Goal: Transaction & Acquisition: Download file/media

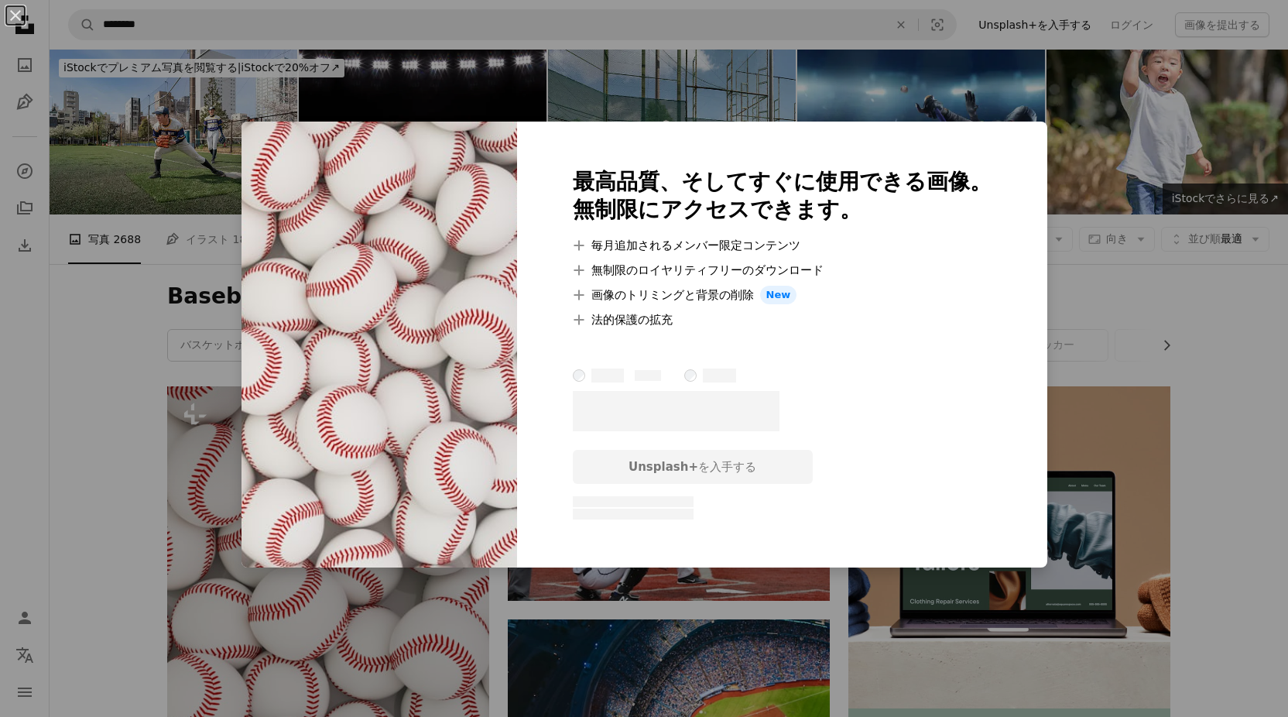
scroll to position [619, 0]
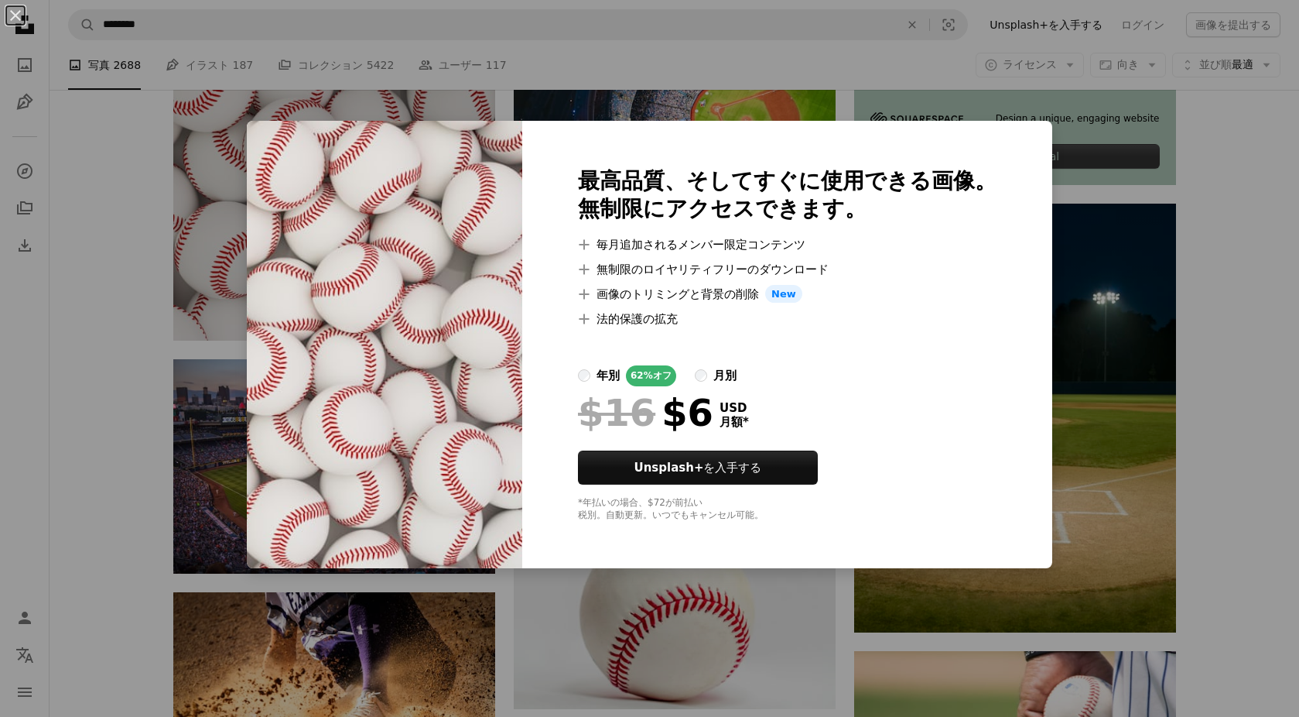
click at [135, 515] on div "An X shape 最高品質、そしてすぐに使用できる画像。 無制限にアクセスできます。 A plus sign 毎月追加されるメンバー限定コンテンツ A p…" at bounding box center [649, 358] width 1299 height 717
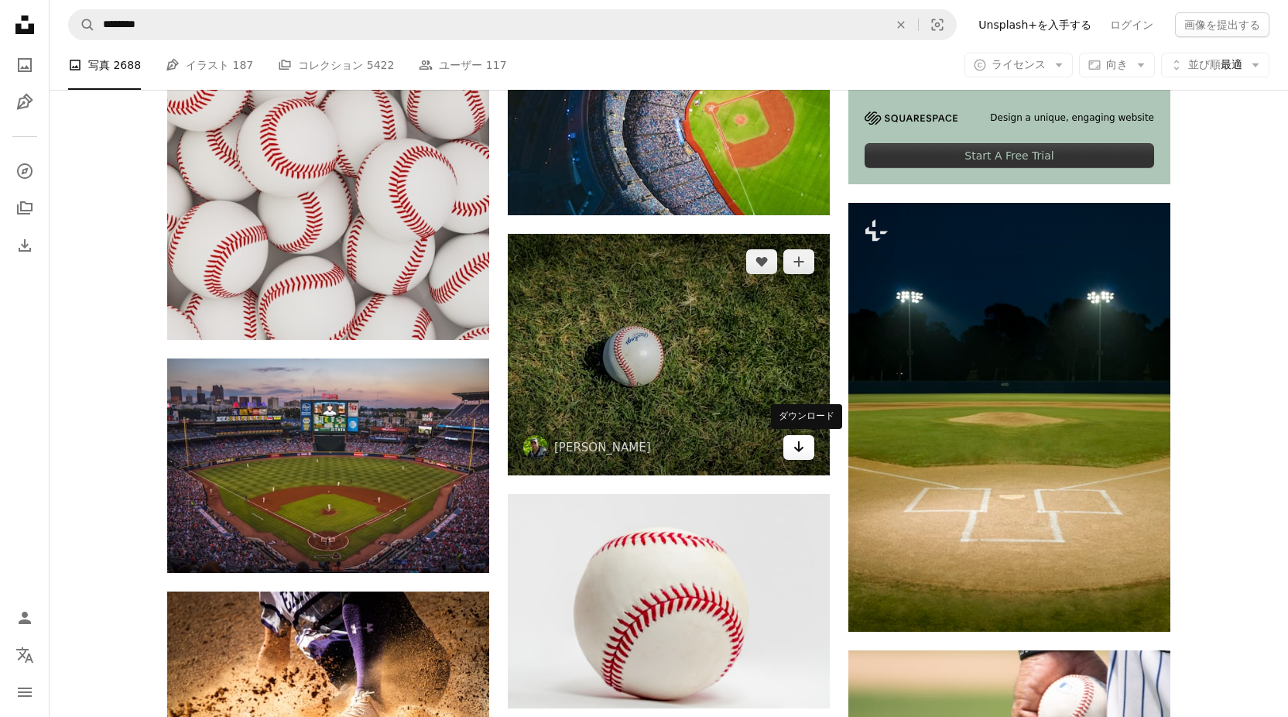
click at [799, 451] on icon "ダウンロード" at bounding box center [799, 446] width 10 height 11
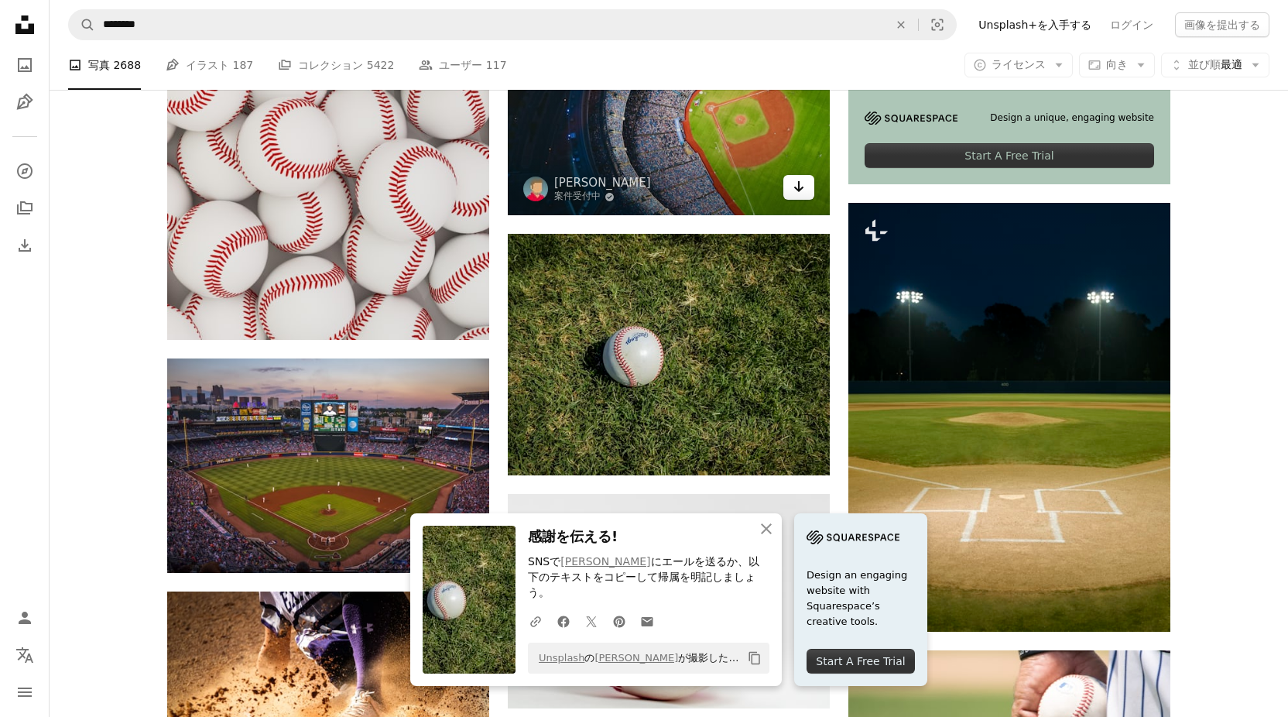
click at [794, 194] on icon "Arrow pointing down" at bounding box center [798, 186] width 12 height 19
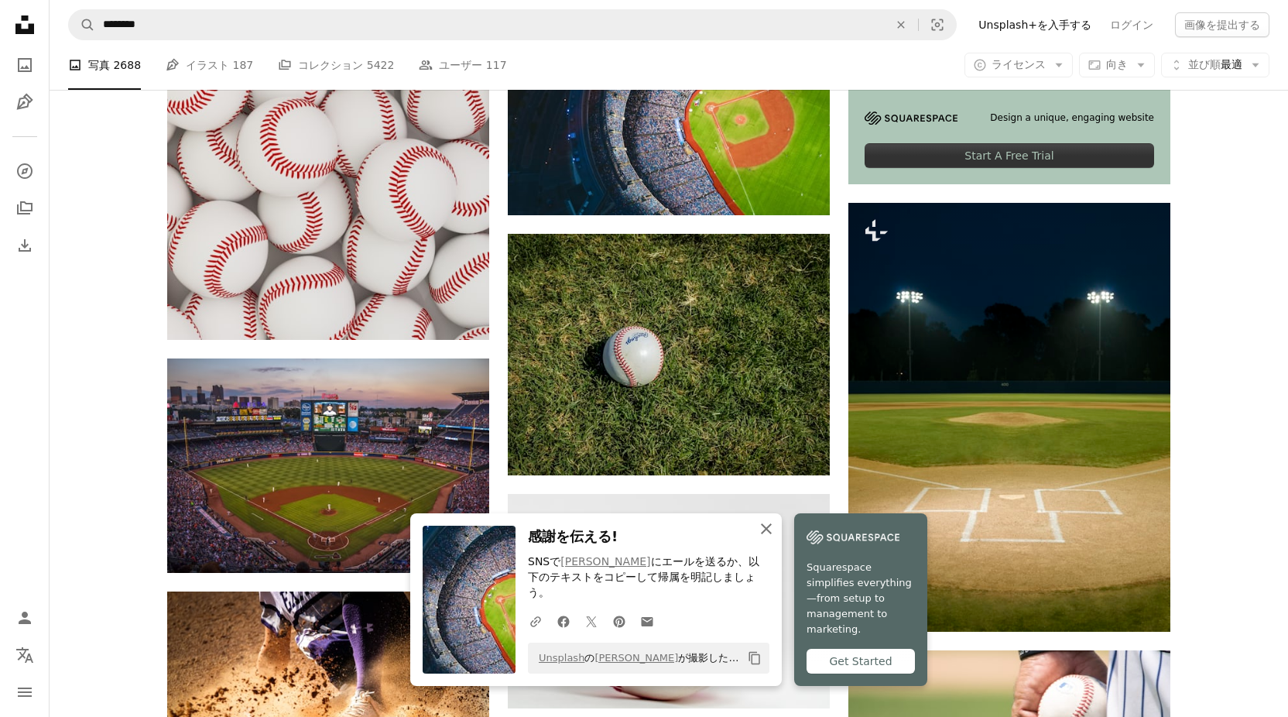
click at [763, 534] on icon "button" at bounding box center [766, 528] width 11 height 11
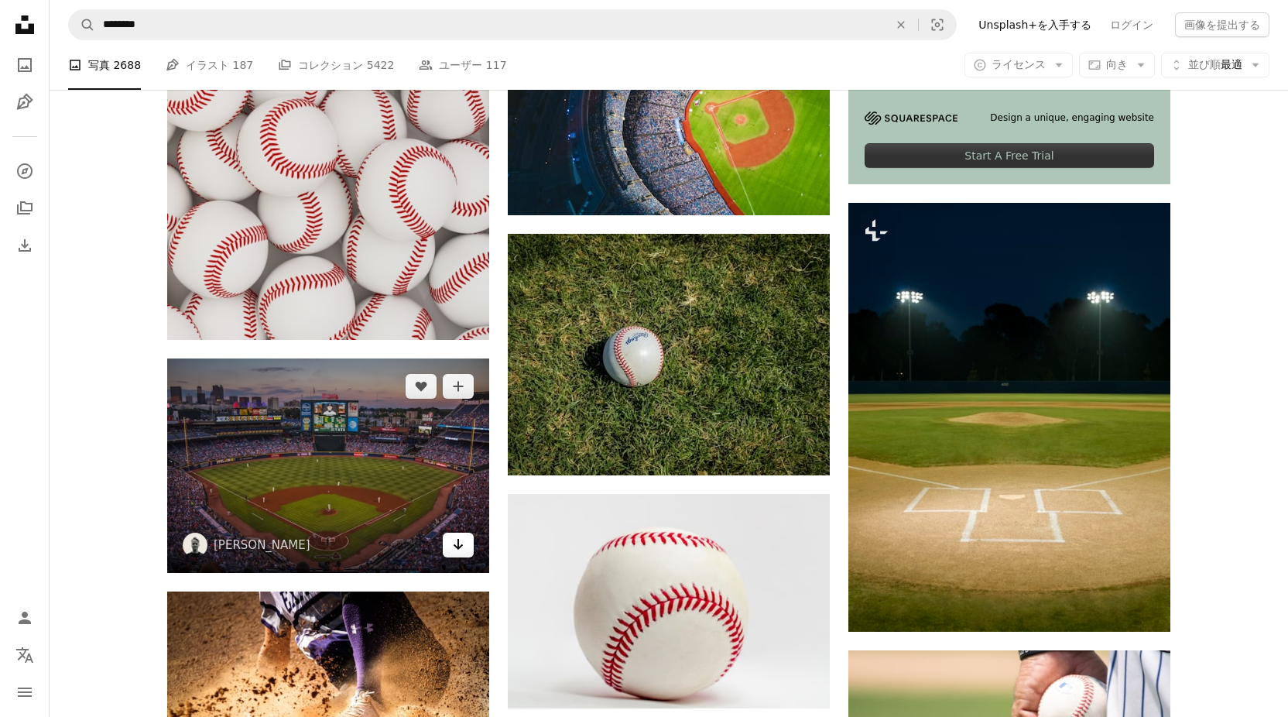
click at [460, 542] on icon "Arrow pointing down" at bounding box center [458, 544] width 12 height 19
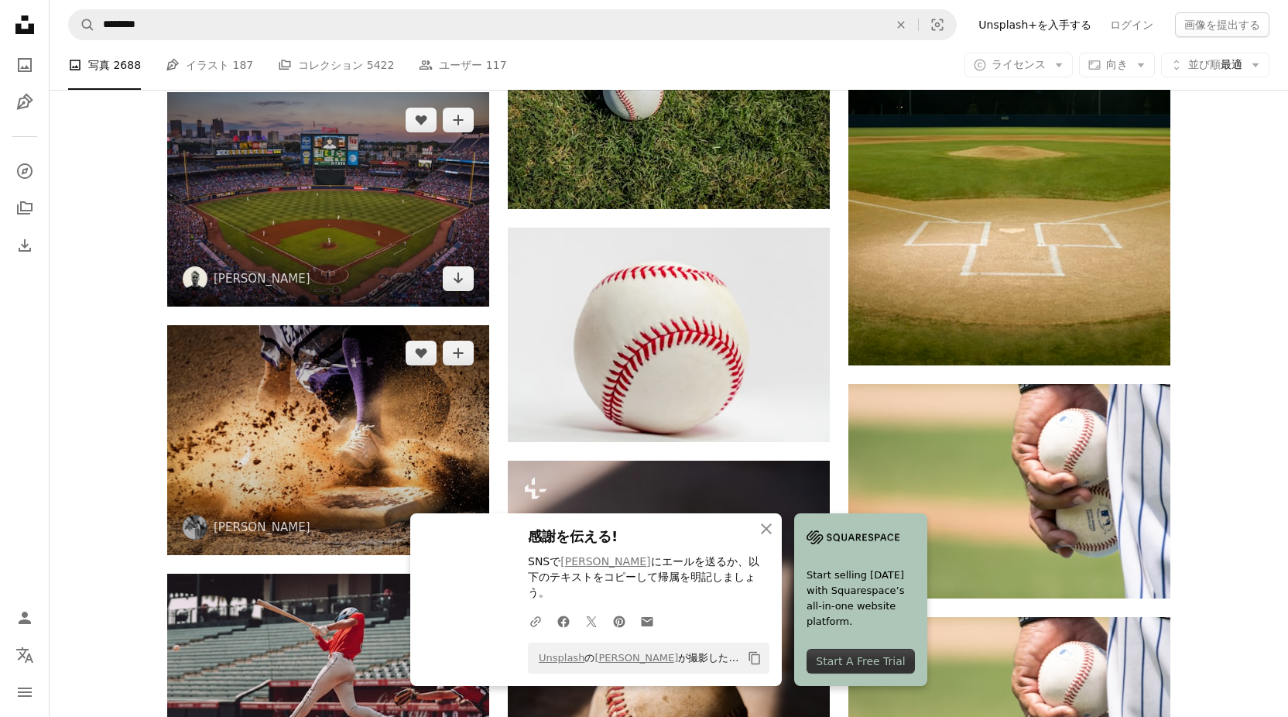
scroll to position [929, 0]
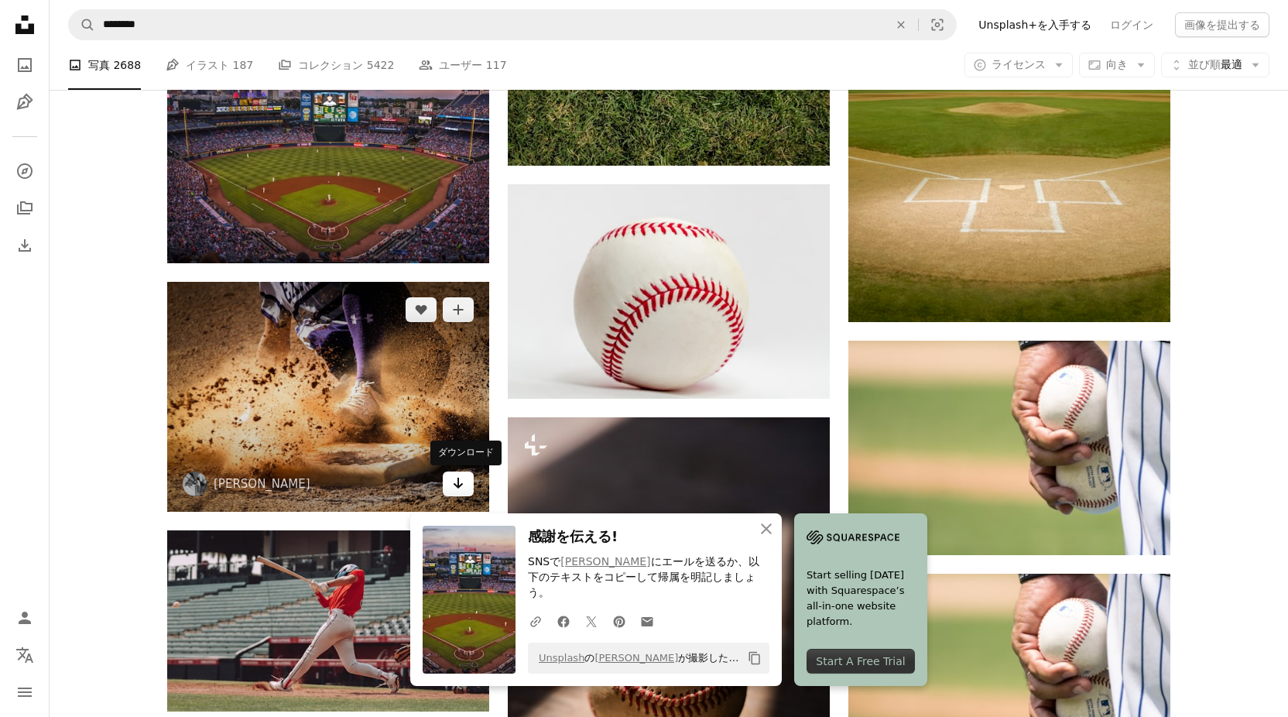
click at [459, 480] on icon "ダウンロード" at bounding box center [458, 482] width 10 height 11
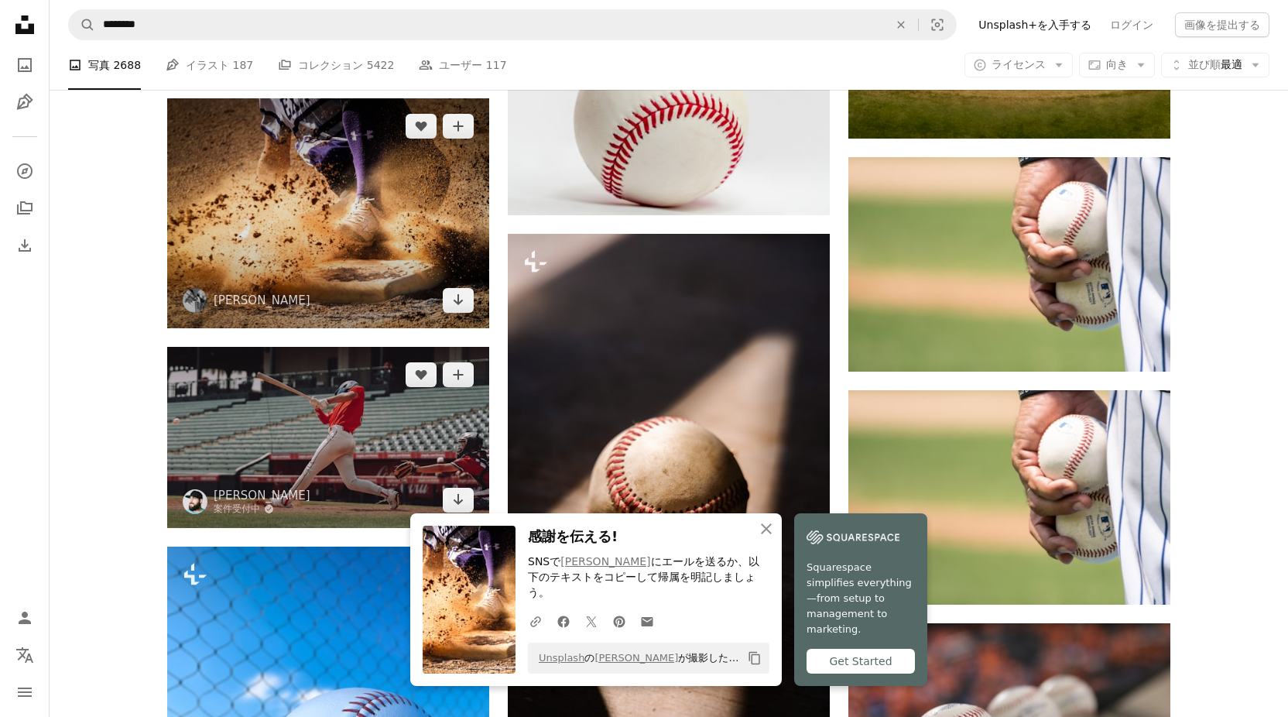
scroll to position [1238, 0]
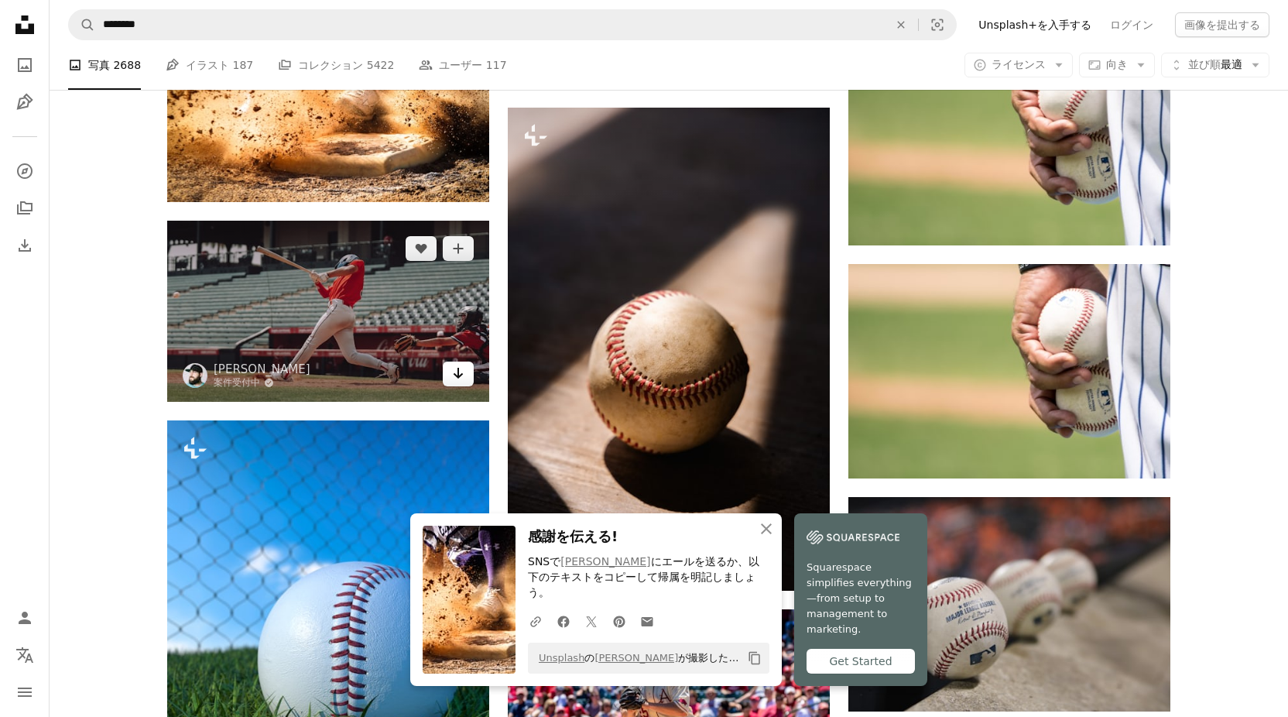
click at [457, 378] on icon "Arrow pointing down" at bounding box center [458, 373] width 12 height 19
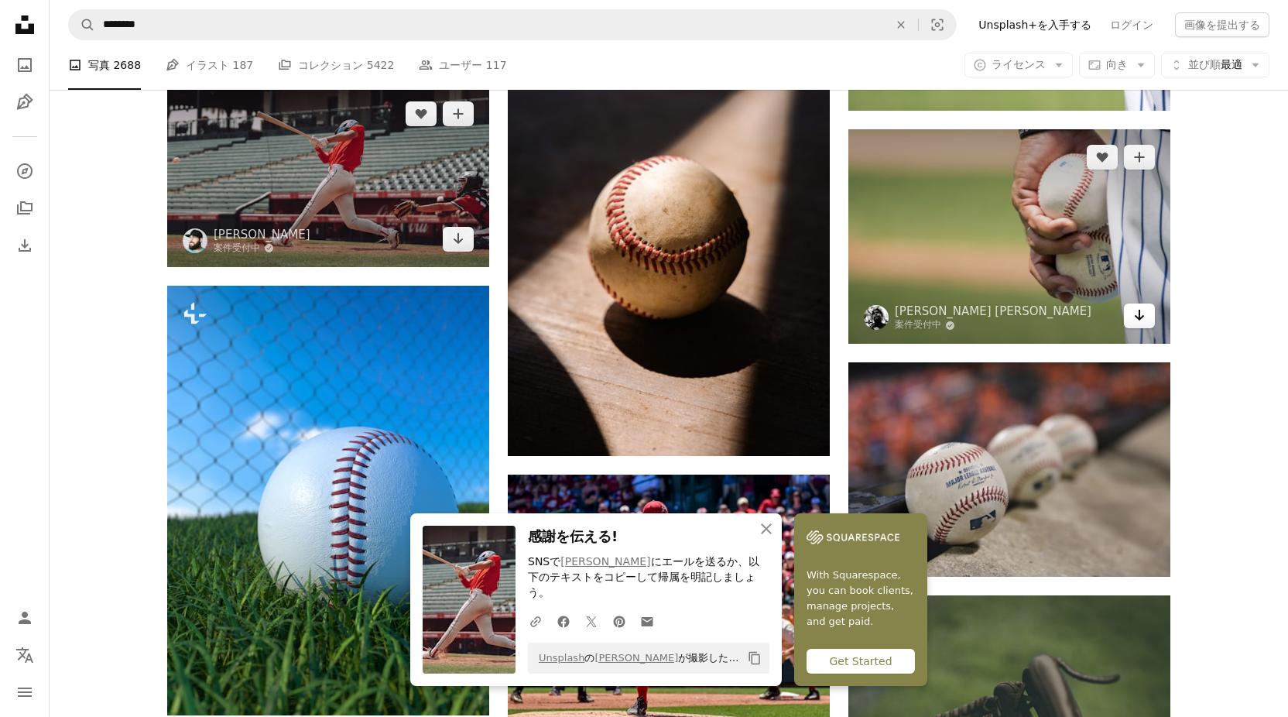
scroll to position [1393, 0]
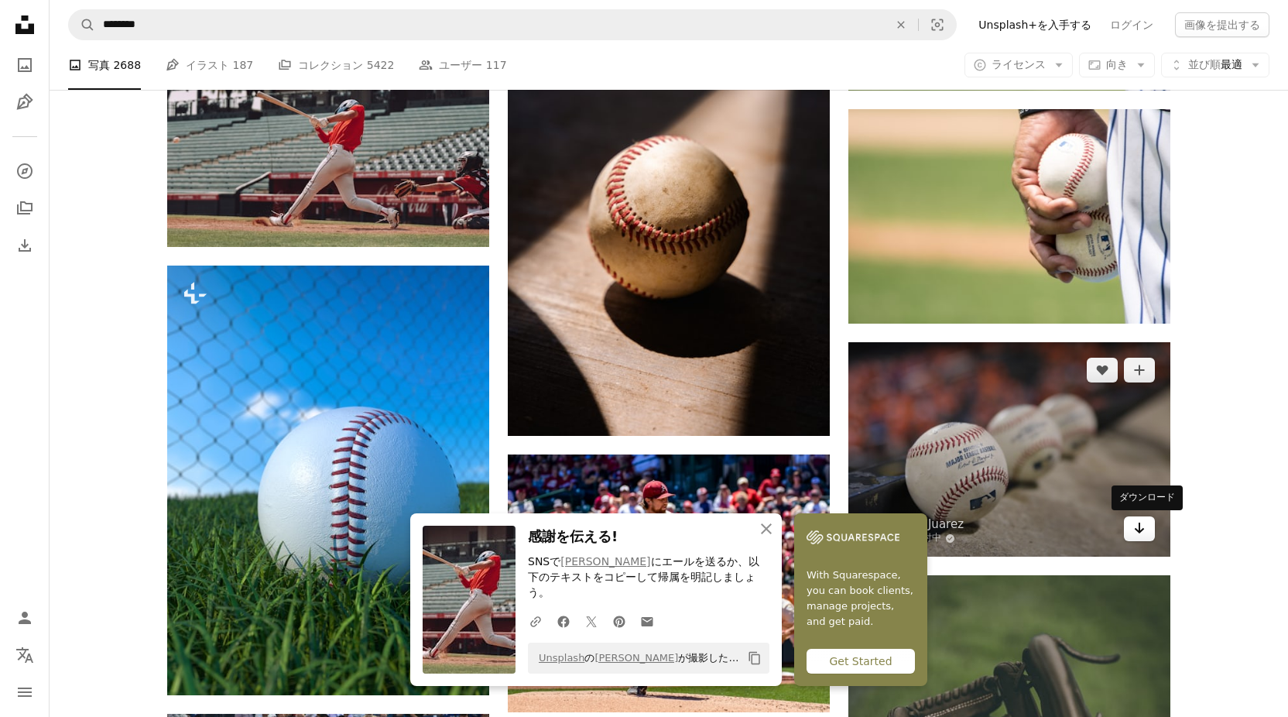
click at [1138, 525] on icon "ダウンロード" at bounding box center [1139, 527] width 10 height 11
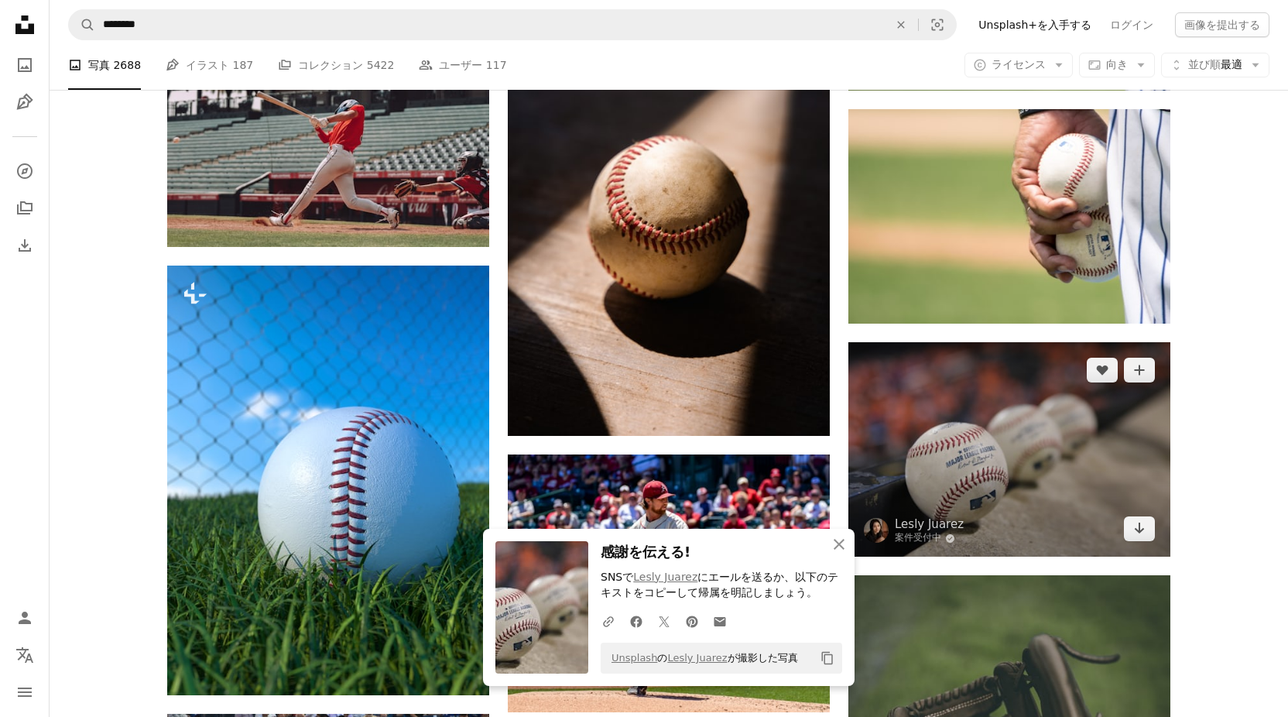
scroll to position [1238, 0]
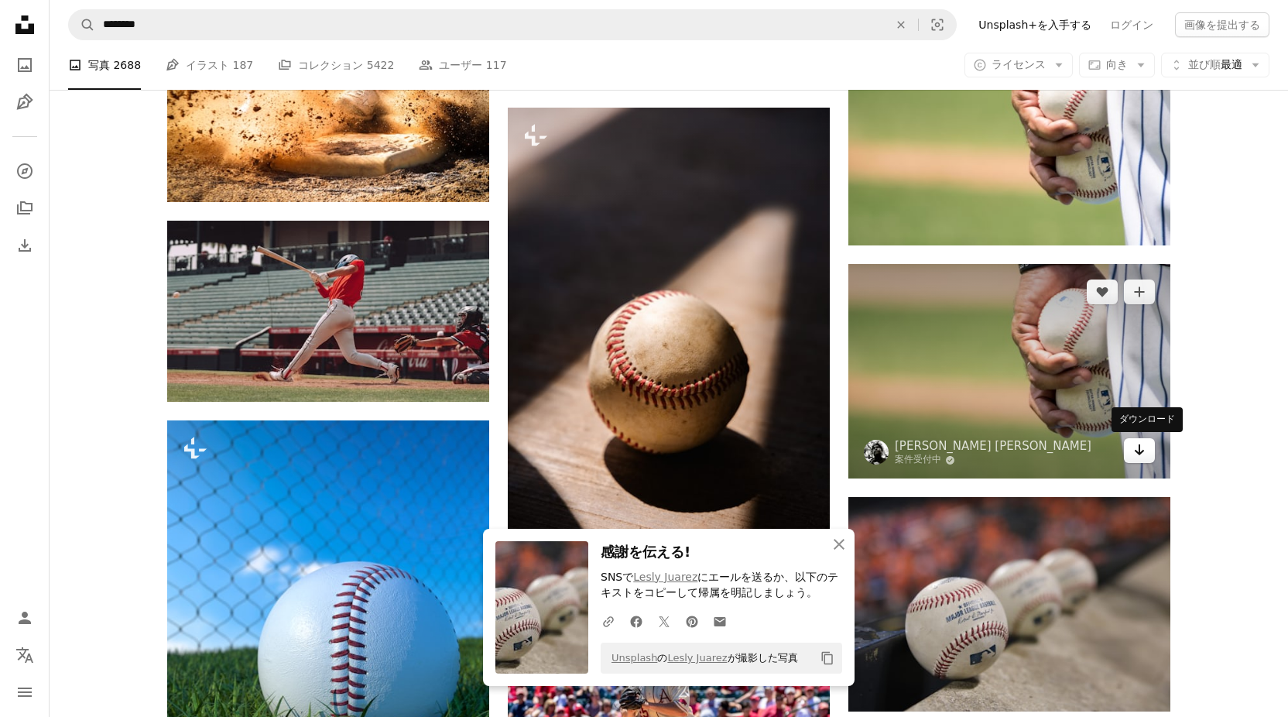
click at [1136, 449] on icon "Arrow pointing down" at bounding box center [1139, 449] width 12 height 19
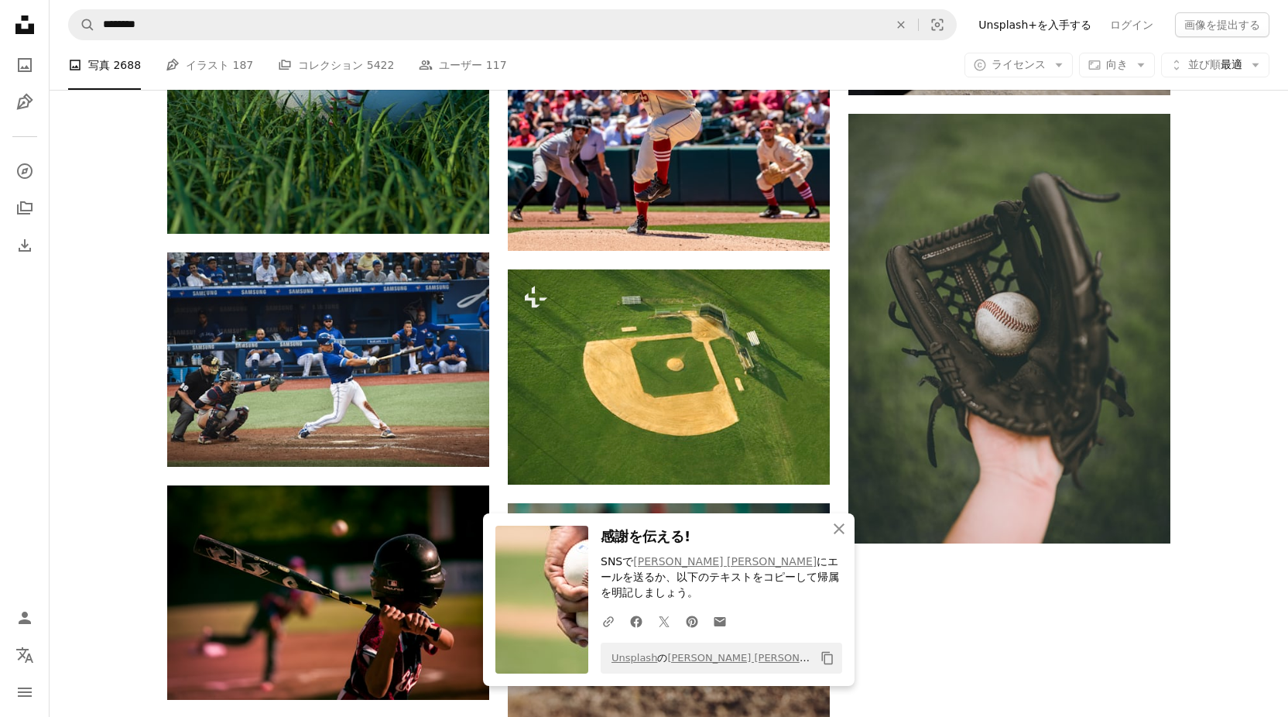
scroll to position [1857, 0]
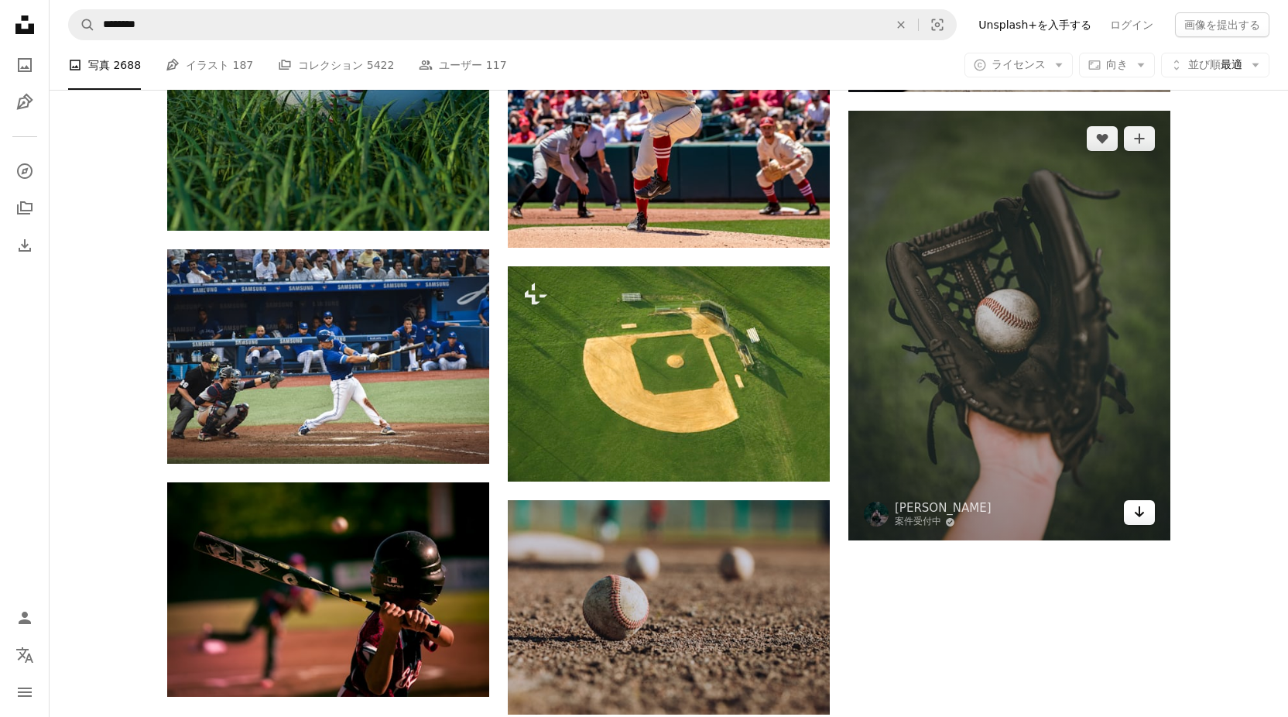
click at [1147, 507] on link "Arrow pointing down" at bounding box center [1139, 512] width 31 height 25
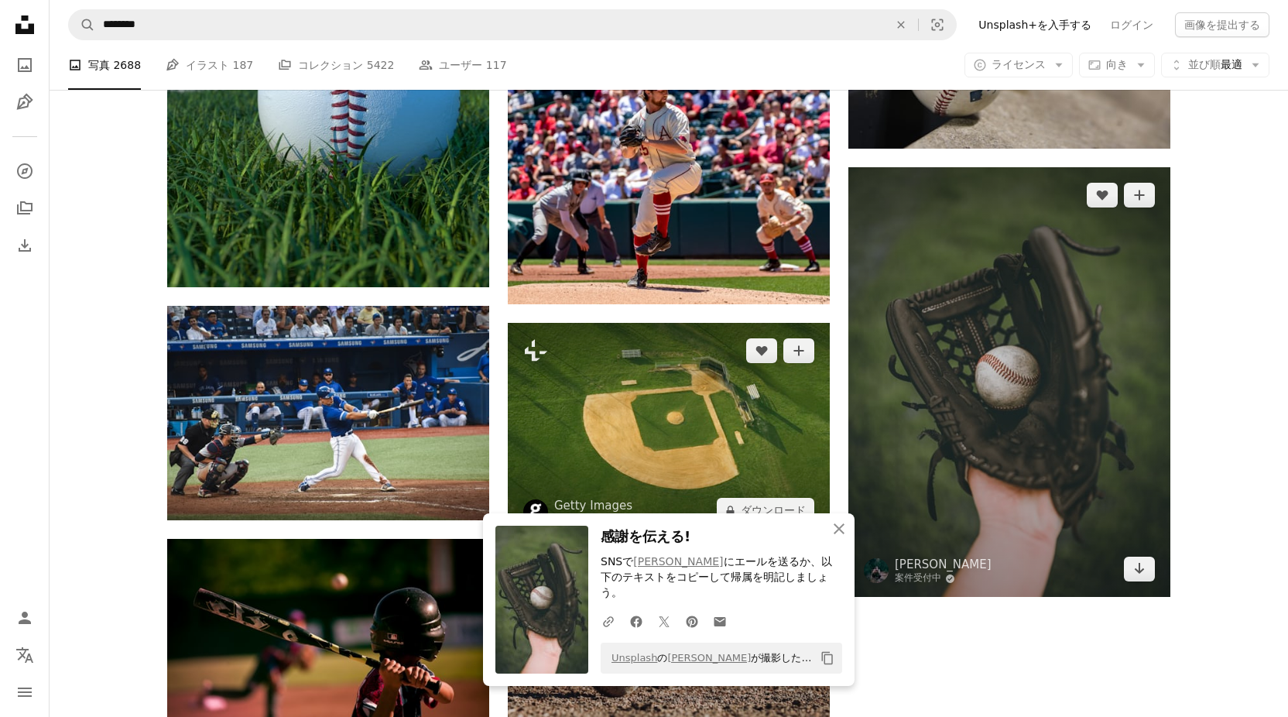
scroll to position [1702, 0]
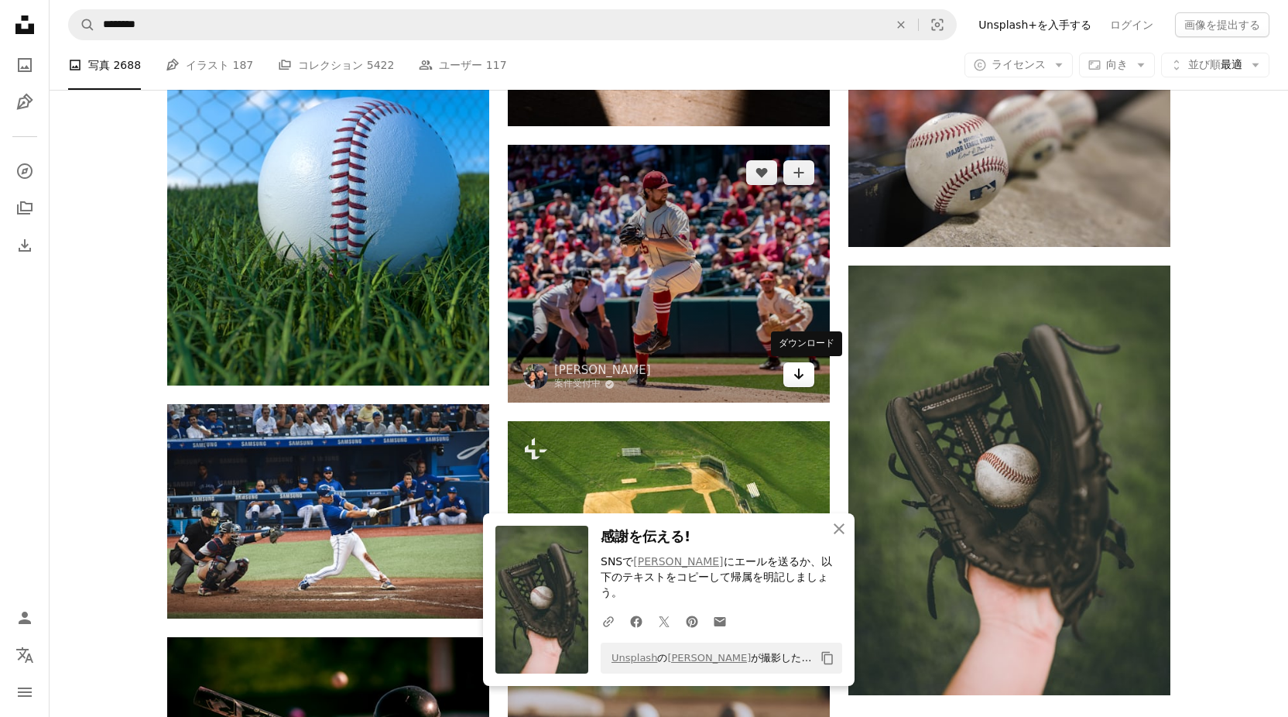
click at [801, 373] on icon "Arrow pointing down" at bounding box center [798, 373] width 12 height 19
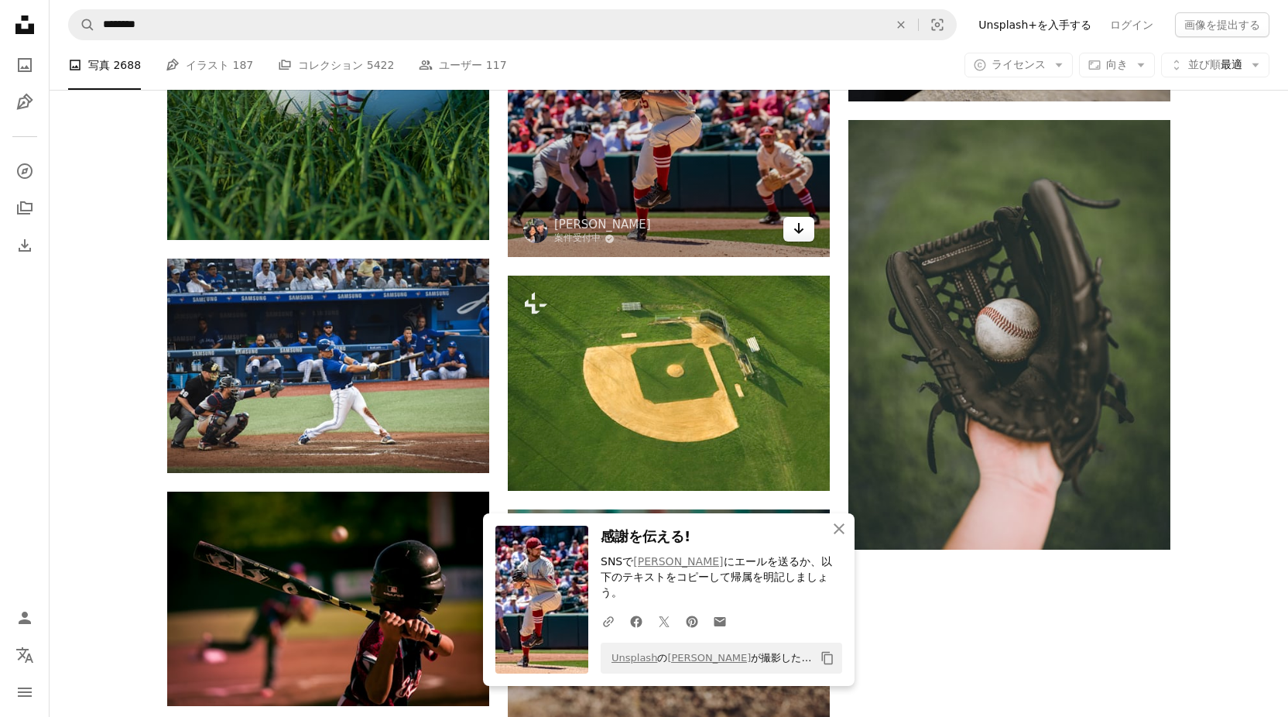
scroll to position [1935, 0]
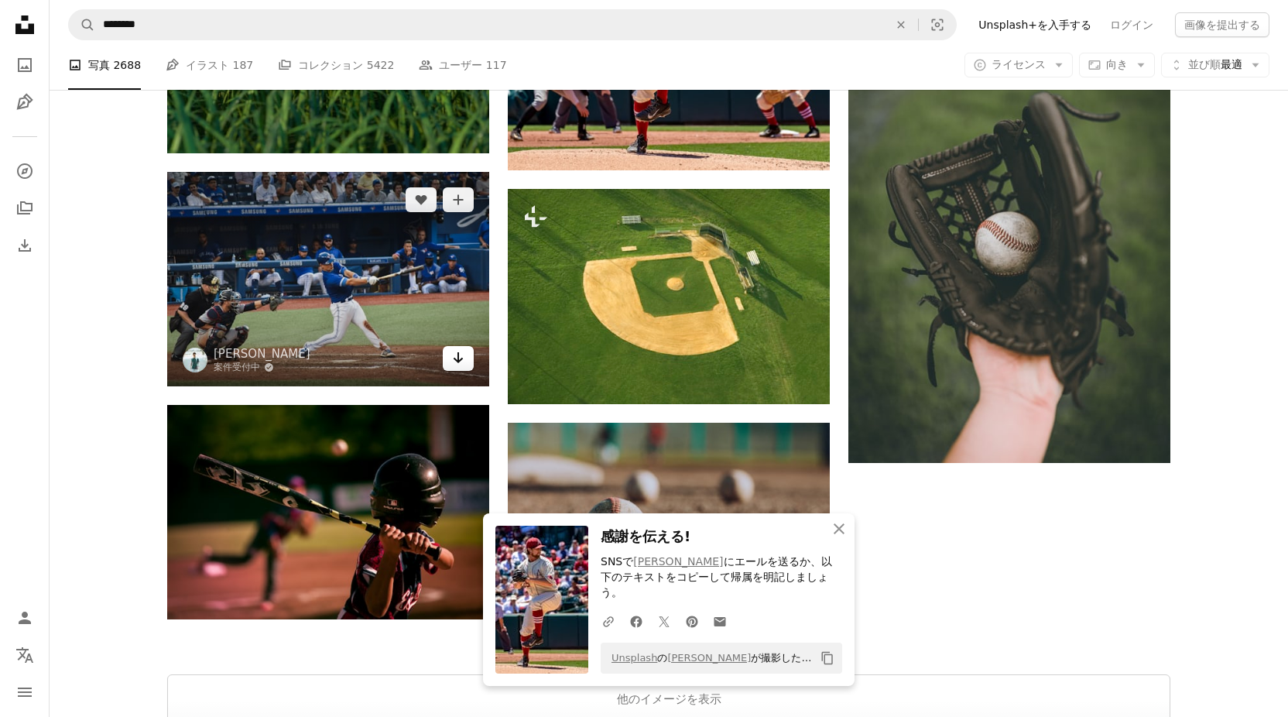
click at [456, 353] on icon "Arrow pointing down" at bounding box center [458, 357] width 12 height 19
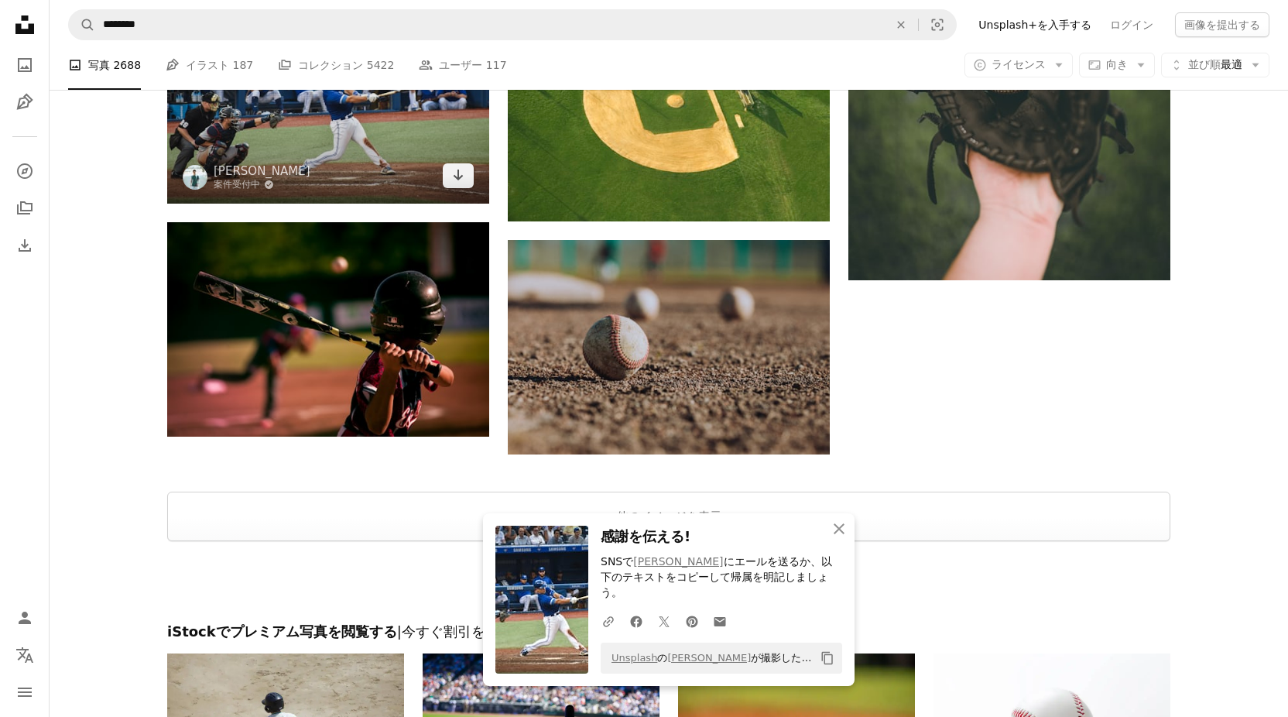
scroll to position [2167, 0]
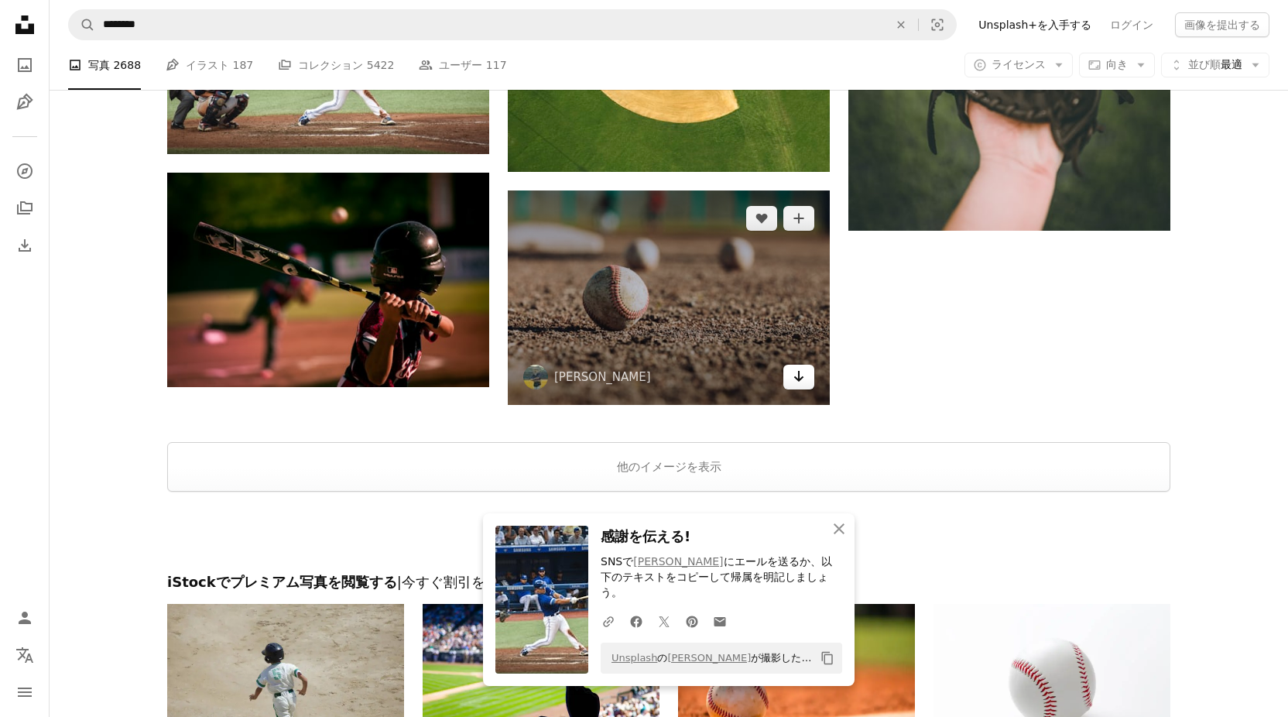
click at [805, 381] on link "Arrow pointing down" at bounding box center [798, 376] width 31 height 25
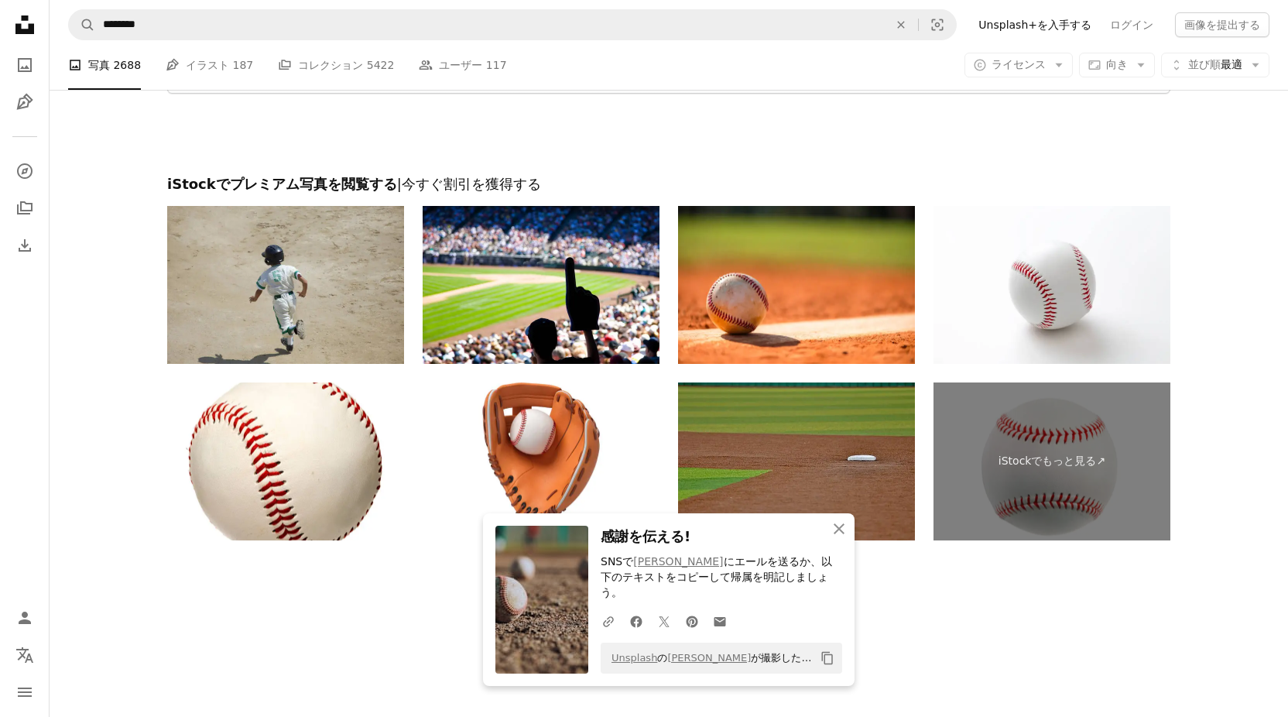
scroll to position [2566, 0]
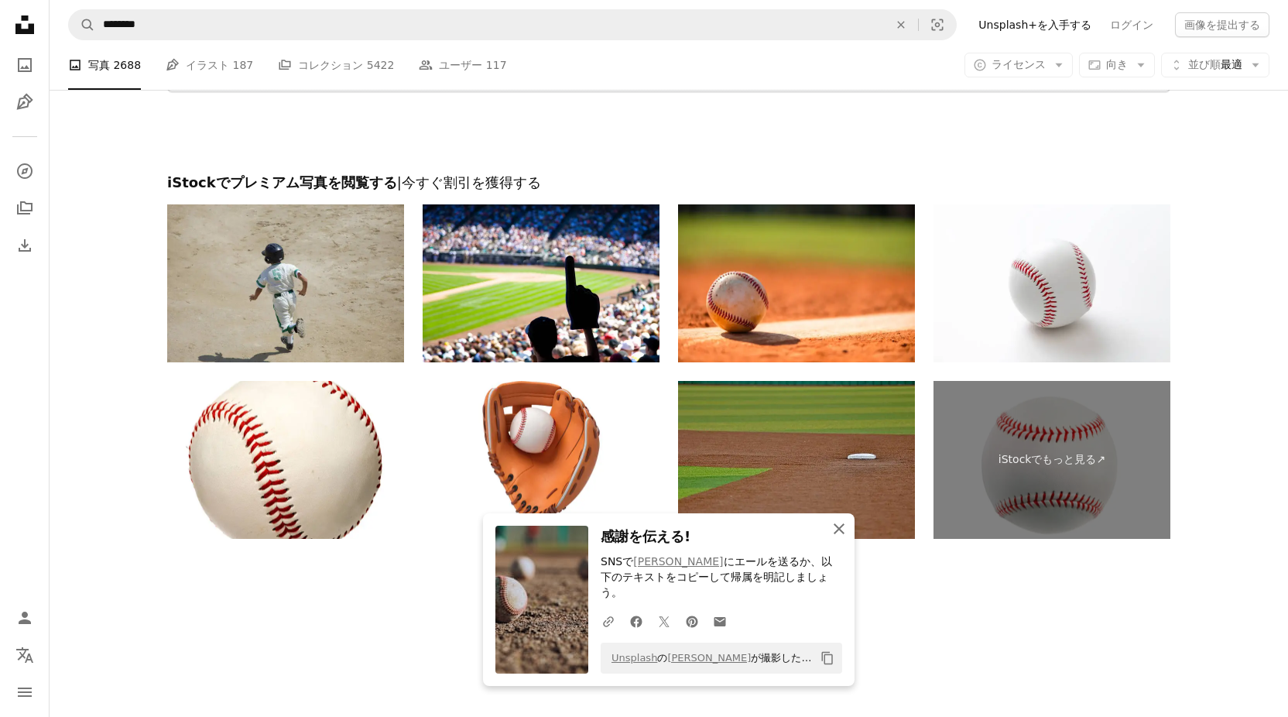
click at [840, 538] on icon "An X shape" at bounding box center [839, 528] width 19 height 19
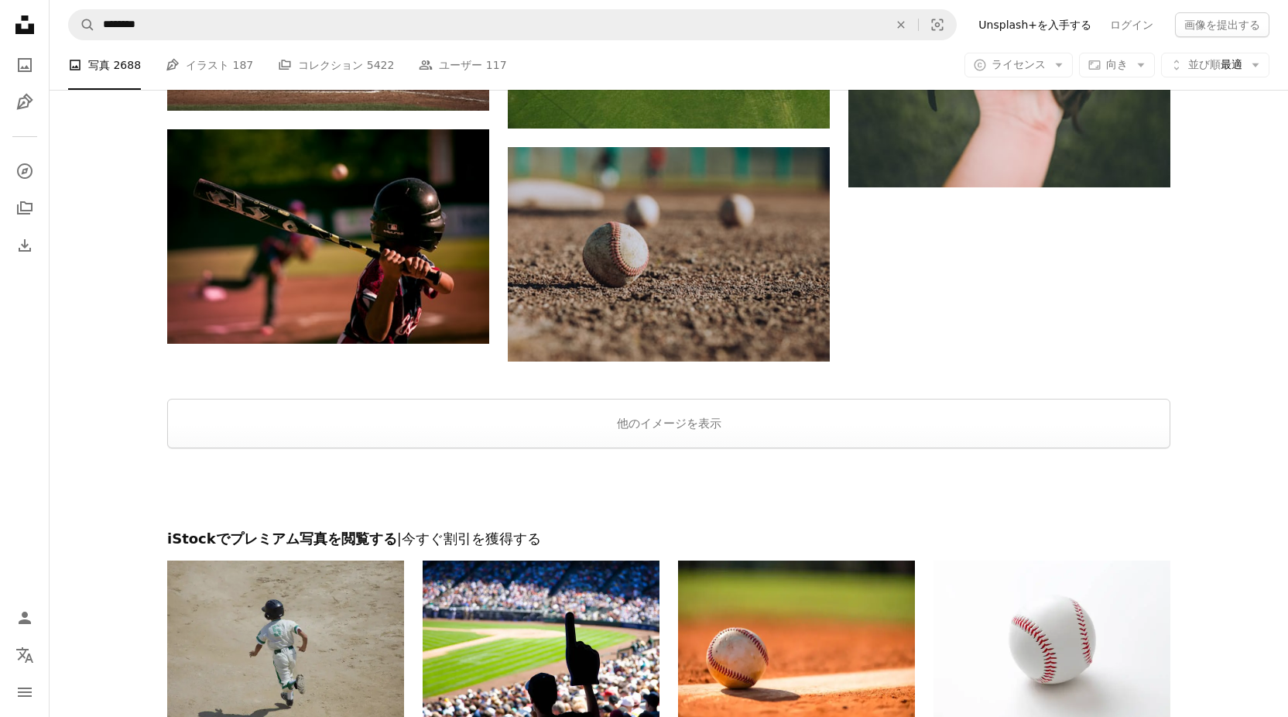
scroll to position [2179, 0]
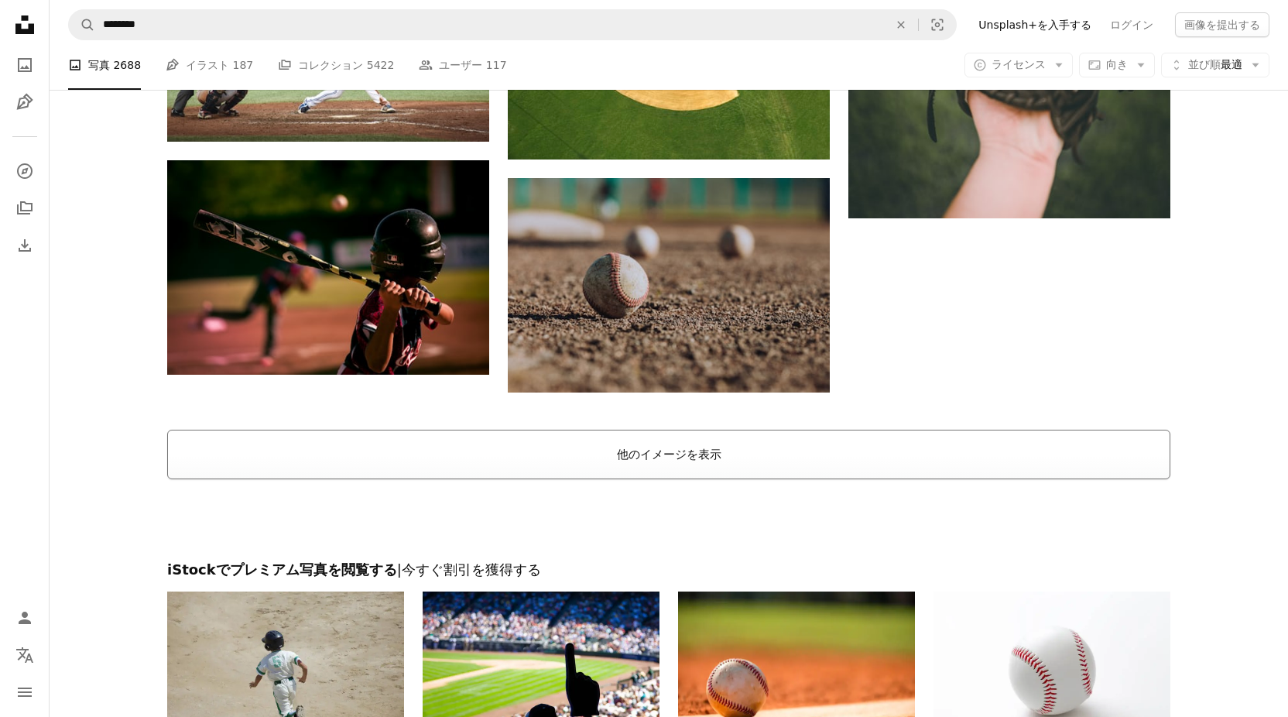
click at [675, 458] on button "他のイメージを表示" at bounding box center [668, 454] width 1003 height 50
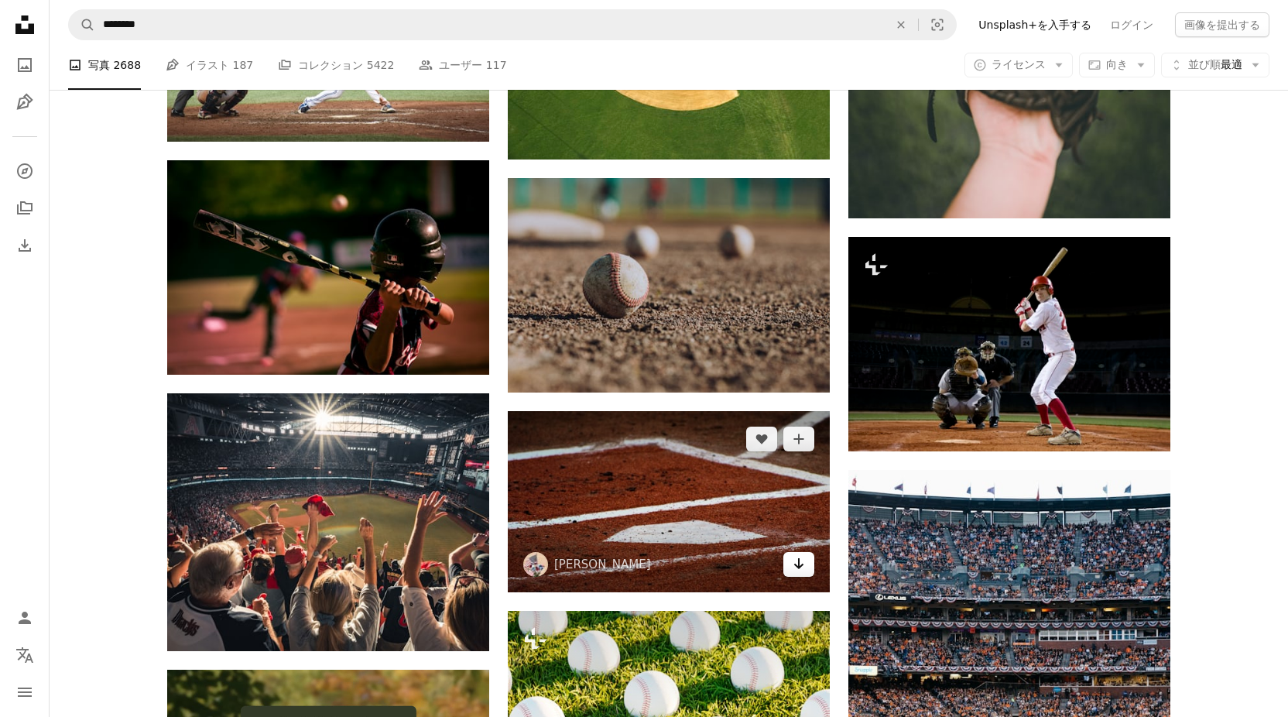
click at [799, 567] on icon "ダウンロード" at bounding box center [799, 563] width 10 height 11
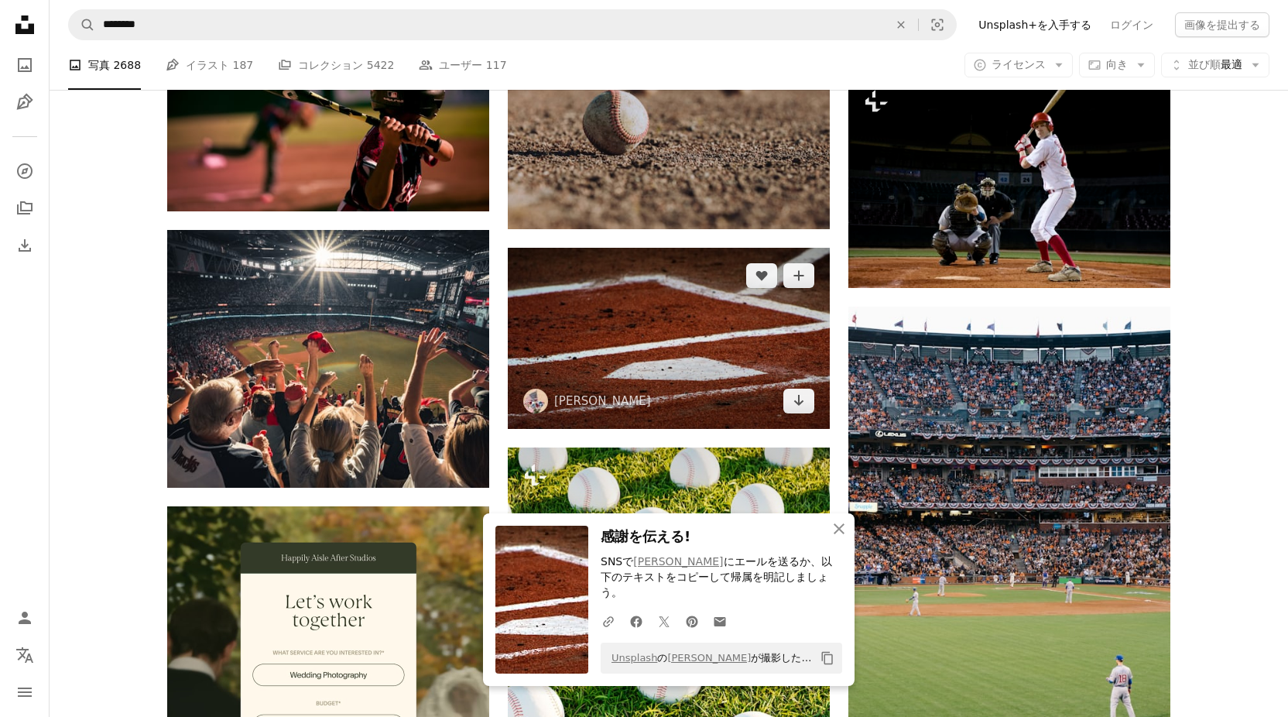
scroll to position [2411, 0]
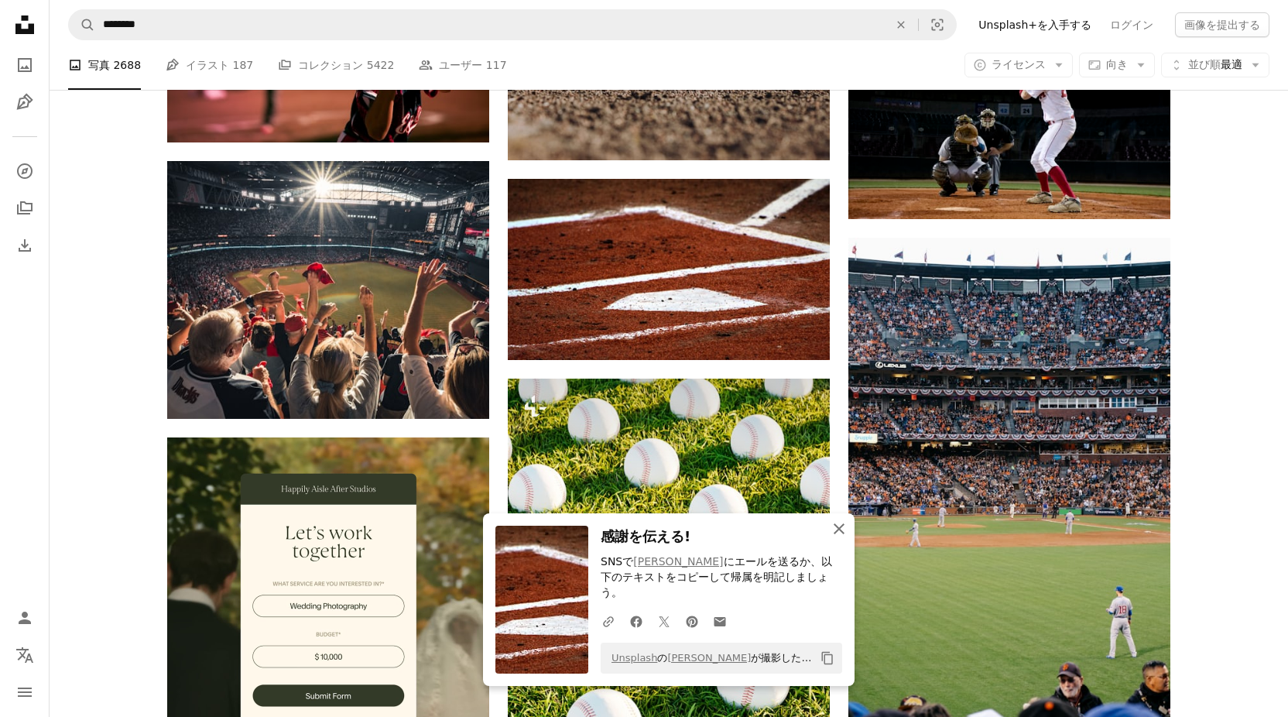
click at [833, 535] on icon "An X shape" at bounding box center [839, 528] width 19 height 19
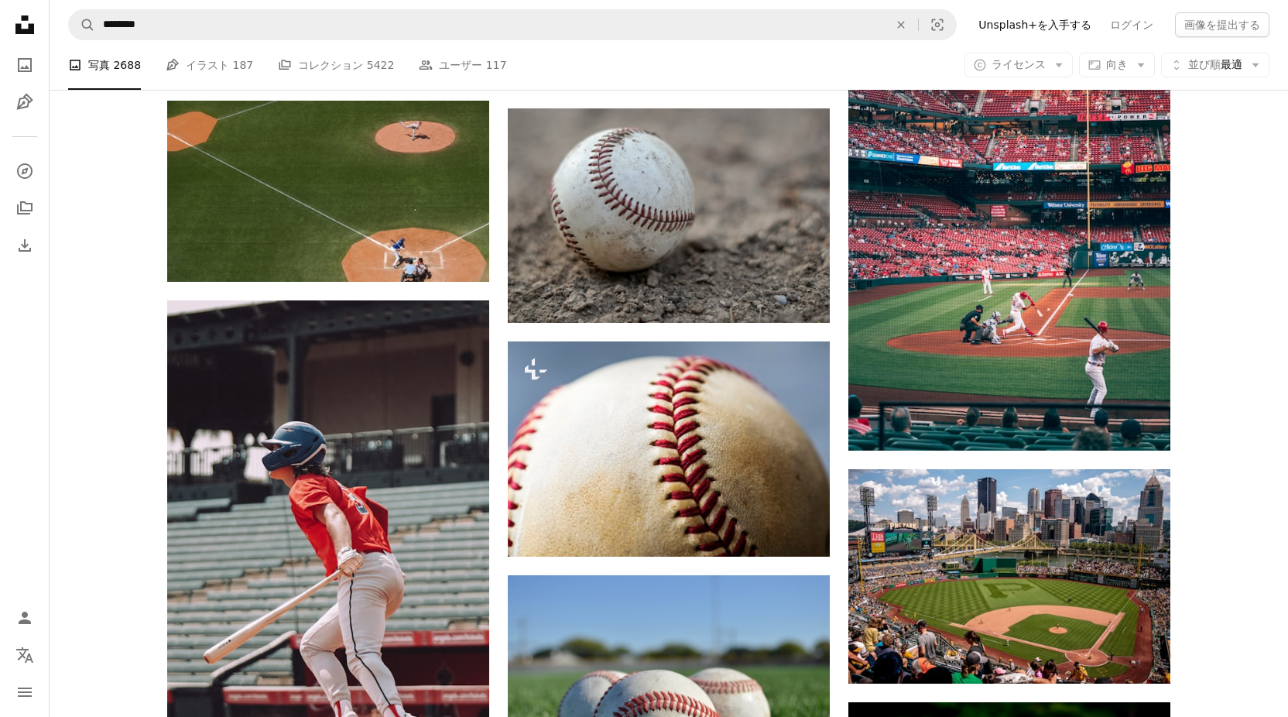
scroll to position [3262, 0]
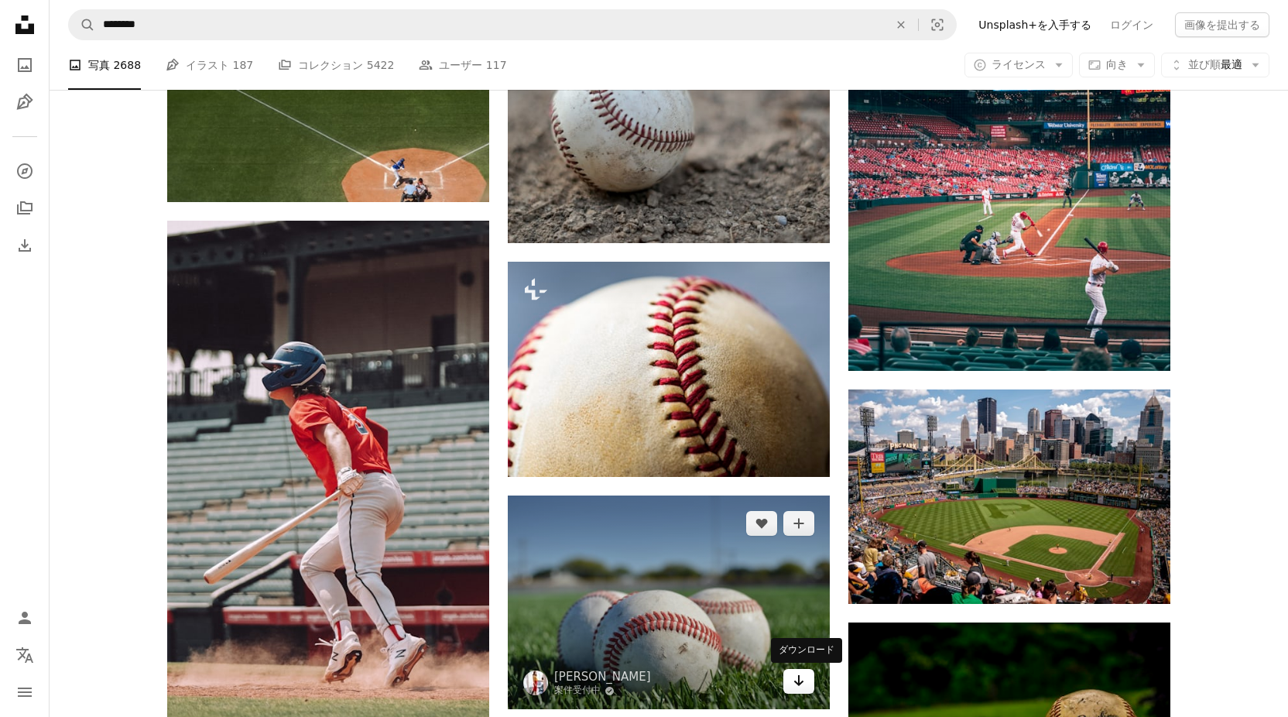
click at [800, 690] on link "Arrow pointing down" at bounding box center [798, 681] width 31 height 25
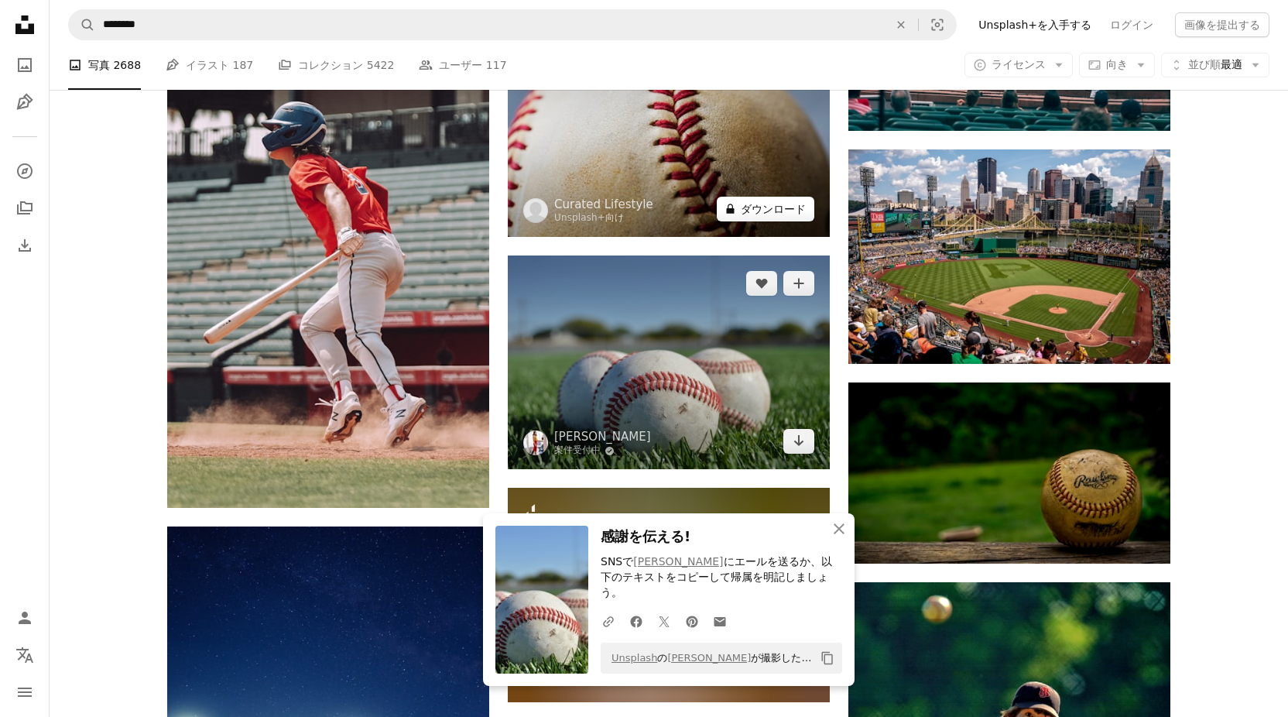
scroll to position [3572, 0]
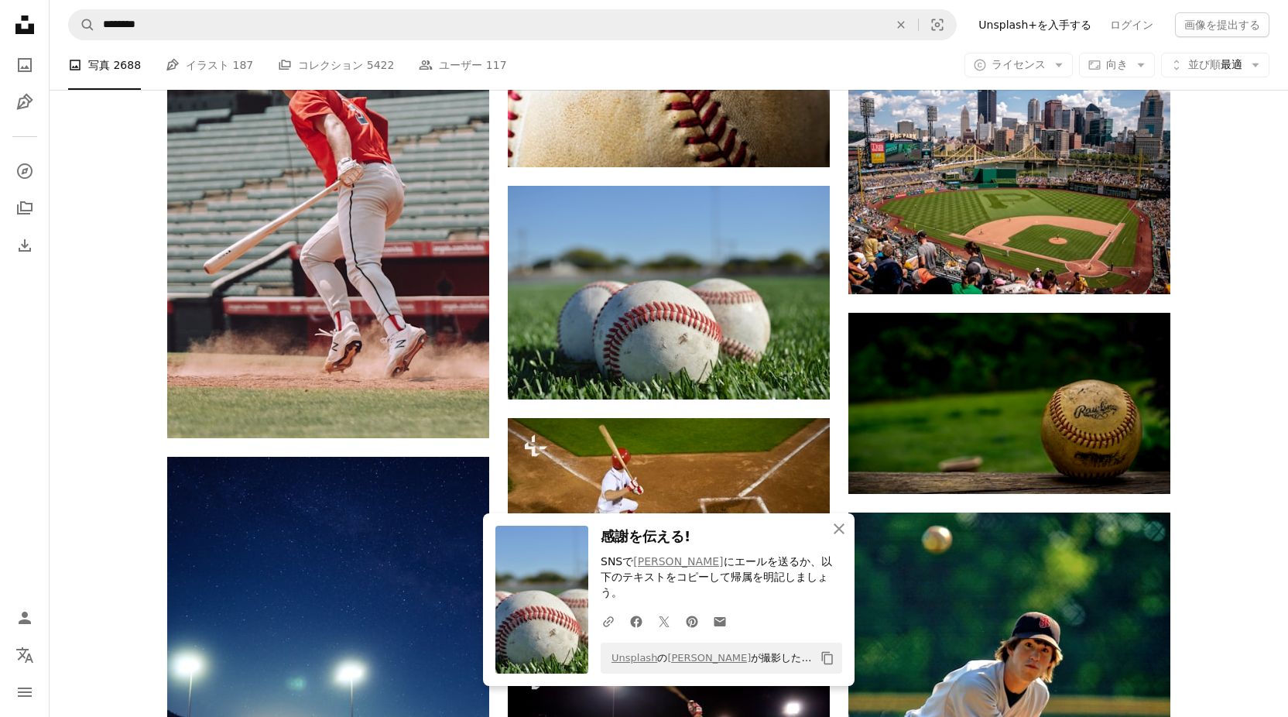
click at [1220, 494] on div "Plus sign for Unsplash+ A heart A plus sign [PERSON_NAME] Unsplash+ 向け A lock ダ…" at bounding box center [669, 391] width 1238 height 7154
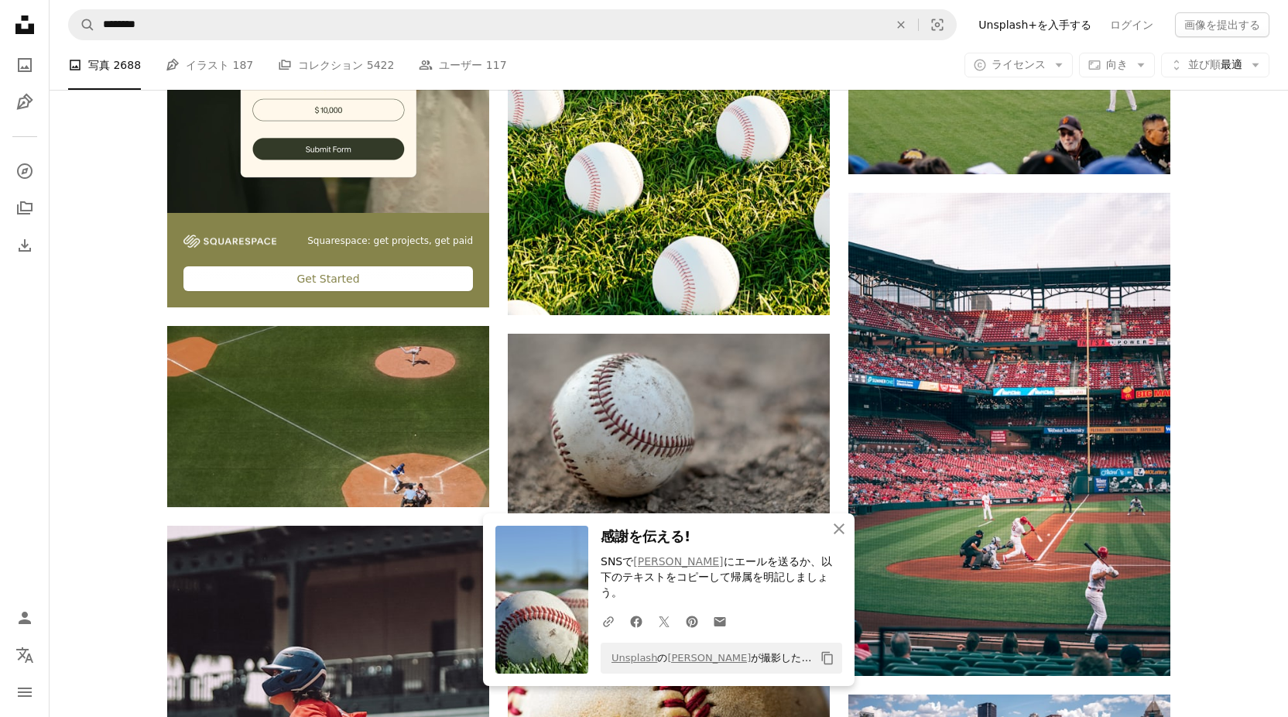
scroll to position [2953, 0]
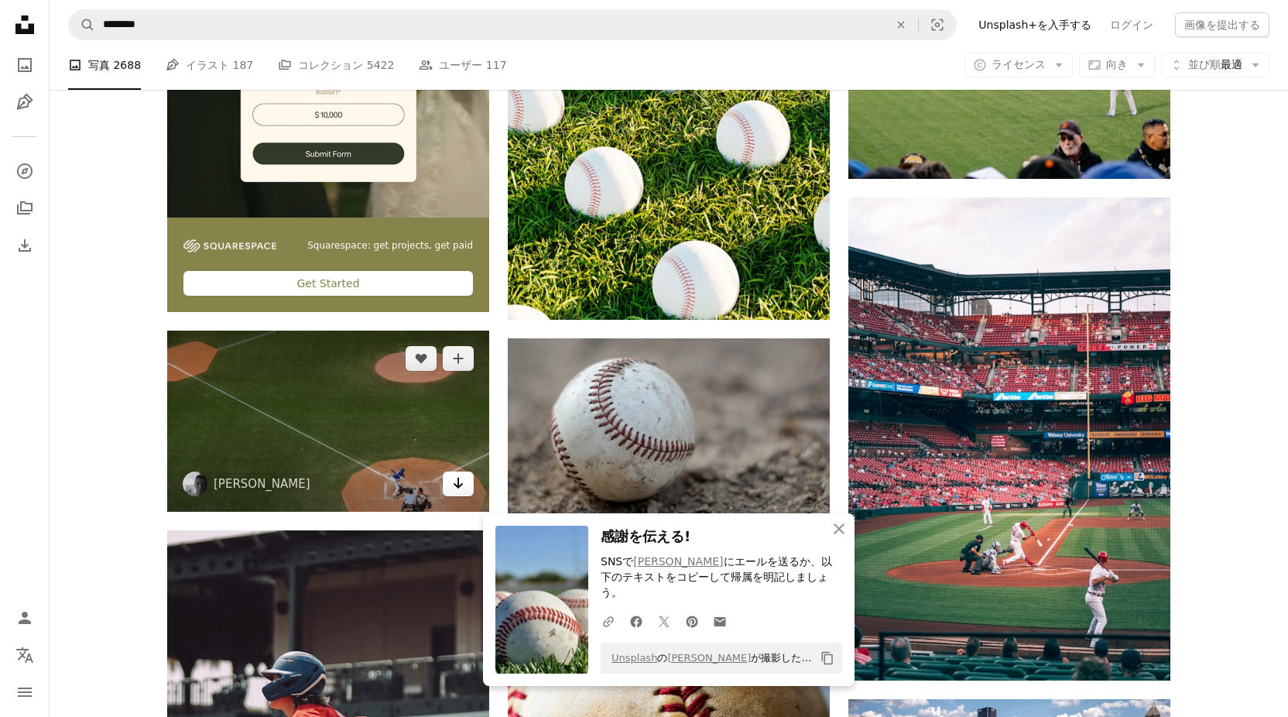
click at [457, 481] on icon "ダウンロード" at bounding box center [458, 482] width 10 height 11
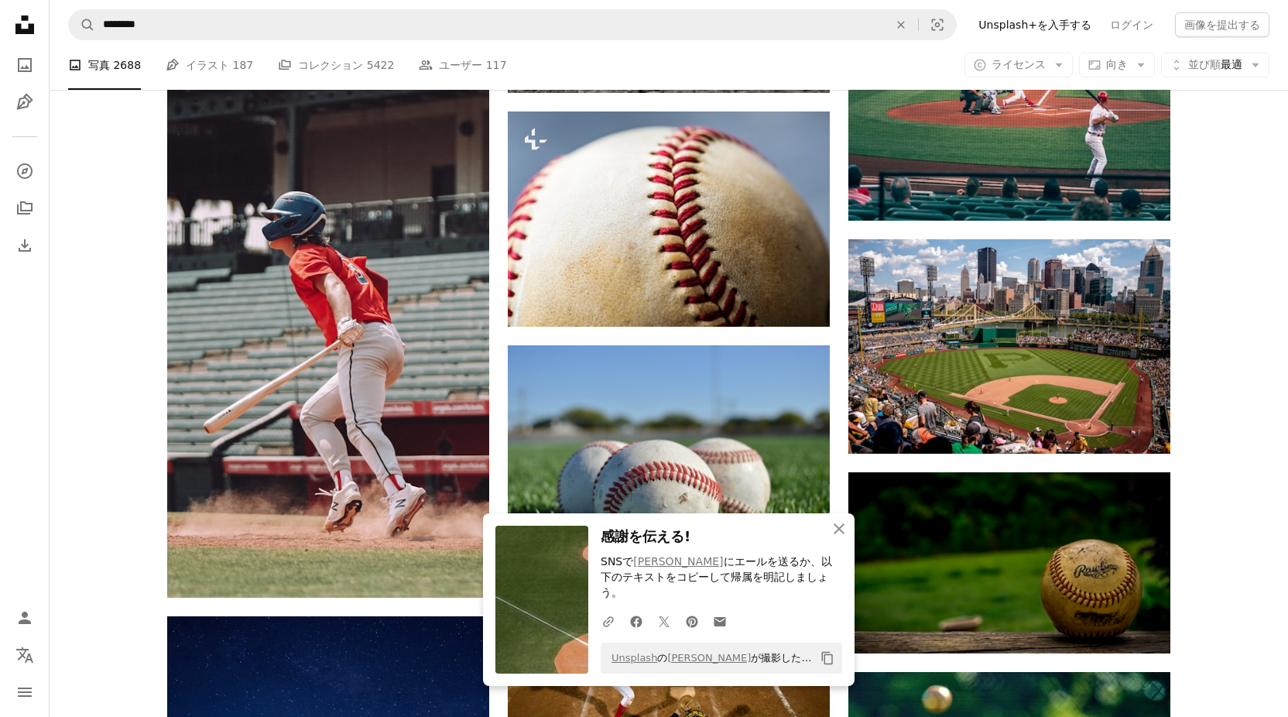
scroll to position [3495, 0]
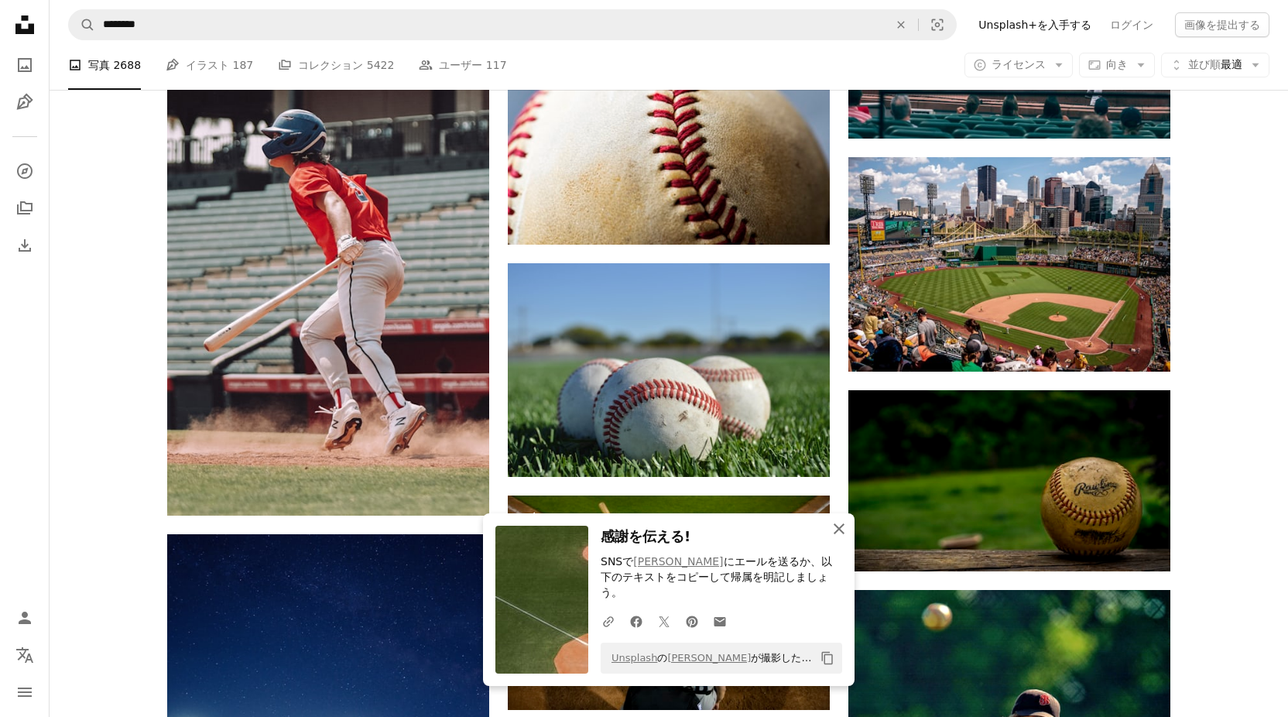
click at [836, 538] on icon "An X shape" at bounding box center [839, 528] width 19 height 19
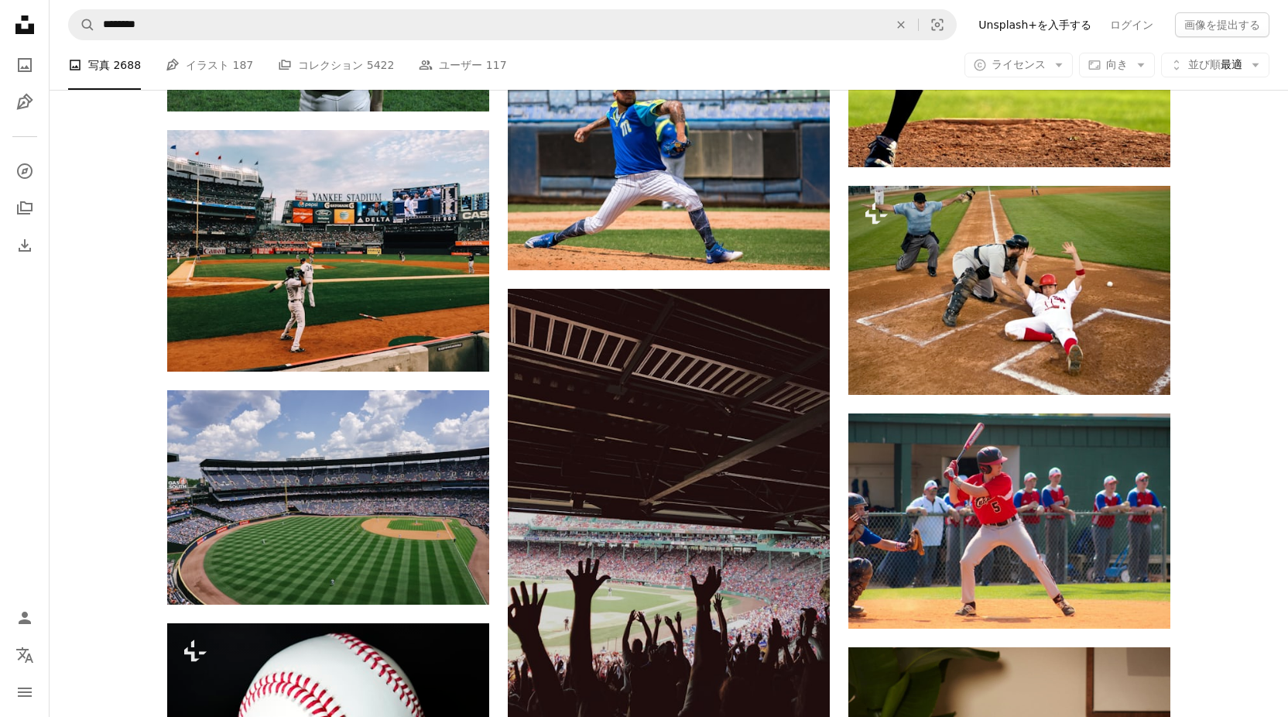
scroll to position [4423, 0]
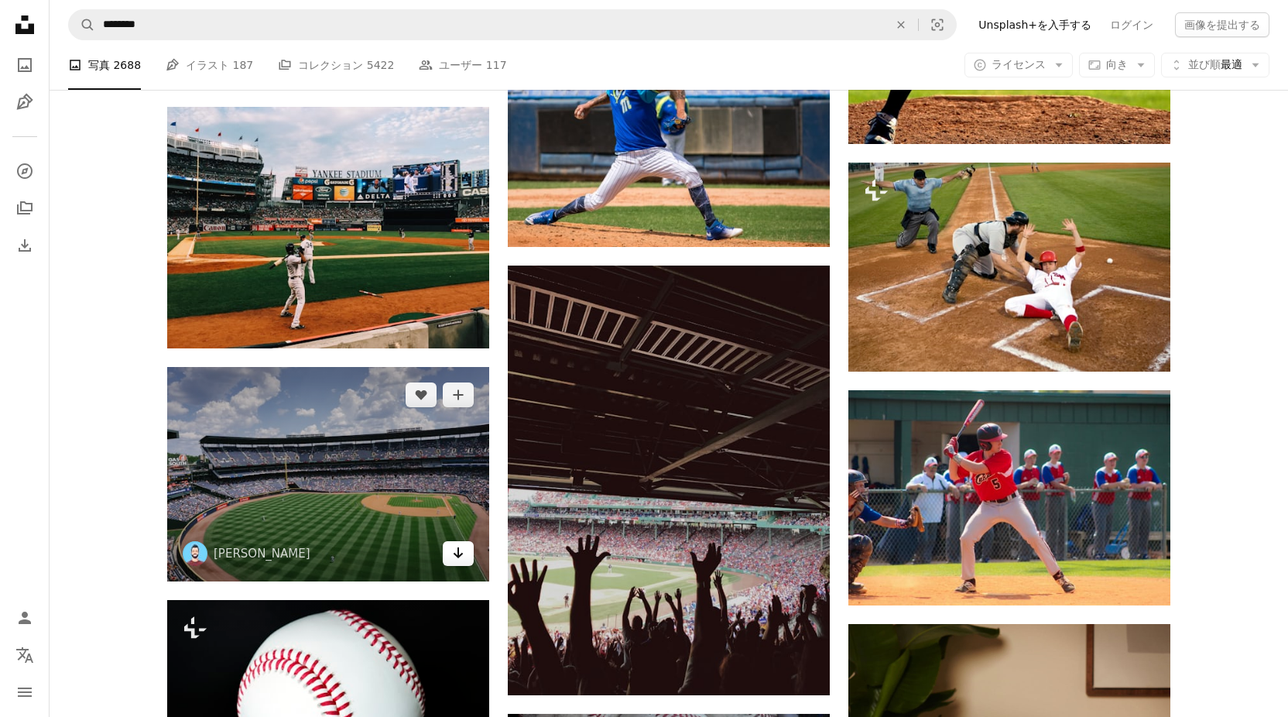
click at [456, 561] on icon "Arrow pointing down" at bounding box center [458, 552] width 12 height 19
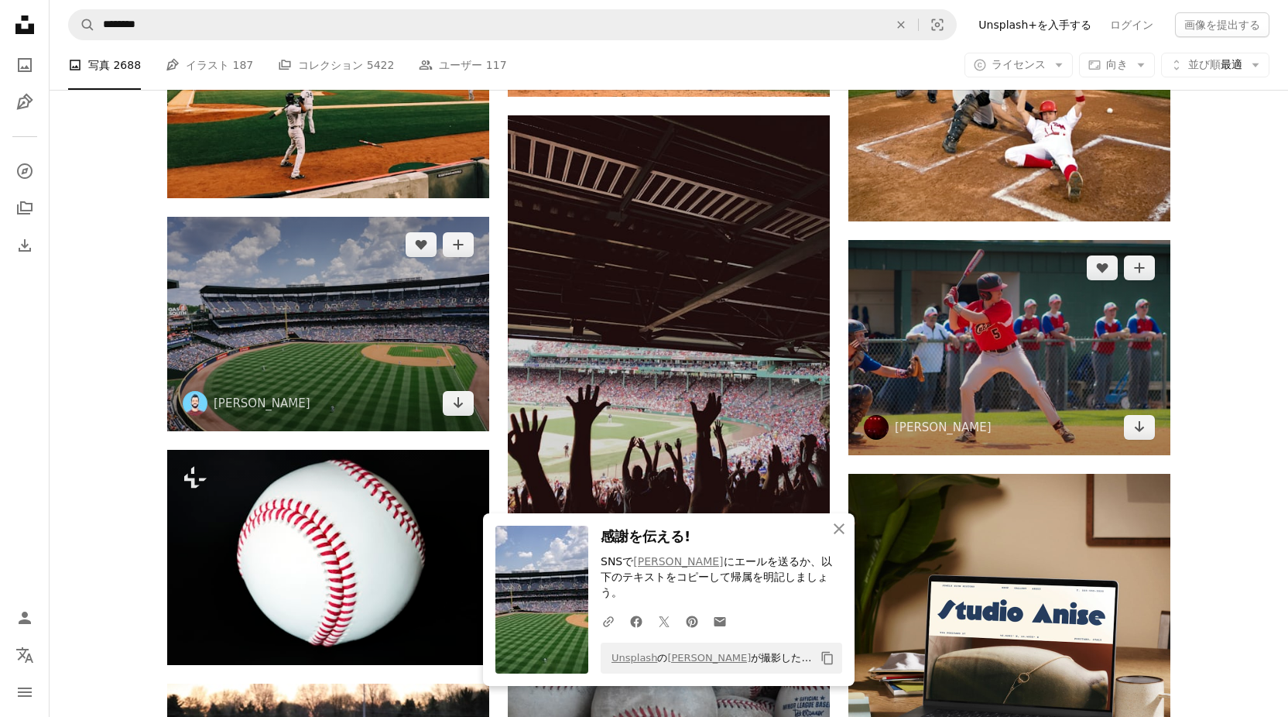
scroll to position [4578, 0]
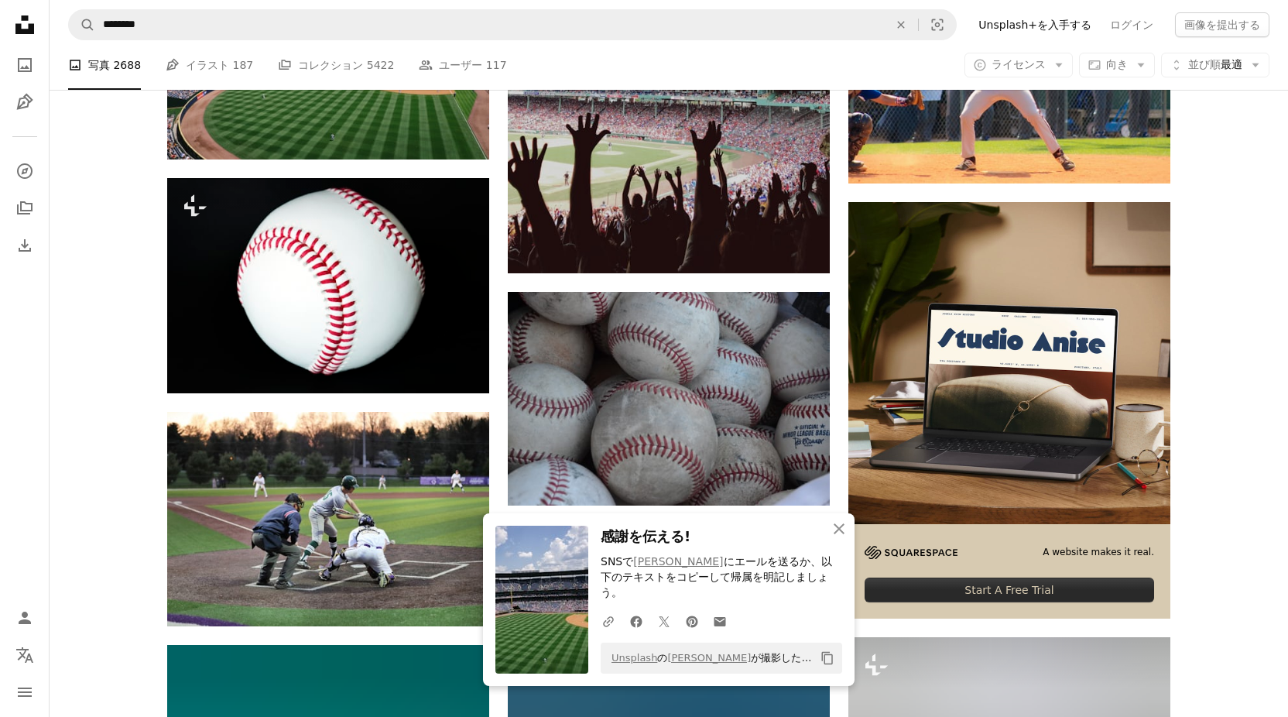
scroll to position [4887, 0]
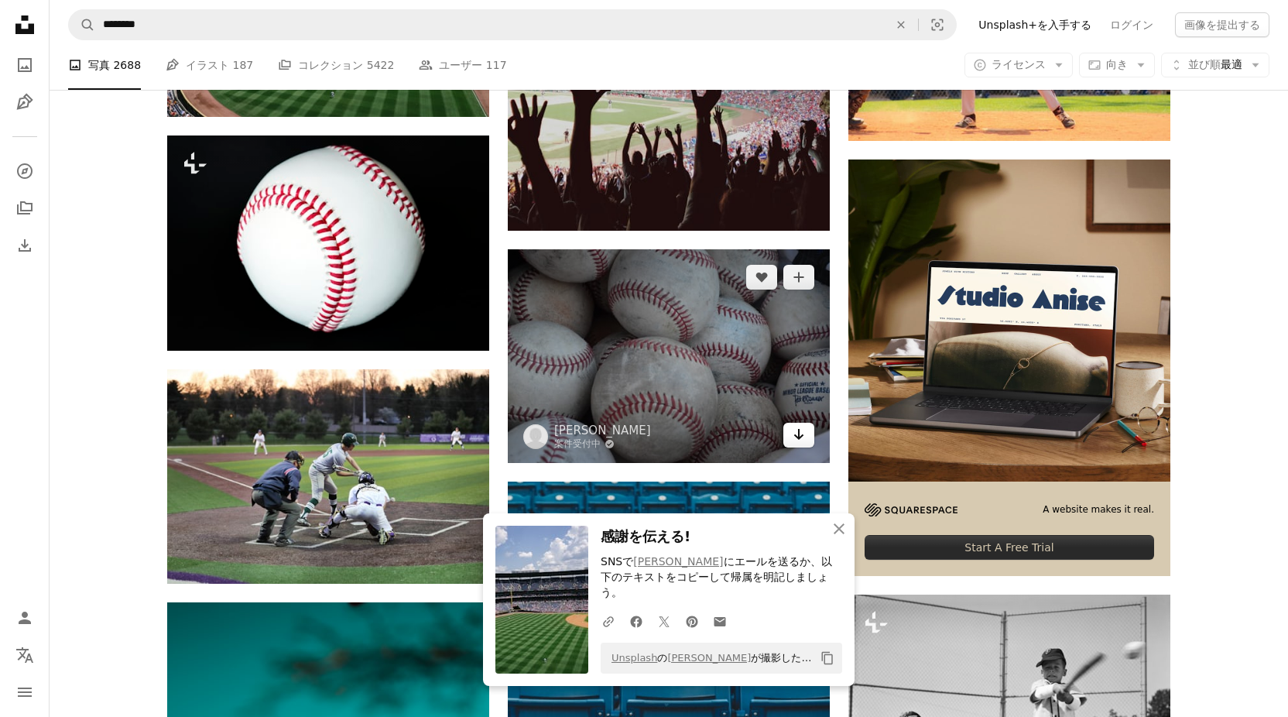
click at [789, 436] on link "Arrow pointing down" at bounding box center [798, 434] width 31 height 25
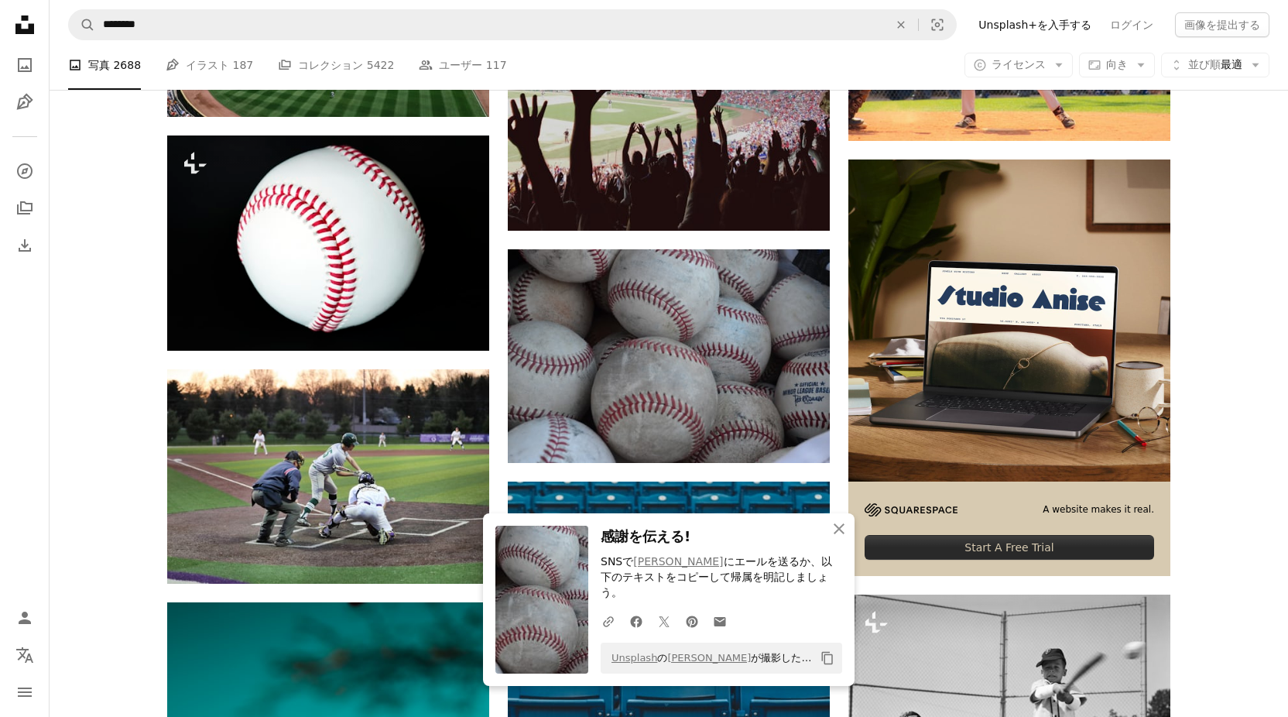
click at [835, 534] on icon "button" at bounding box center [838, 528] width 11 height 11
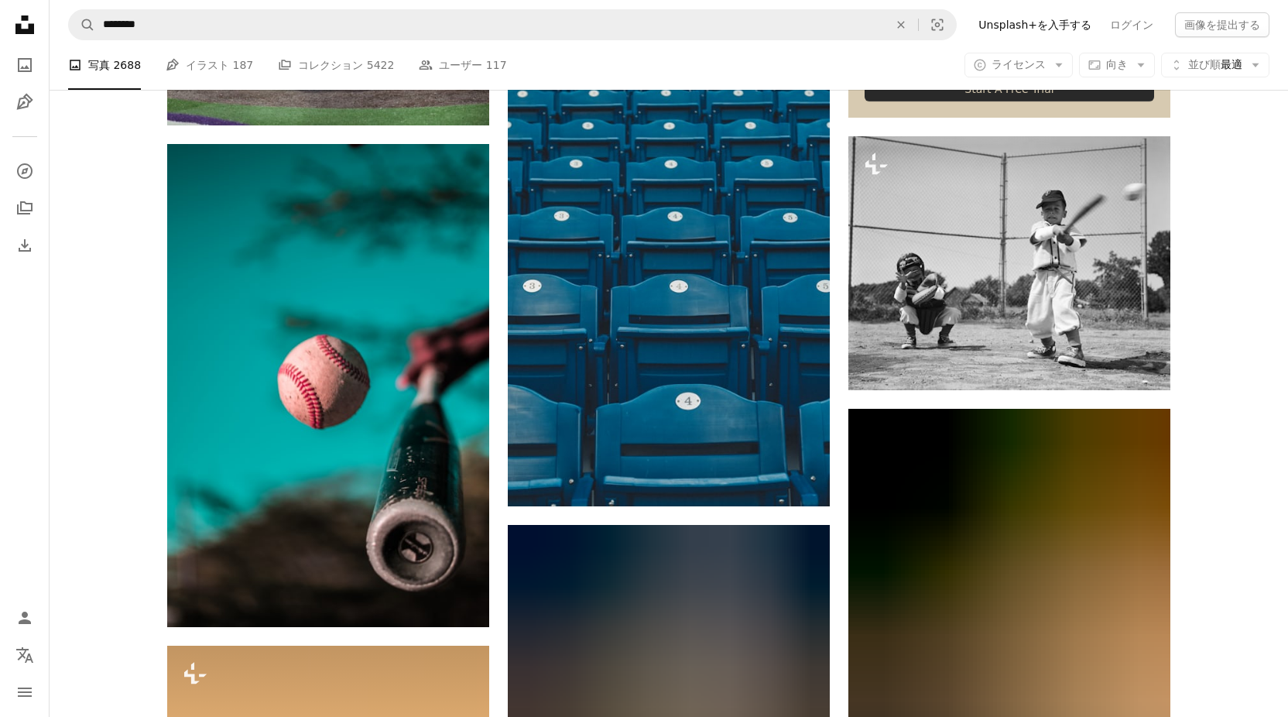
scroll to position [5352, 0]
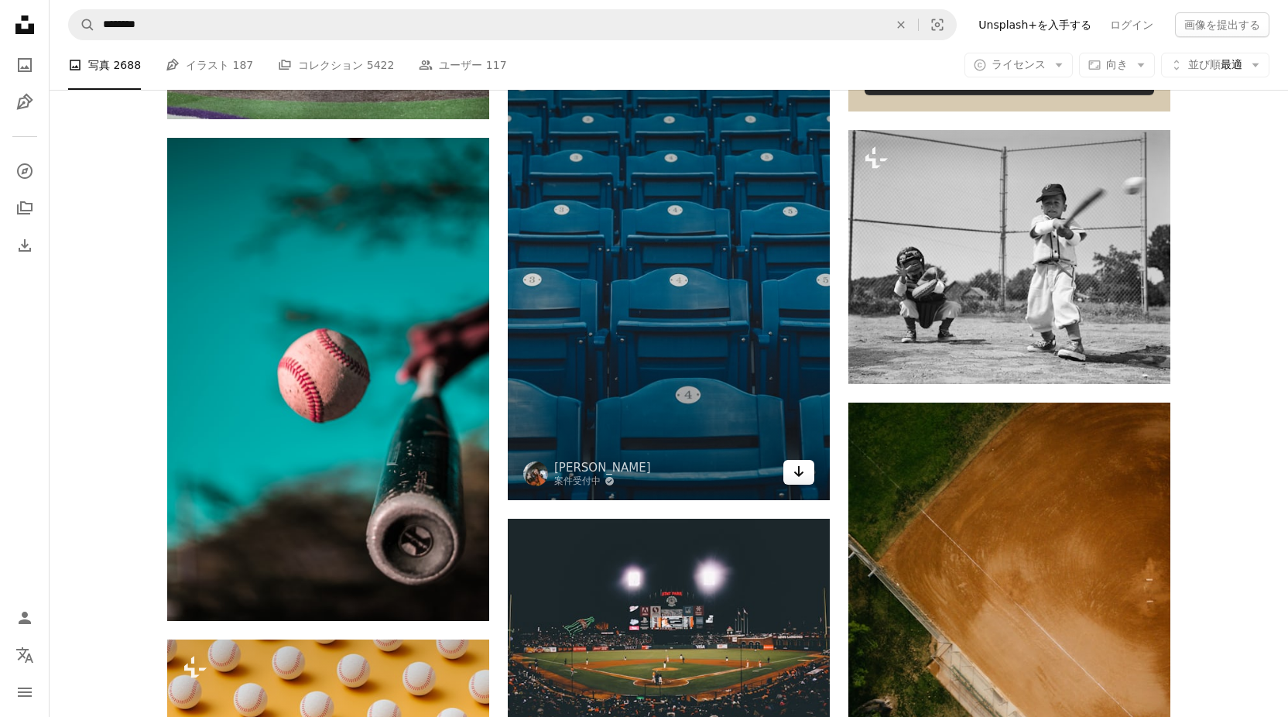
click at [792, 470] on icon "Arrow pointing down" at bounding box center [798, 471] width 12 height 19
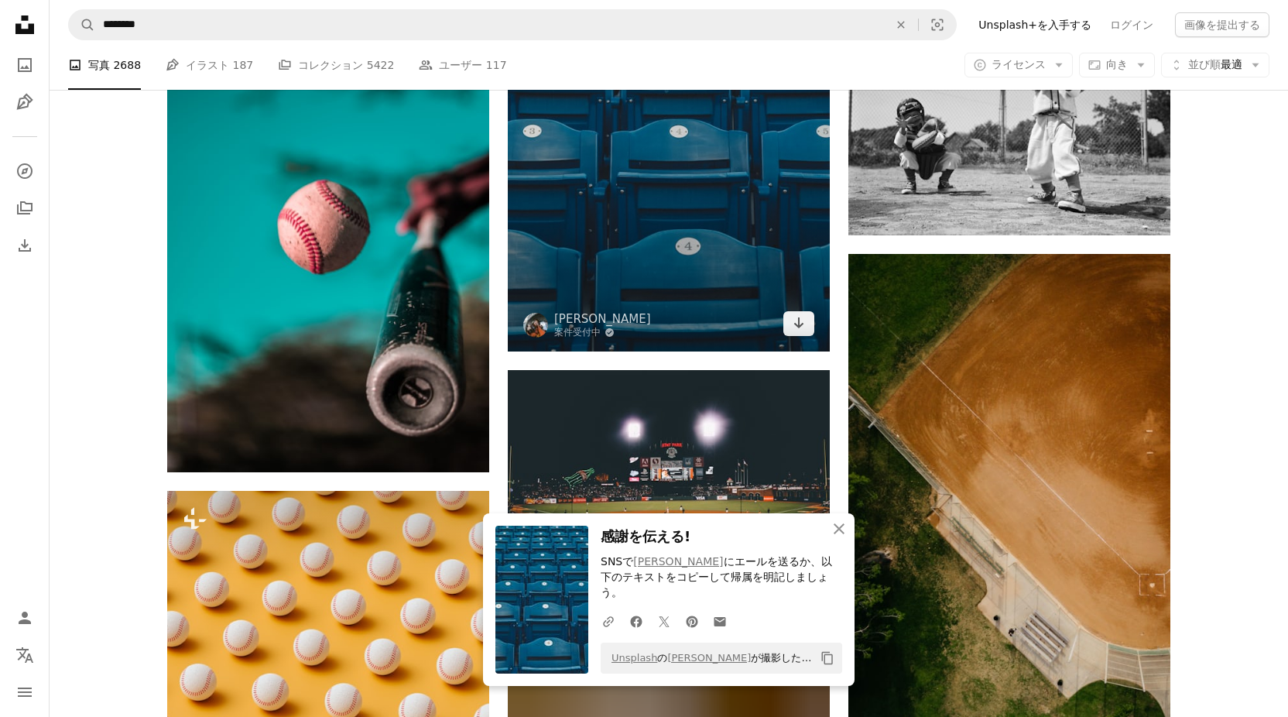
scroll to position [5506, 0]
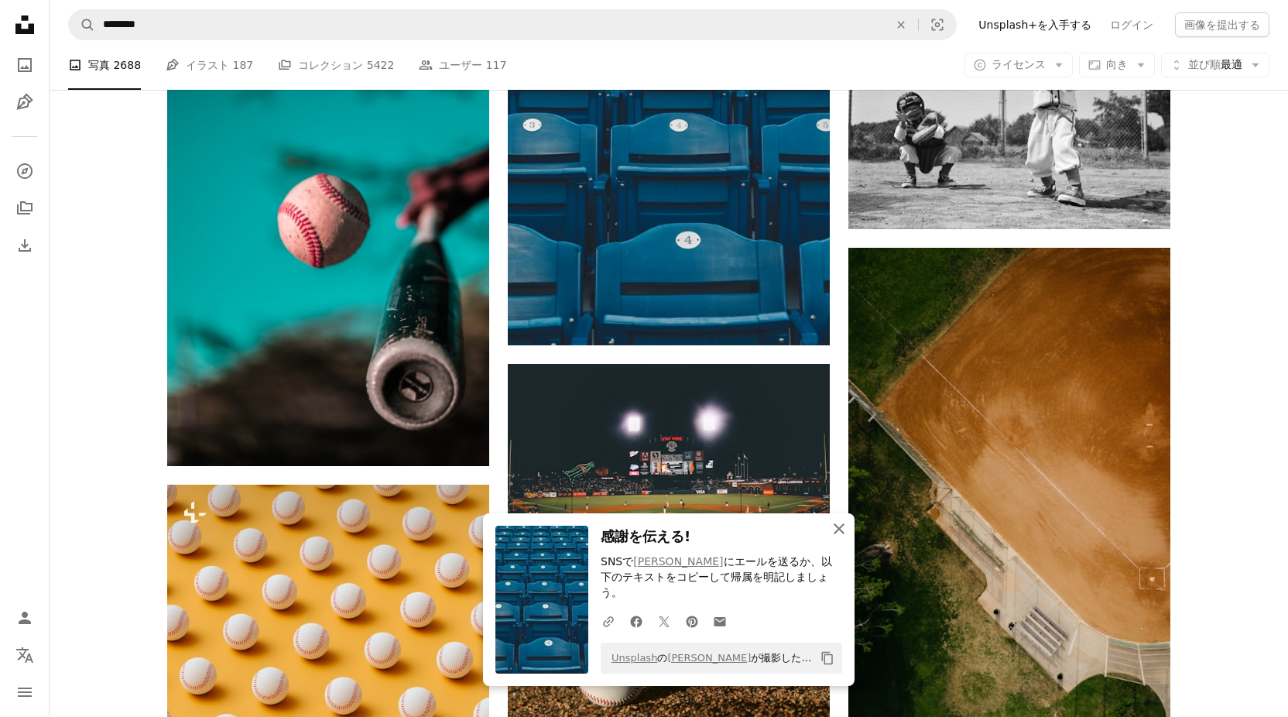
click at [843, 538] on icon "An X shape" at bounding box center [839, 528] width 19 height 19
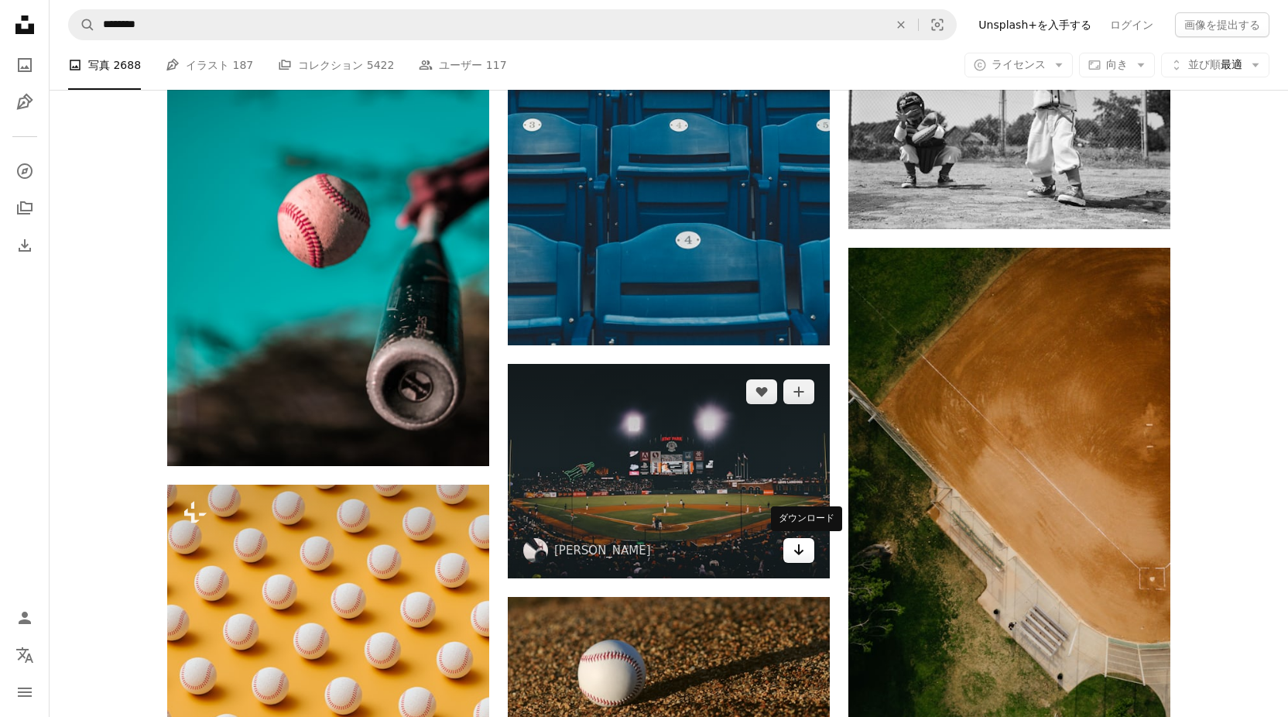
click at [792, 546] on icon "Arrow pointing down" at bounding box center [798, 549] width 12 height 19
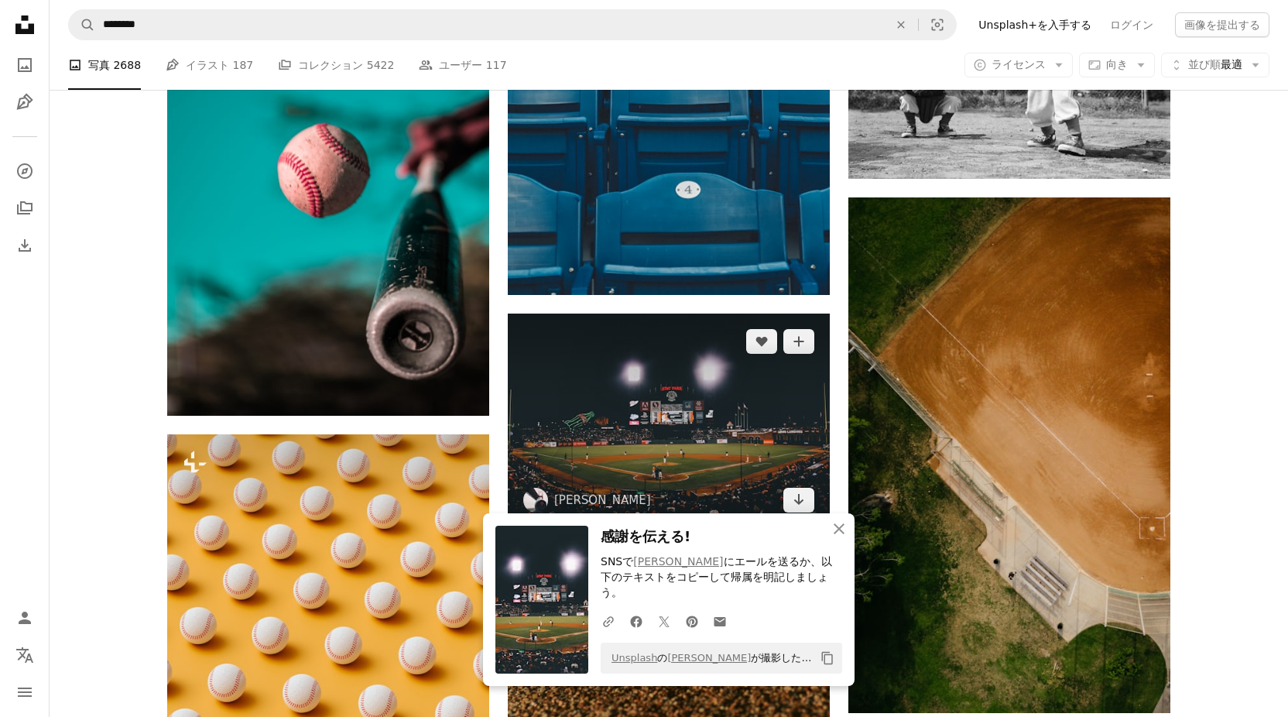
scroll to position [5584, 0]
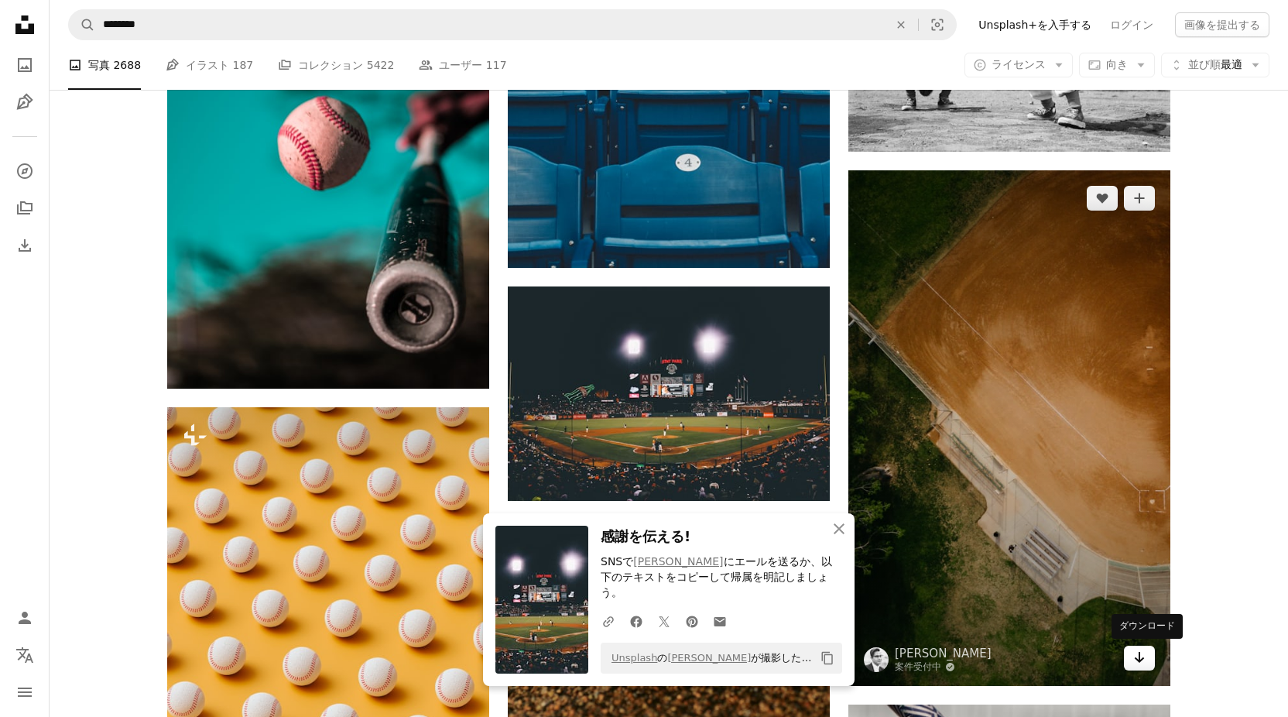
click at [1141, 656] on icon "Arrow pointing down" at bounding box center [1139, 657] width 12 height 19
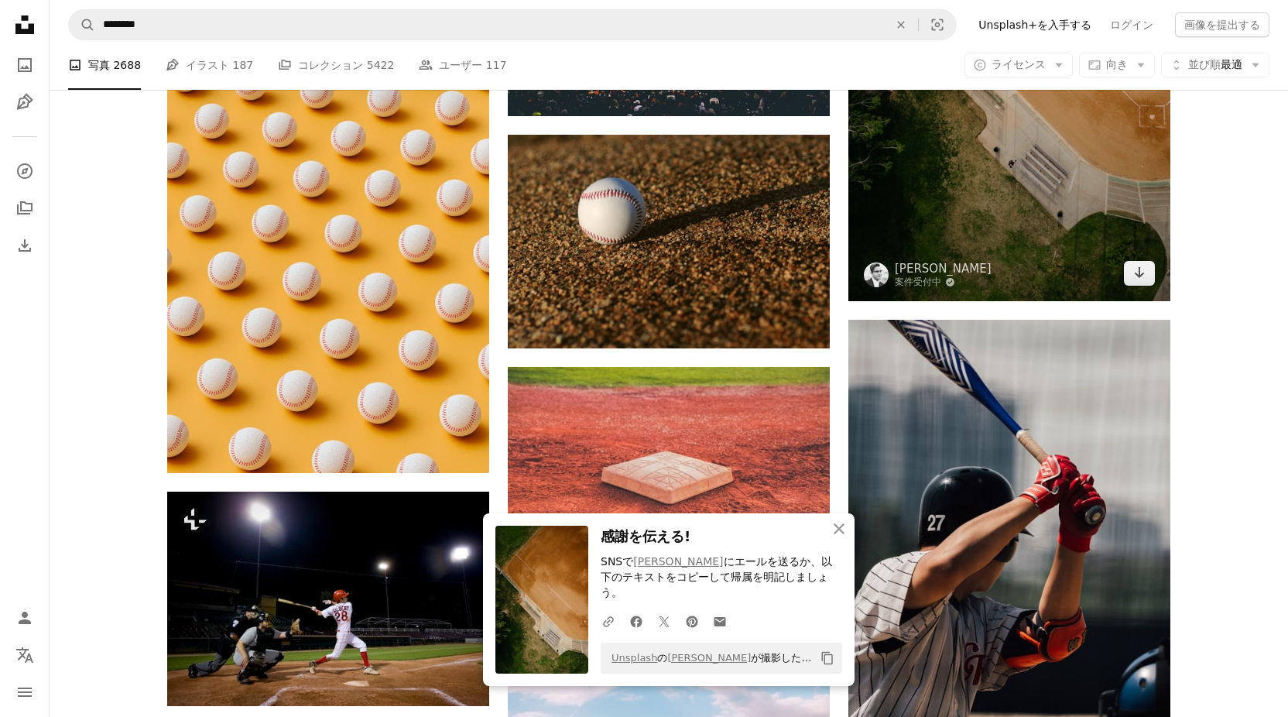
scroll to position [5971, 0]
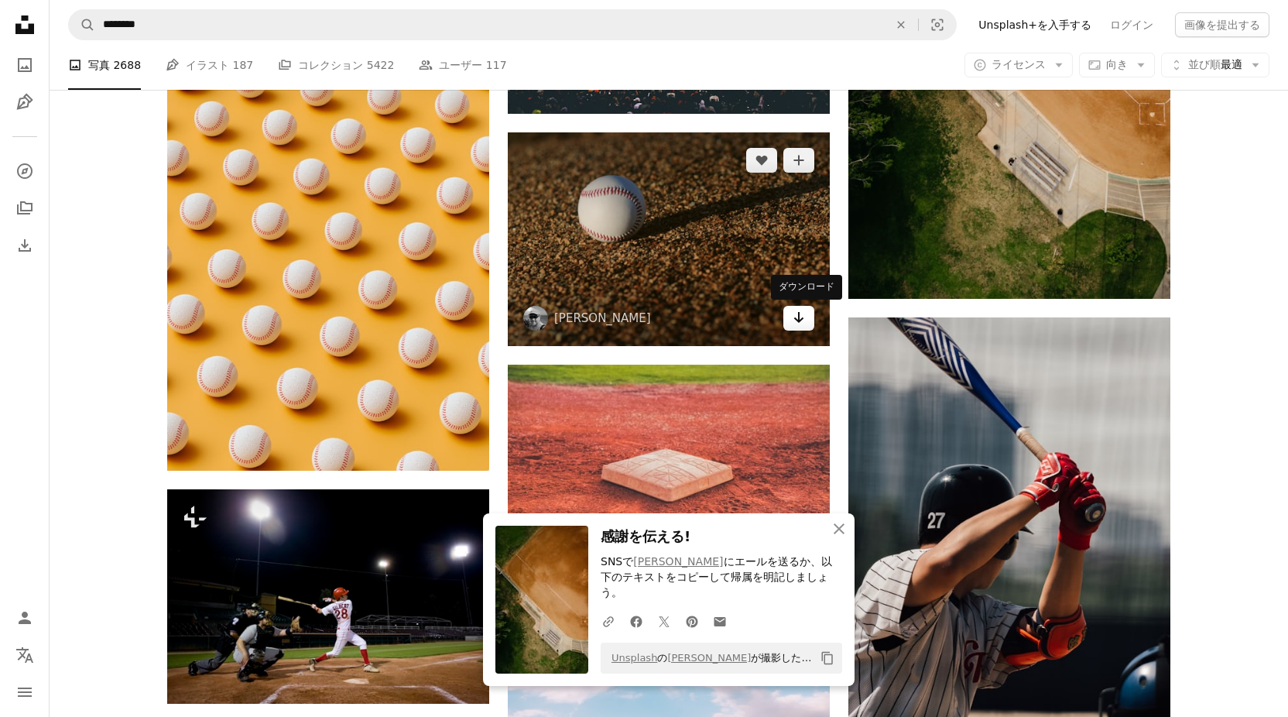
click at [800, 322] on icon "Arrow pointing down" at bounding box center [798, 317] width 12 height 19
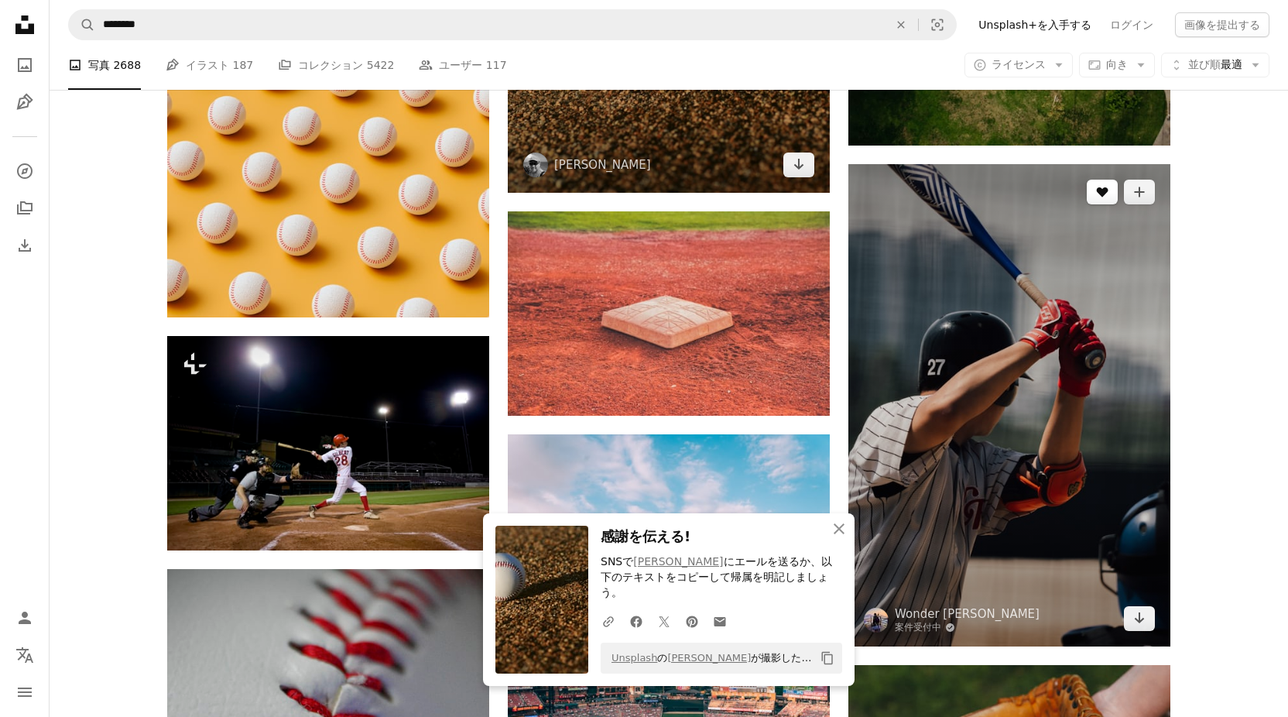
scroll to position [6125, 0]
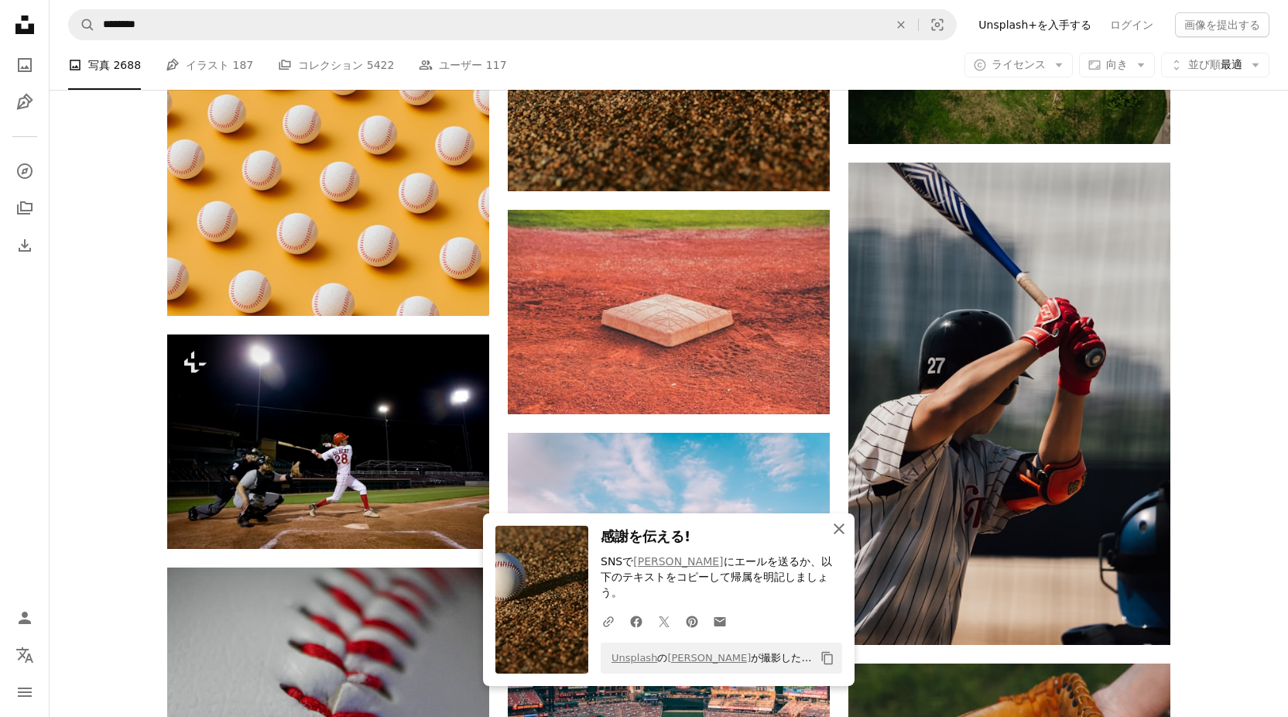
click at [835, 534] on icon "button" at bounding box center [838, 528] width 11 height 11
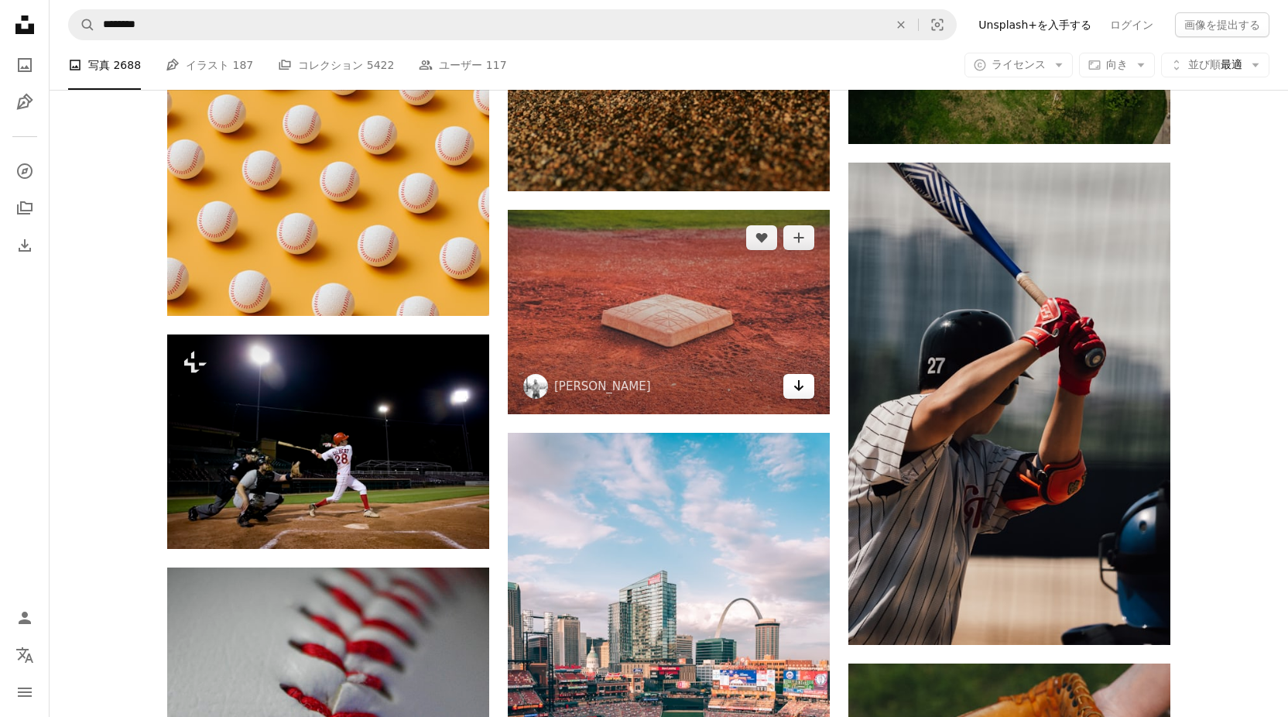
click at [797, 389] on icon "ダウンロード" at bounding box center [799, 385] width 10 height 11
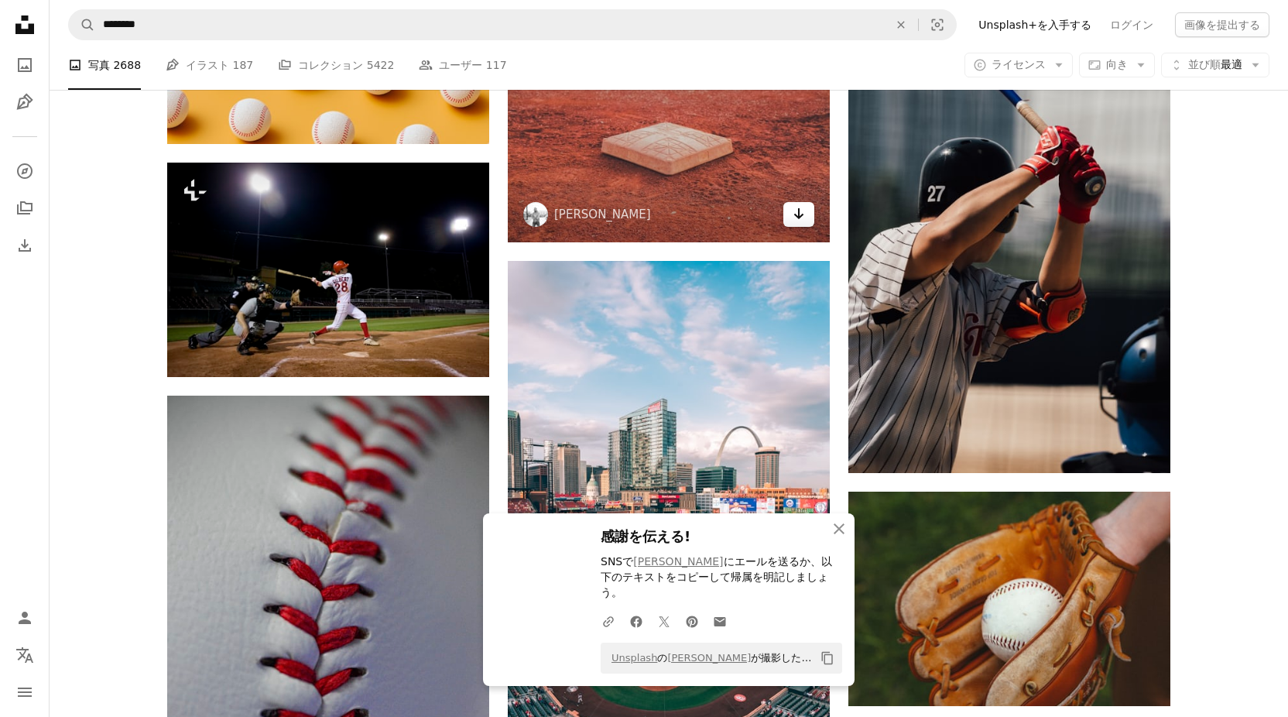
scroll to position [6358, 0]
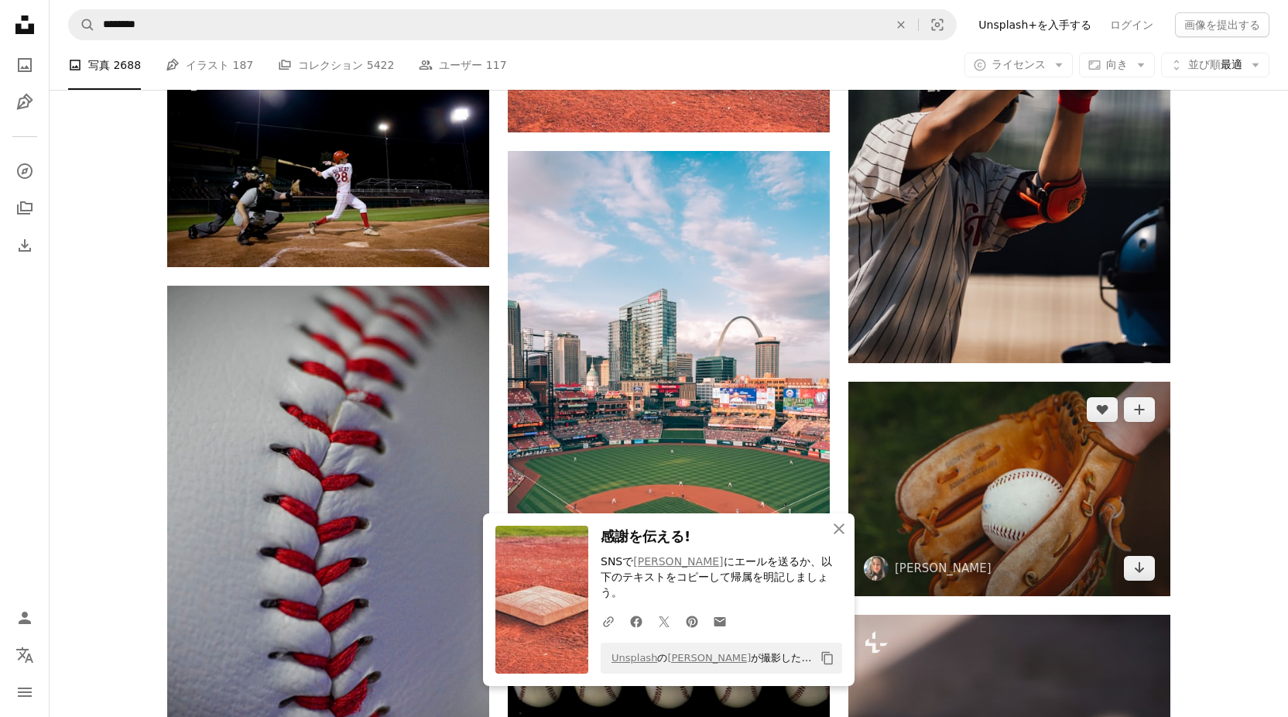
scroll to position [6435, 0]
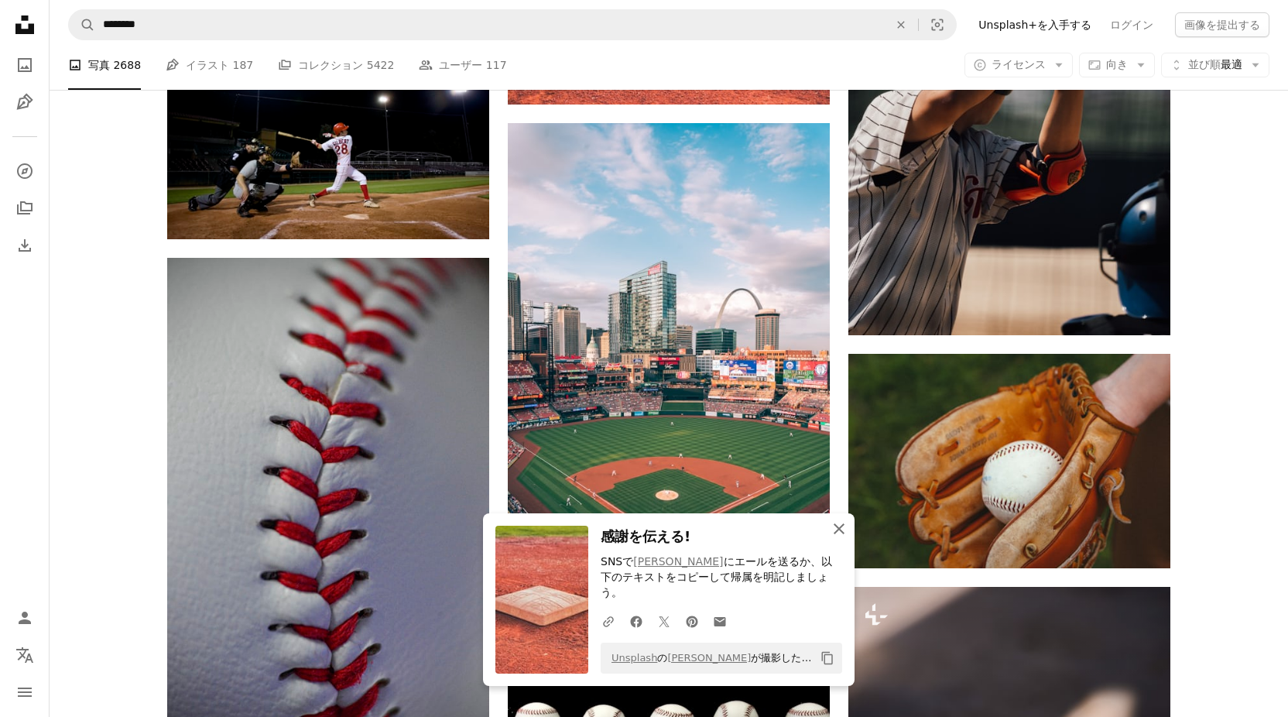
click at [833, 535] on icon "An X shape" at bounding box center [839, 528] width 19 height 19
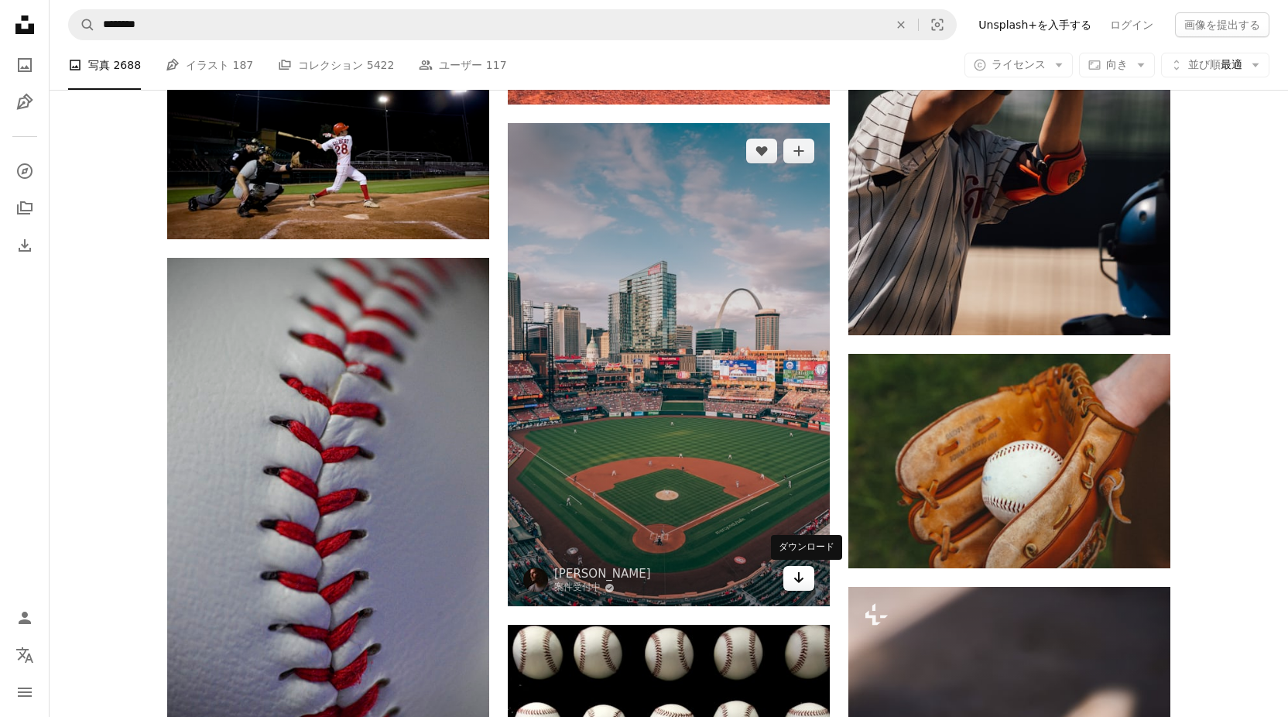
click at [791, 576] on link "Arrow pointing down" at bounding box center [798, 578] width 31 height 25
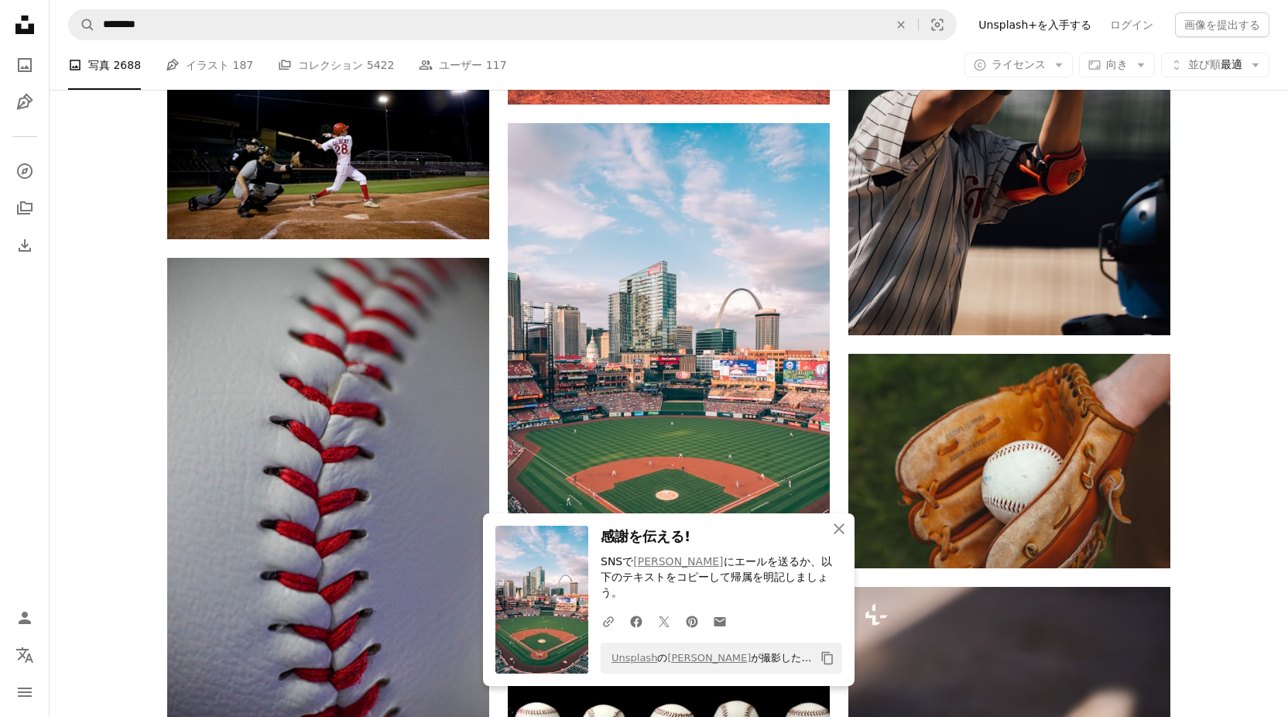
click at [840, 534] on icon "An X shape" at bounding box center [839, 528] width 19 height 19
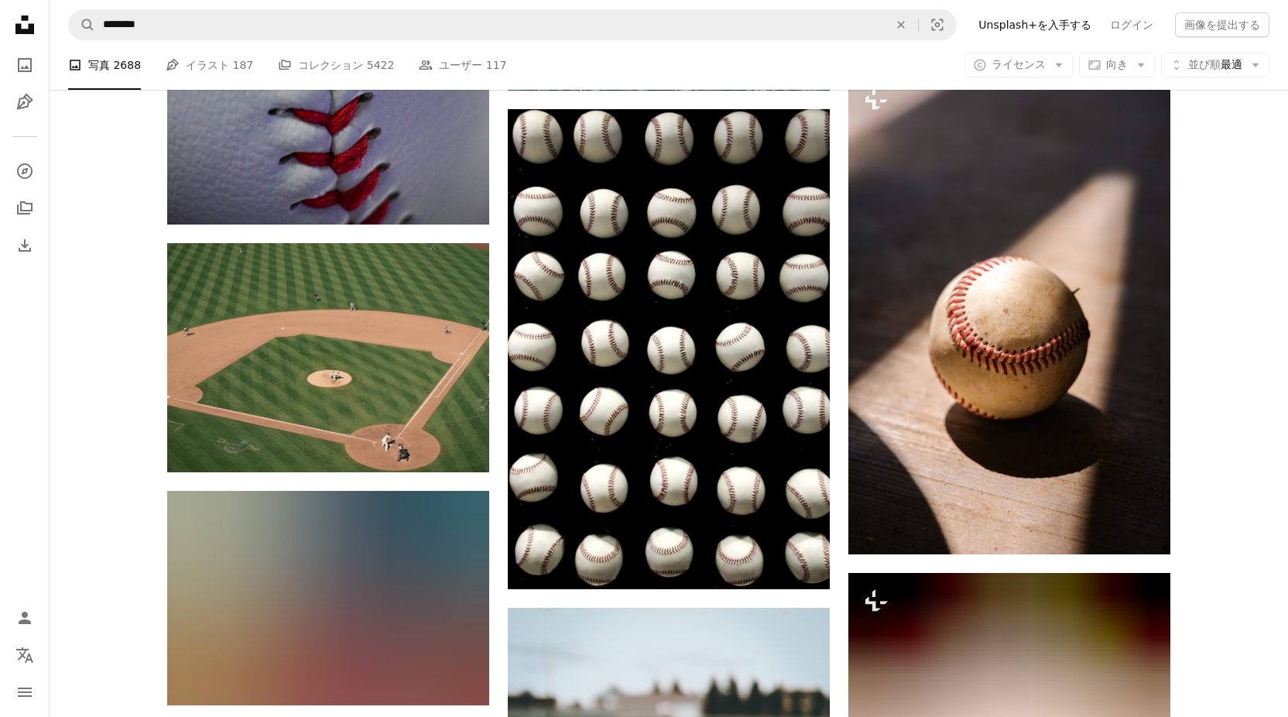
scroll to position [6977, 0]
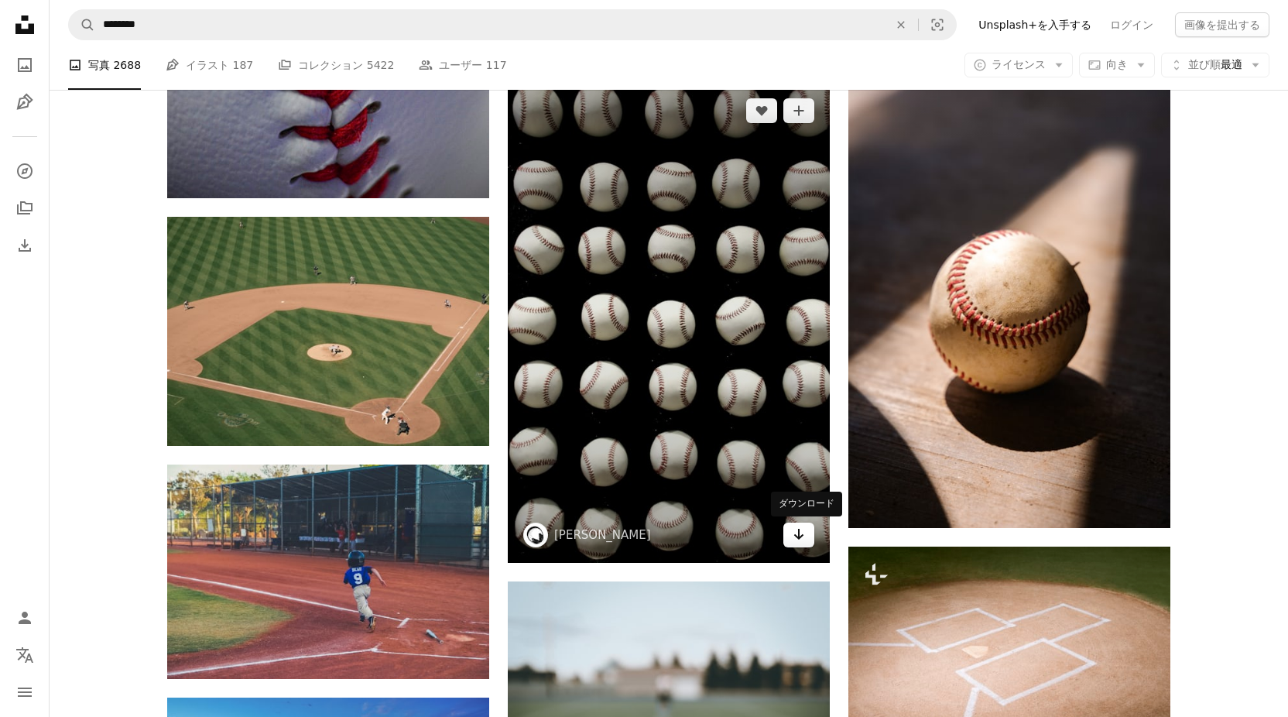
click at [801, 540] on icon "Arrow pointing down" at bounding box center [798, 534] width 12 height 19
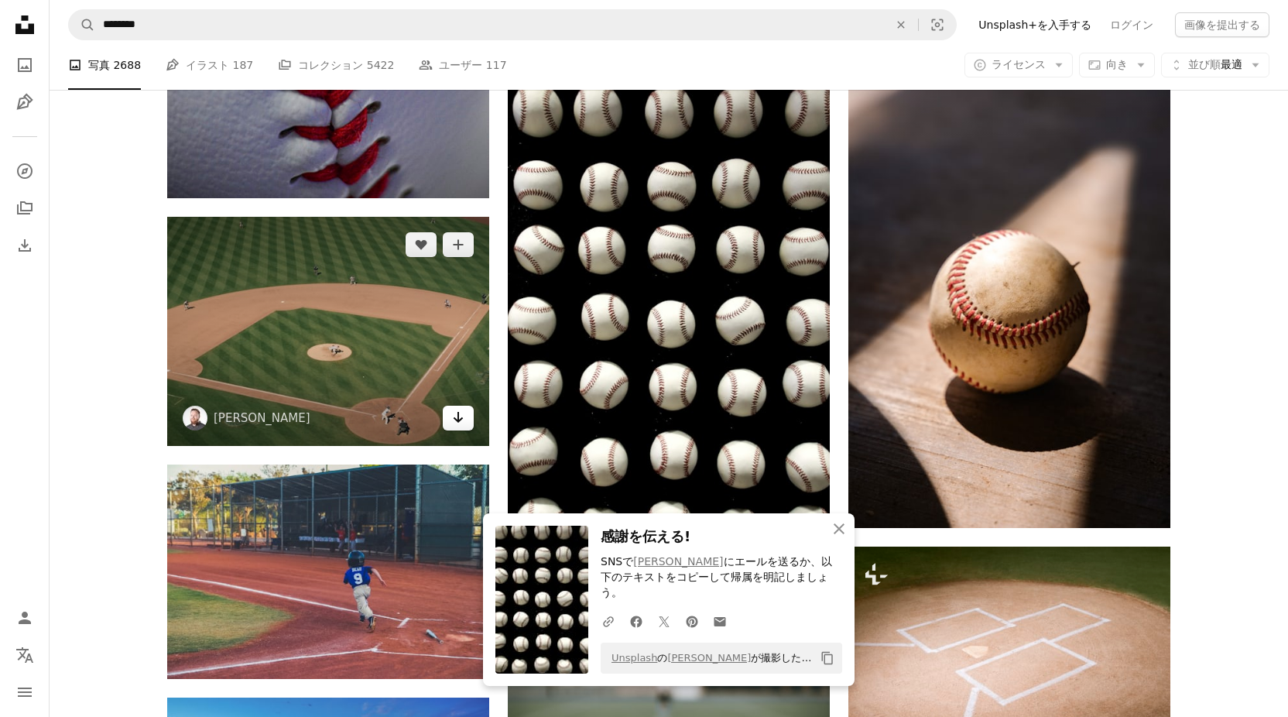
click at [460, 420] on icon "ダウンロード" at bounding box center [458, 417] width 10 height 11
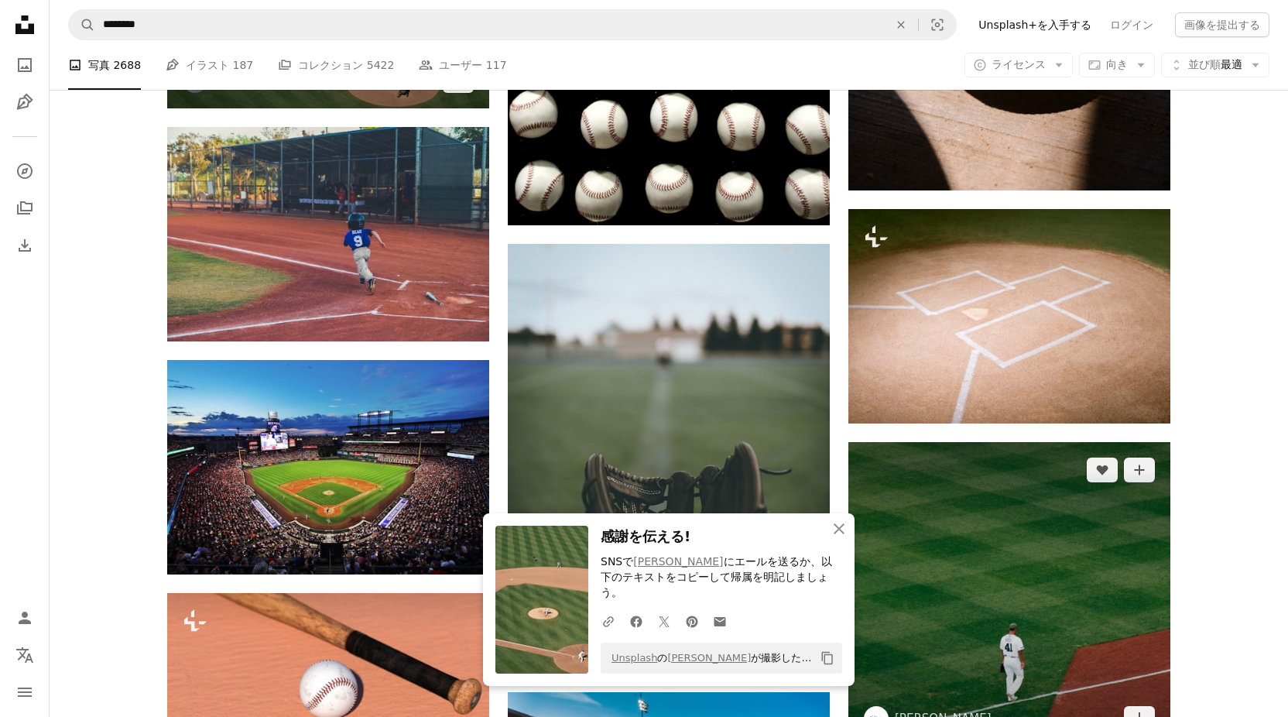
scroll to position [7364, 0]
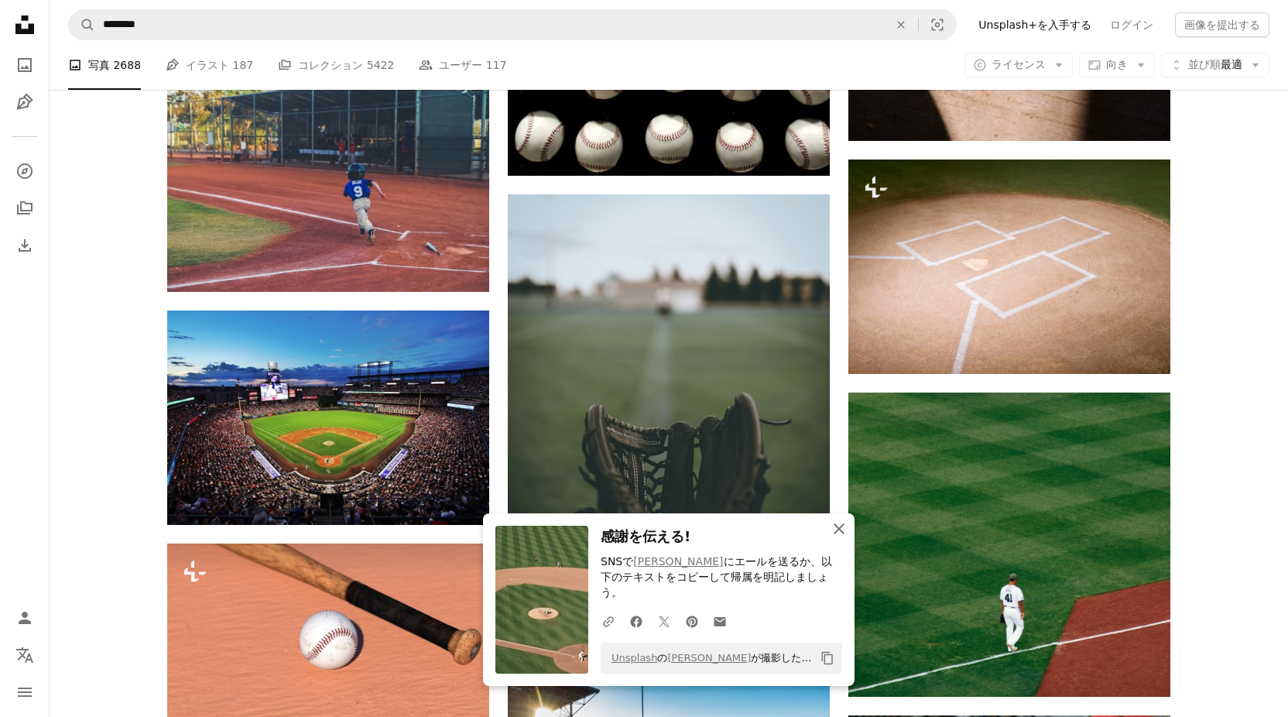
click at [830, 538] on icon "An X shape" at bounding box center [839, 528] width 19 height 19
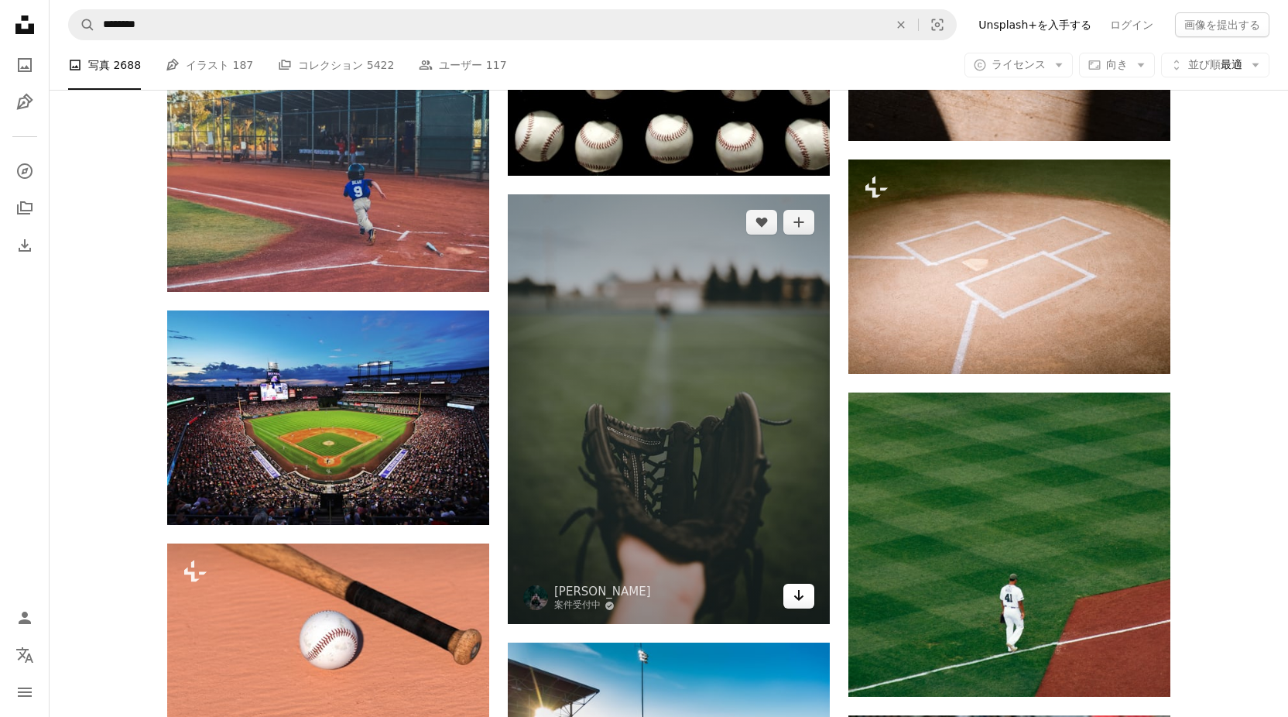
click at [790, 587] on link "Arrow pointing down" at bounding box center [798, 595] width 31 height 25
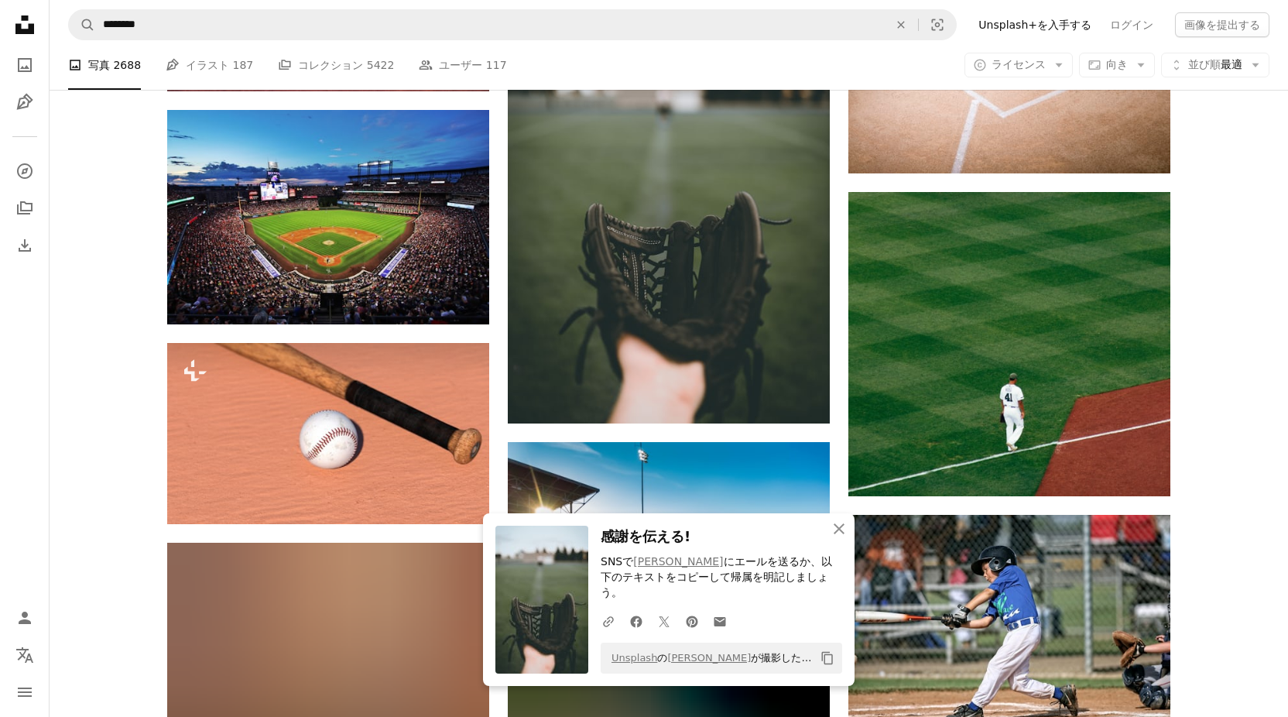
scroll to position [7673, 0]
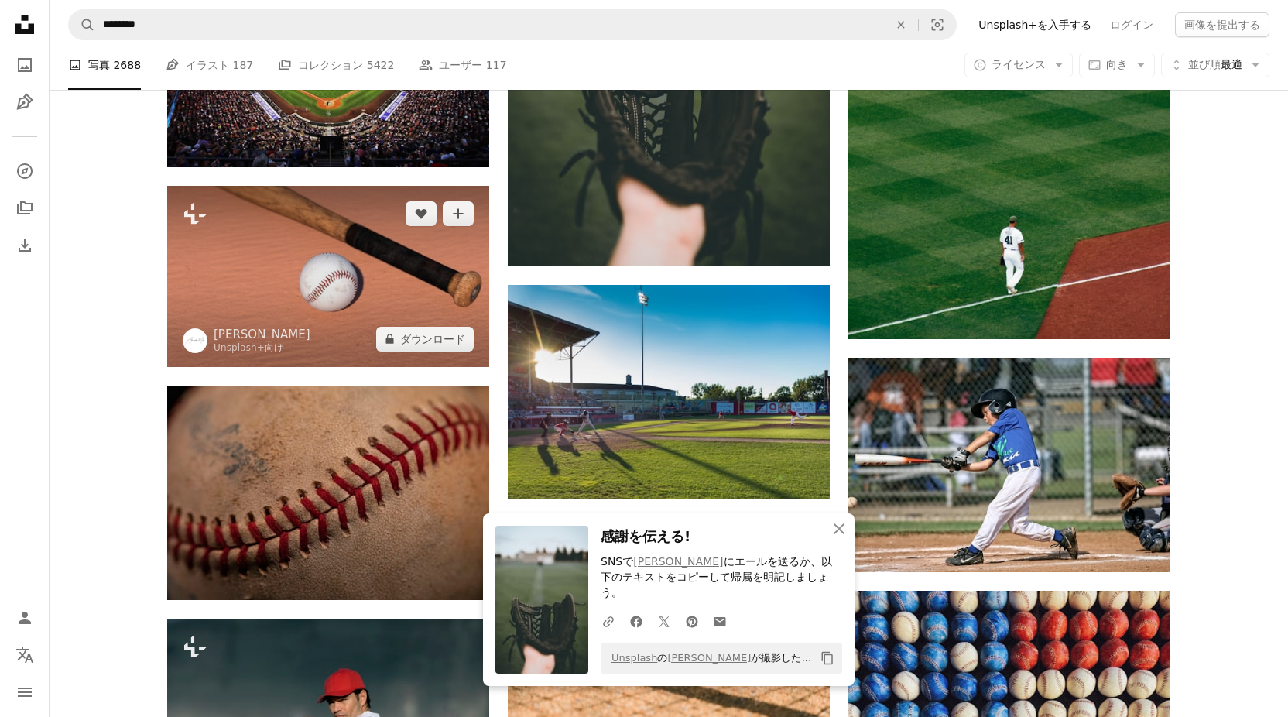
scroll to position [7905, 0]
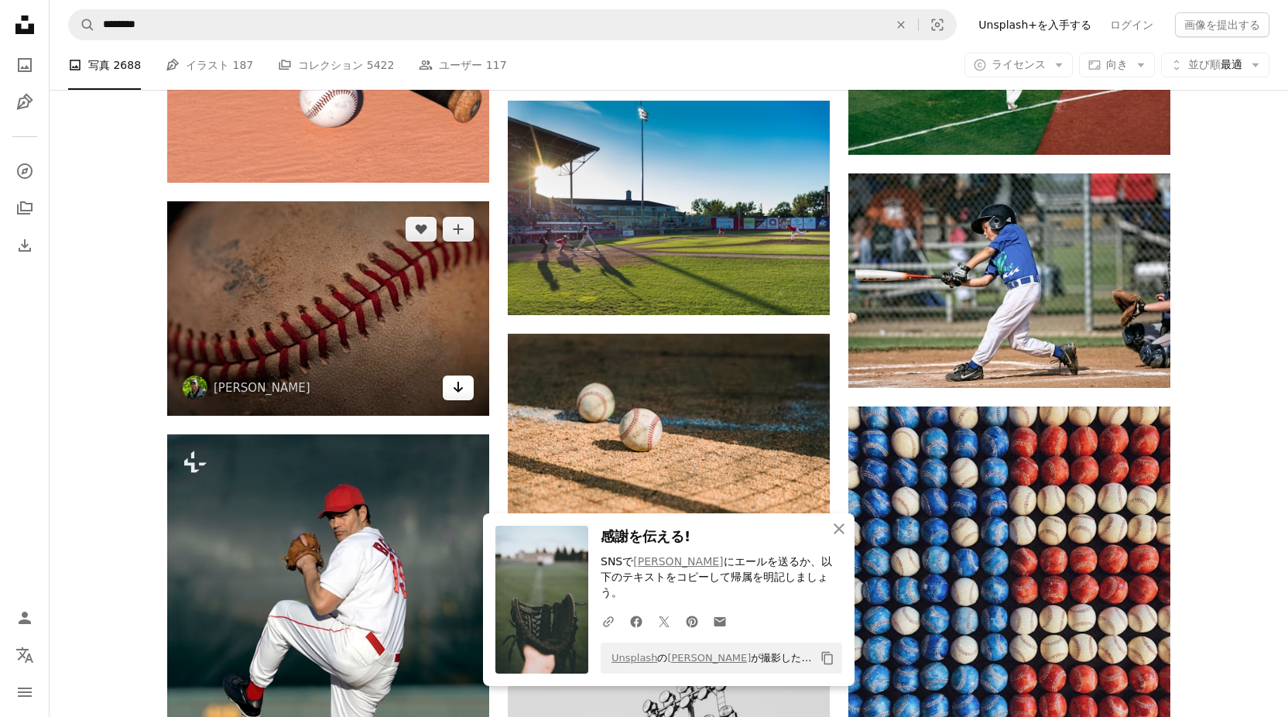
click at [454, 391] on icon "Arrow pointing down" at bounding box center [458, 387] width 12 height 19
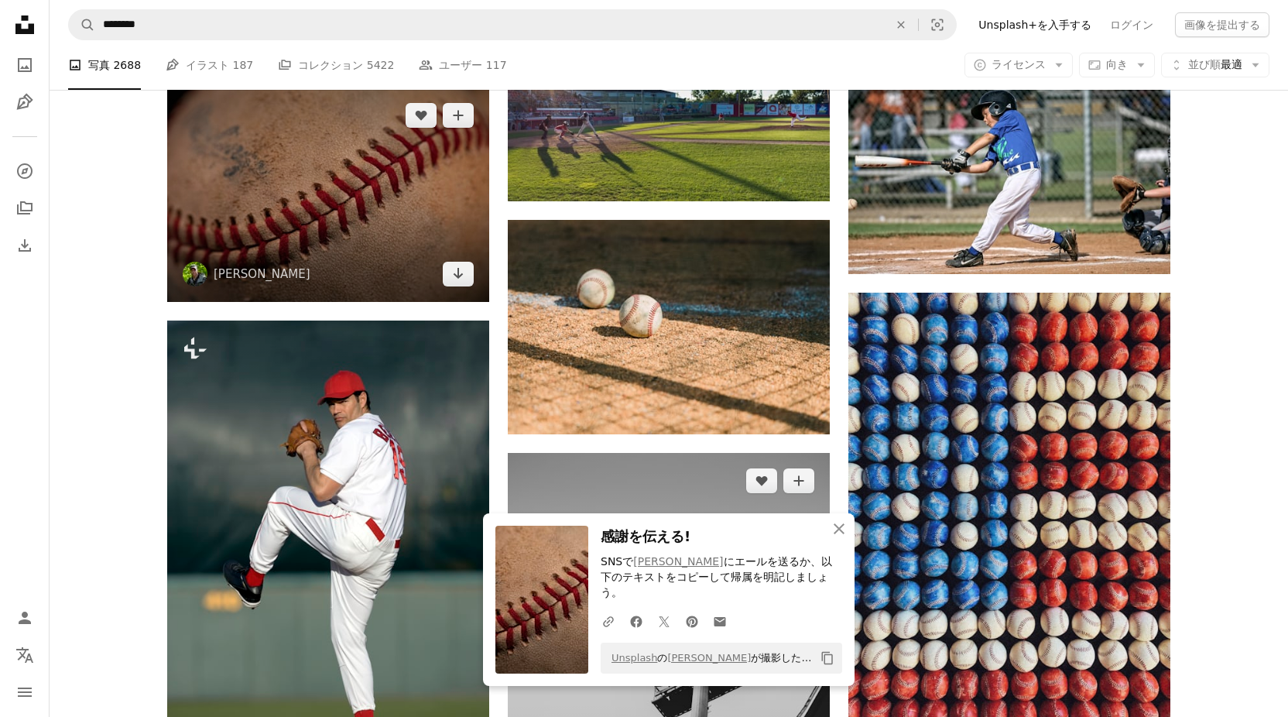
scroll to position [8060, 0]
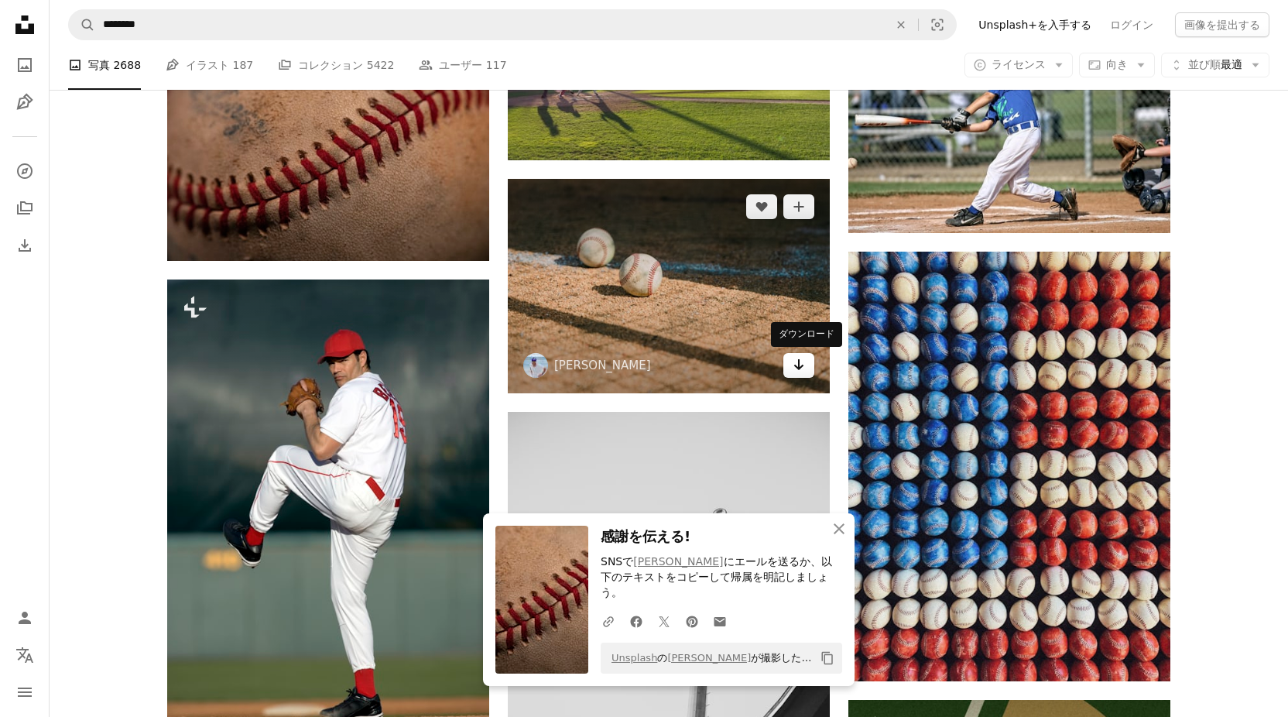
click at [792, 367] on link "Arrow pointing down" at bounding box center [798, 365] width 31 height 25
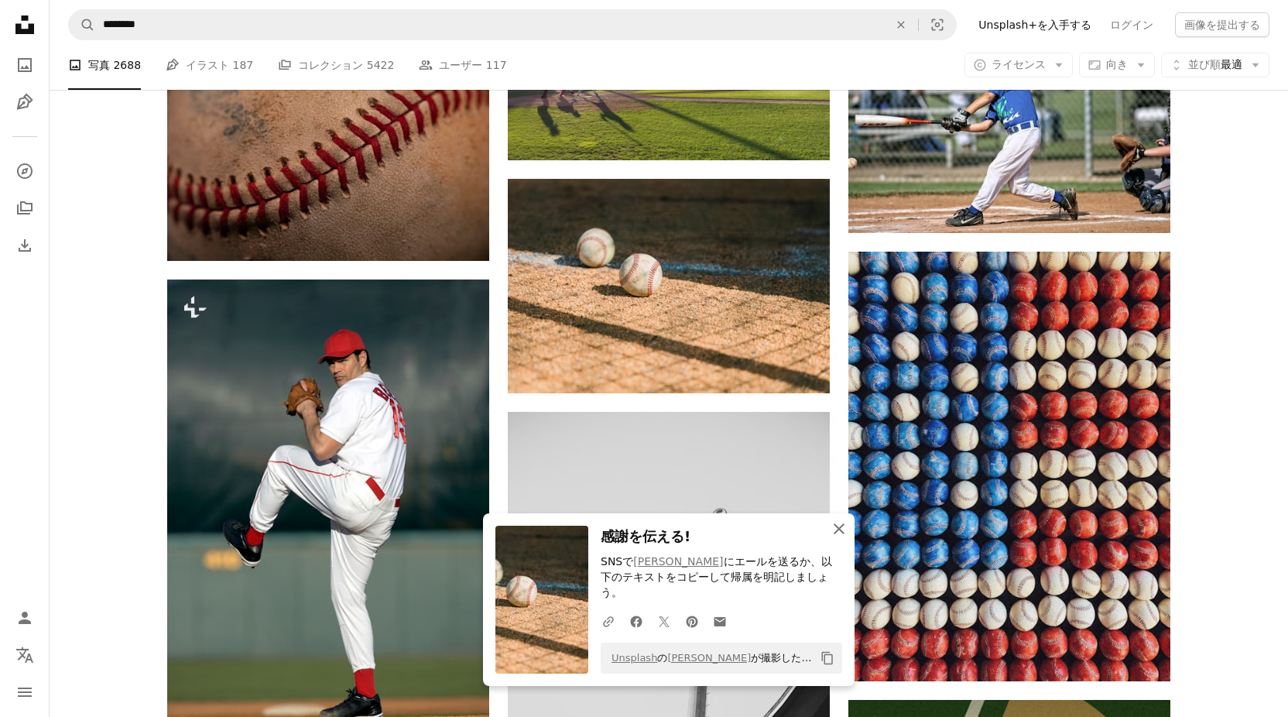
click at [835, 534] on icon "button" at bounding box center [838, 528] width 11 height 11
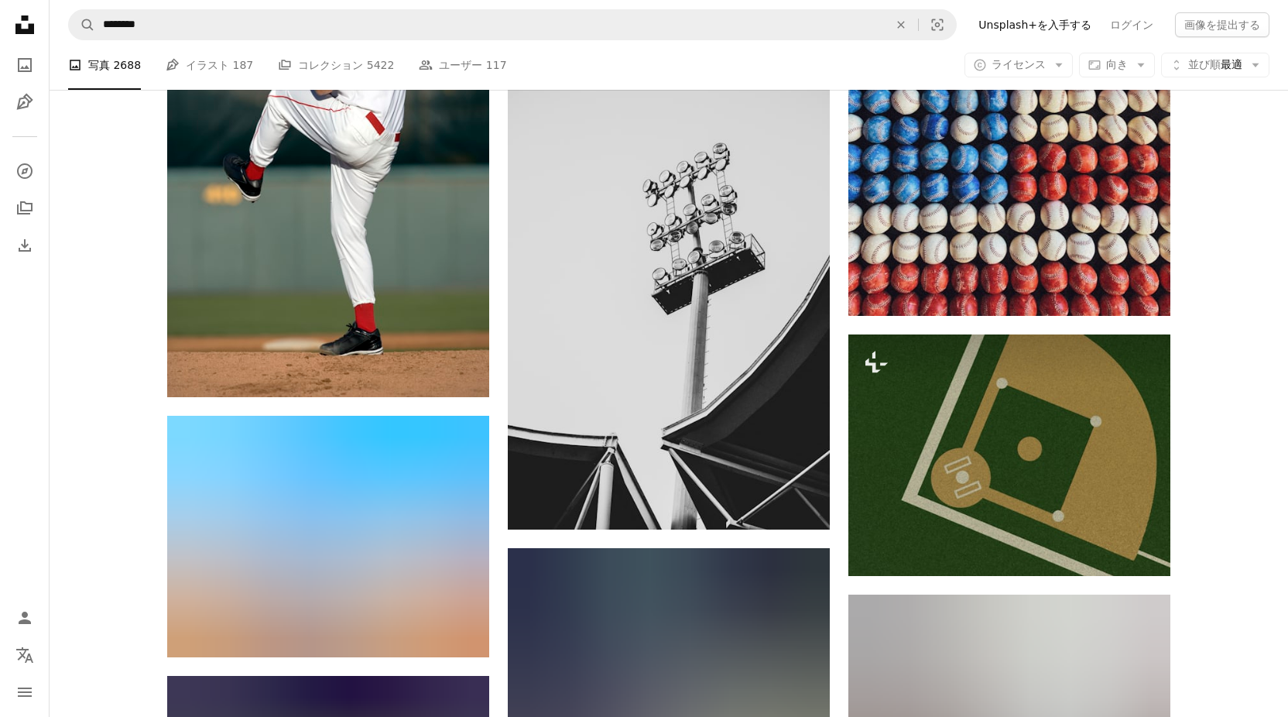
scroll to position [8447, 0]
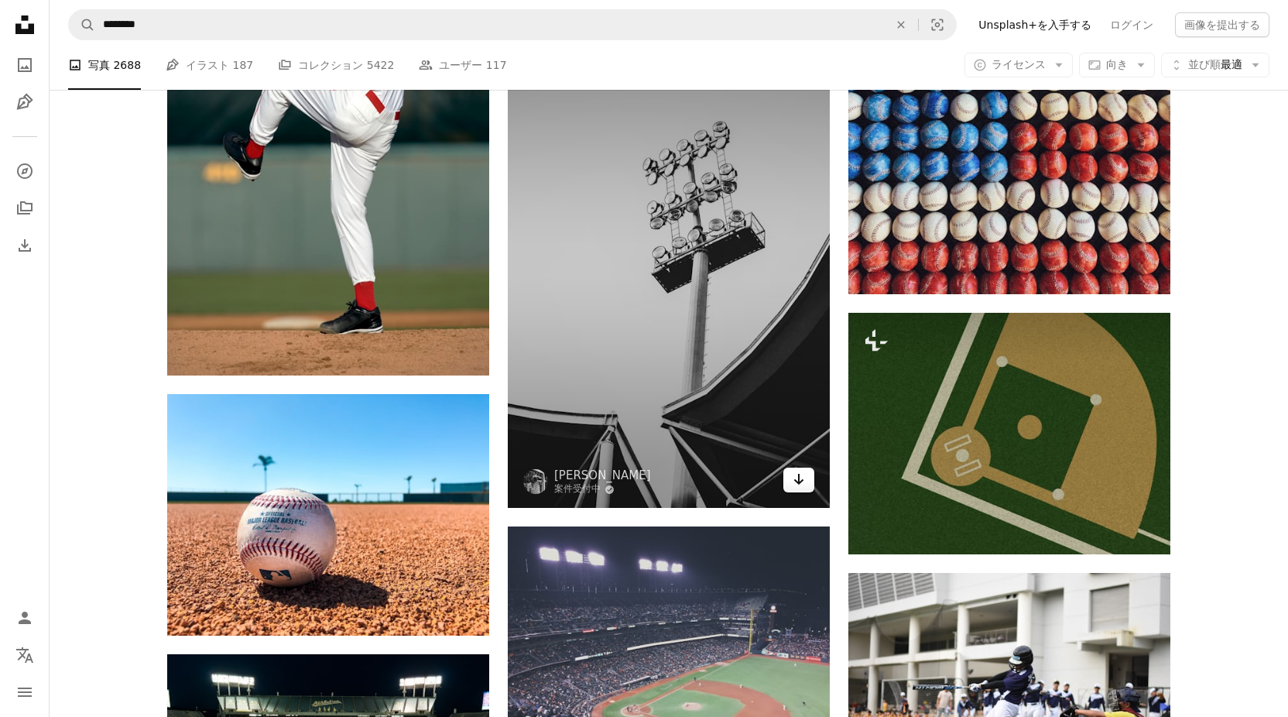
click at [794, 482] on icon "Arrow pointing down" at bounding box center [798, 479] width 12 height 19
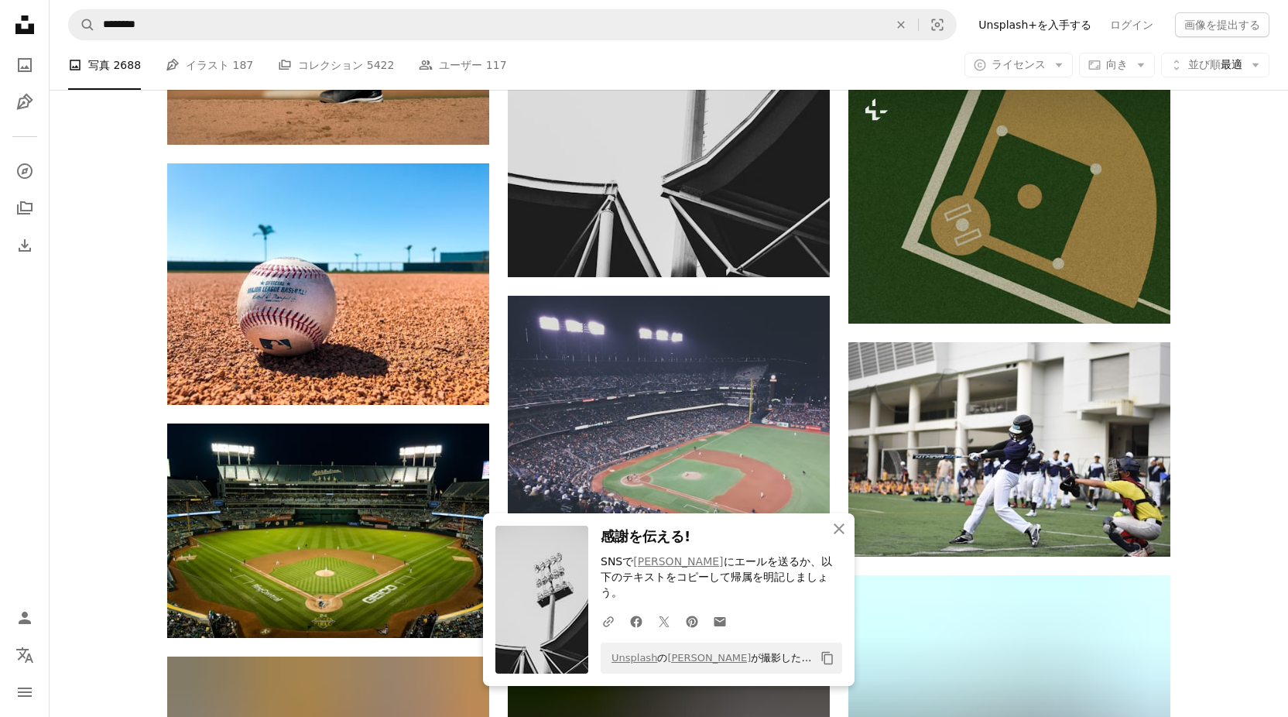
scroll to position [8679, 0]
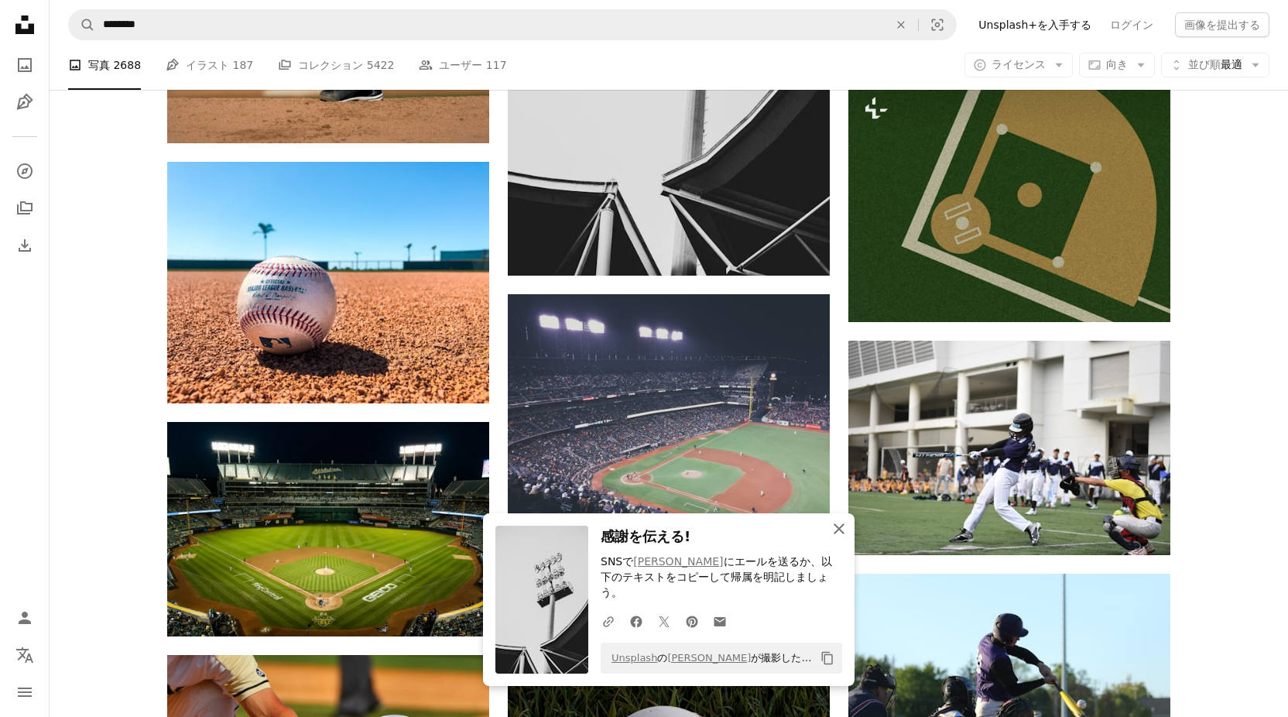
click at [842, 532] on button "An X shape 閉じる" at bounding box center [838, 528] width 31 height 31
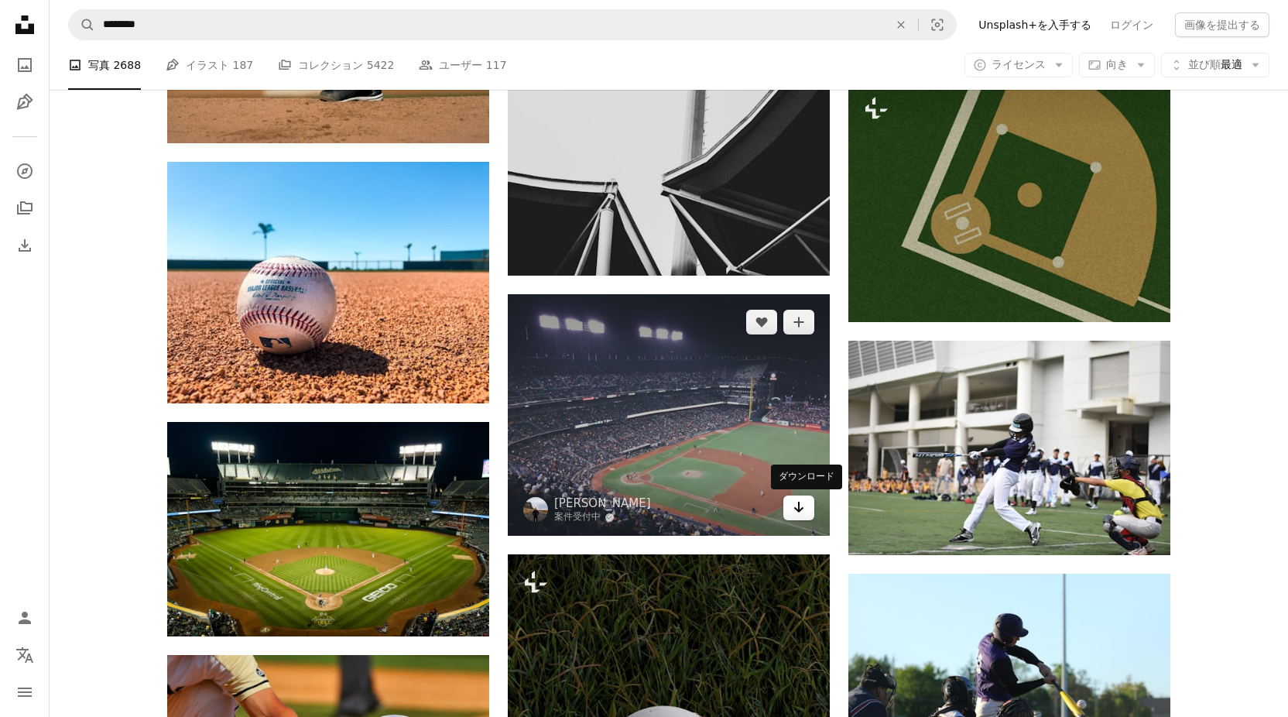
click at [801, 507] on icon "Arrow pointing down" at bounding box center [798, 507] width 12 height 19
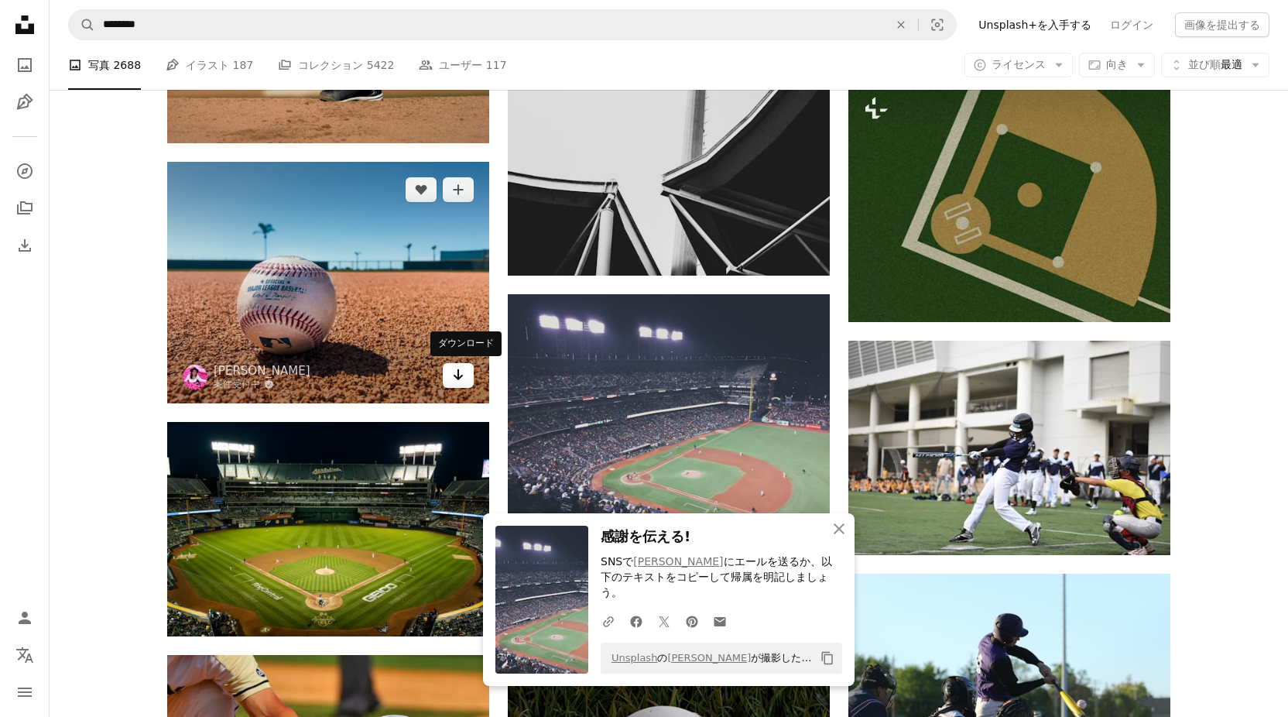
click at [450, 376] on link "Arrow pointing down" at bounding box center [458, 375] width 31 height 25
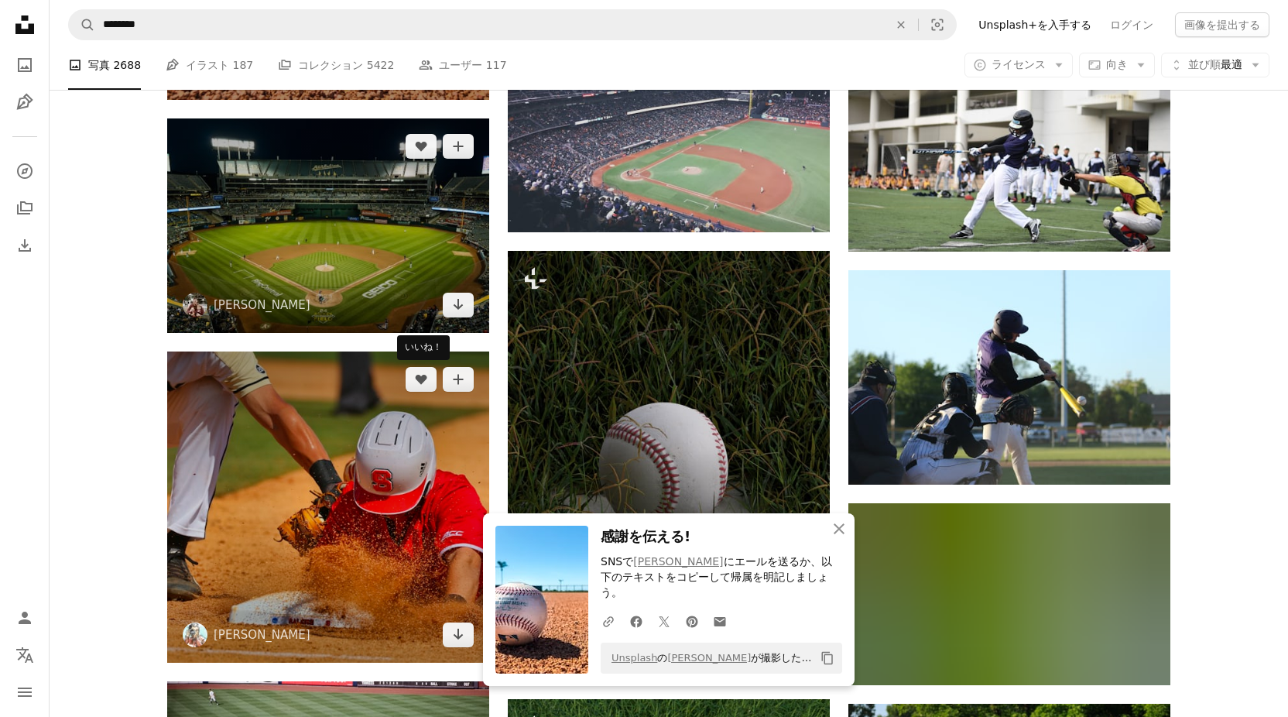
scroll to position [8989, 0]
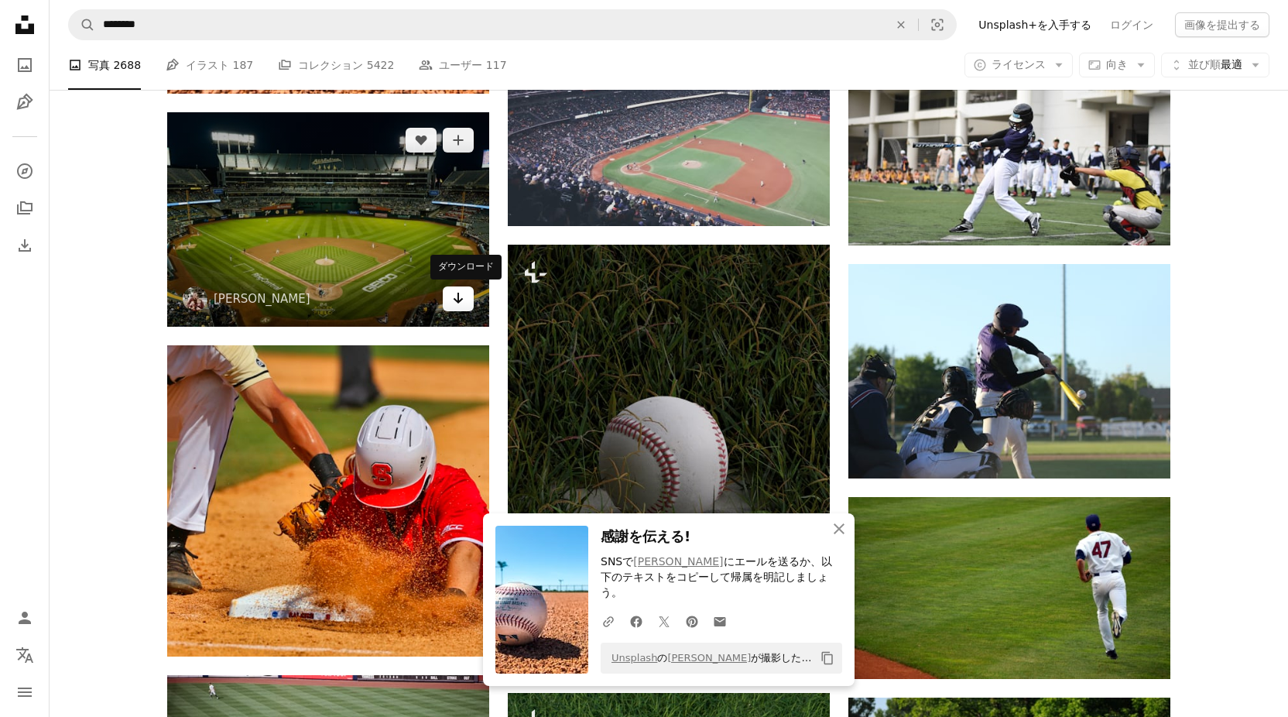
click at [453, 295] on icon "Arrow pointing down" at bounding box center [458, 298] width 12 height 19
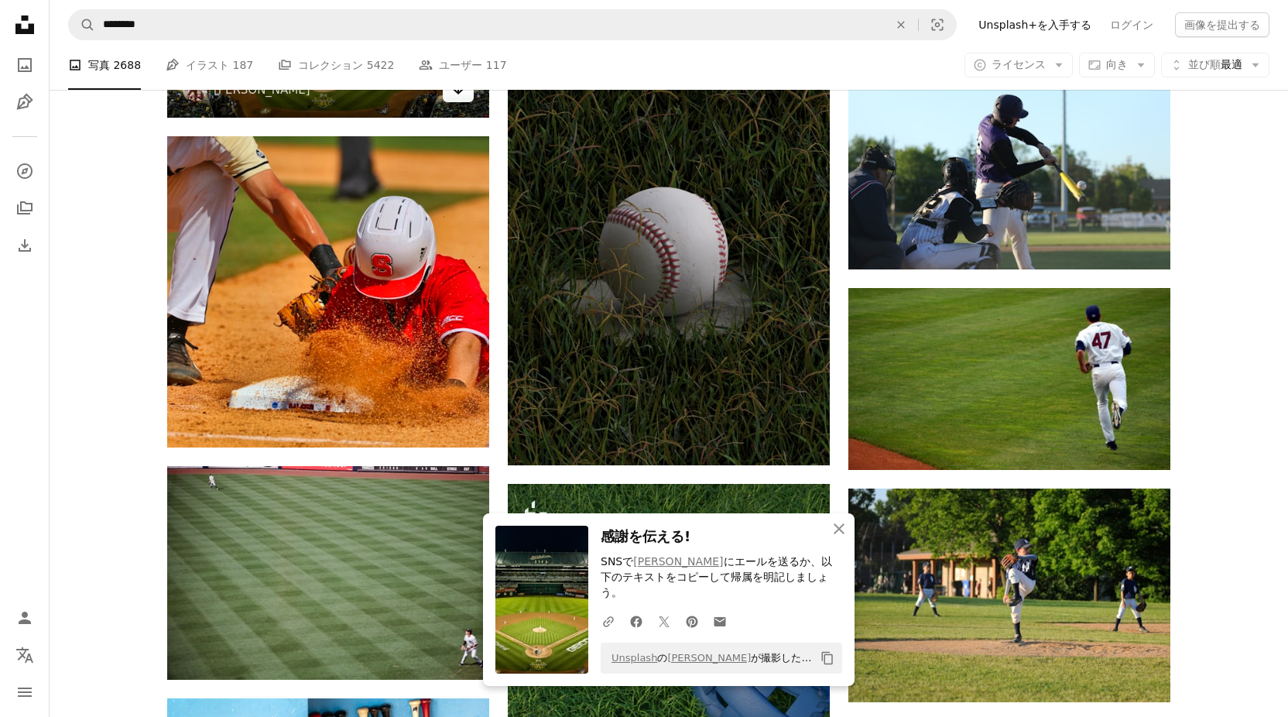
scroll to position [9221, 0]
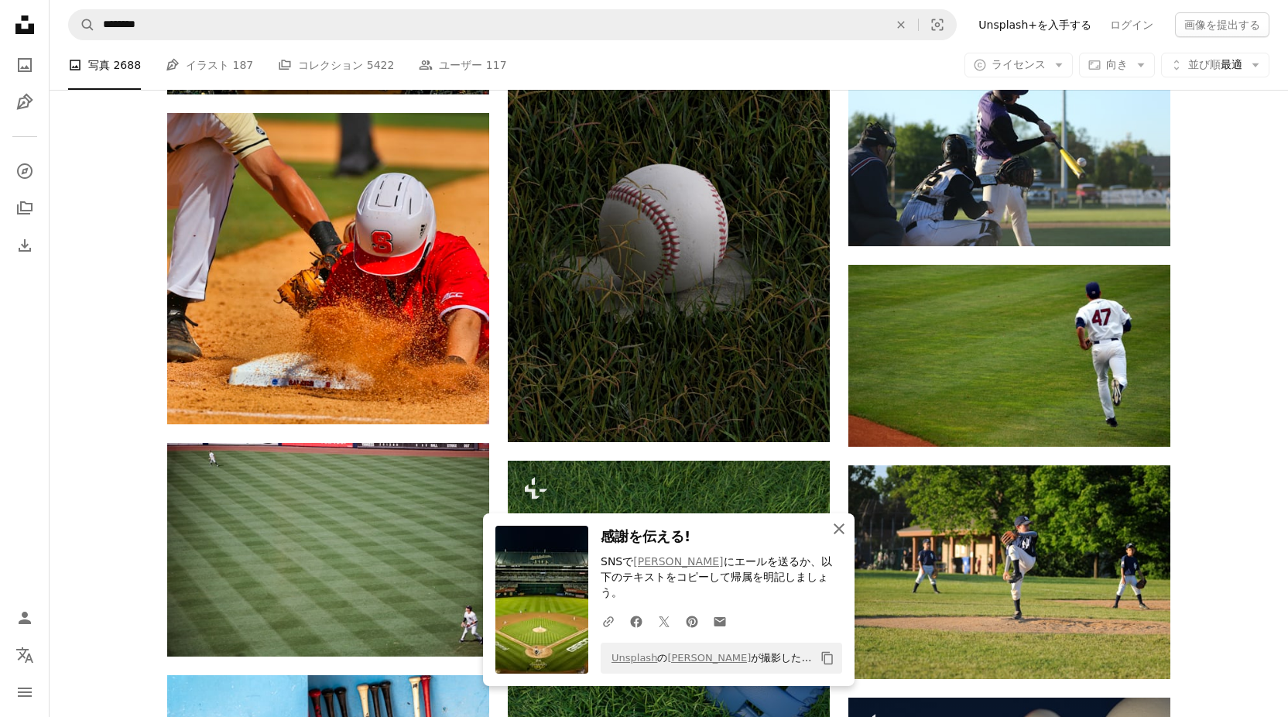
click at [840, 534] on icon "button" at bounding box center [838, 528] width 11 height 11
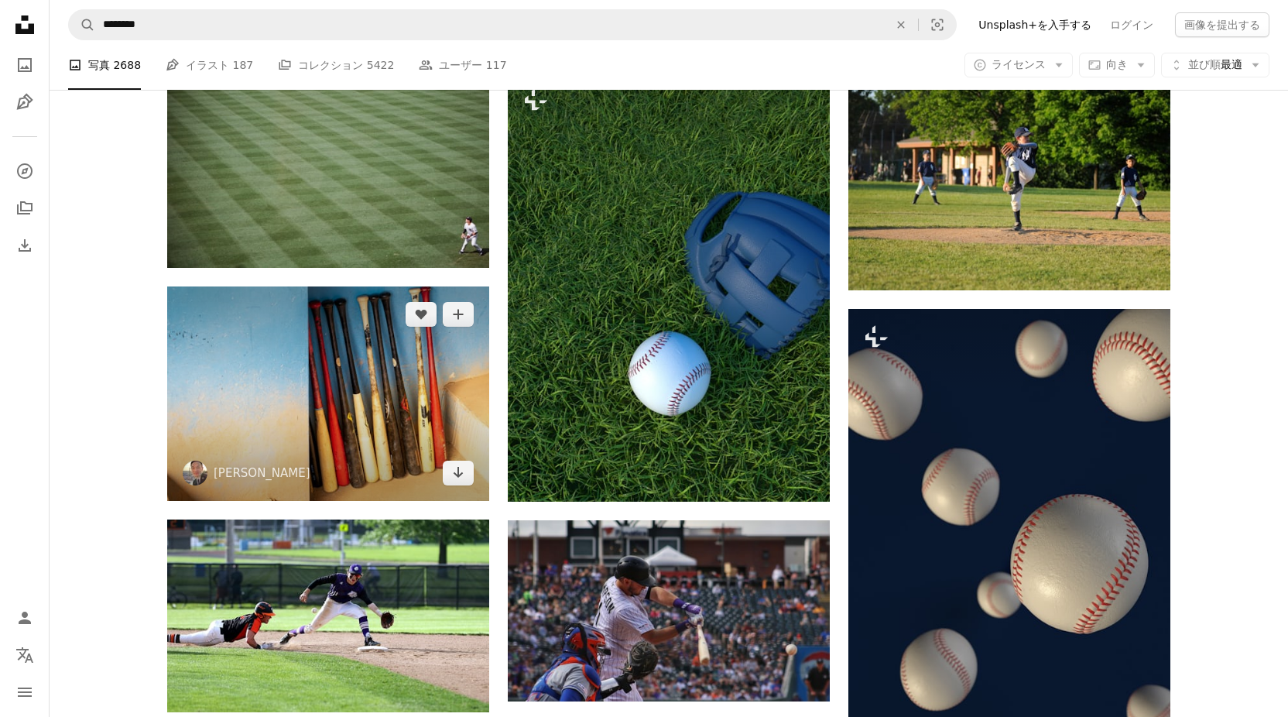
scroll to position [9608, 0]
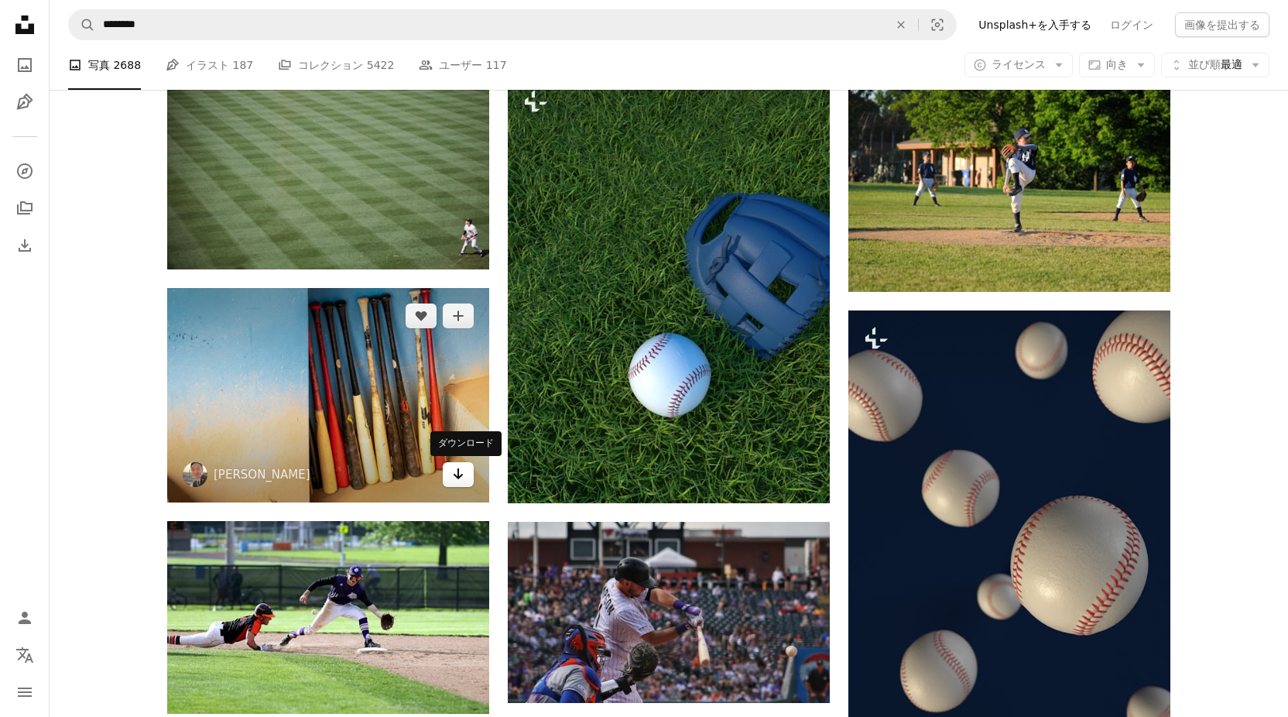
click at [461, 480] on icon "Arrow pointing down" at bounding box center [458, 473] width 12 height 19
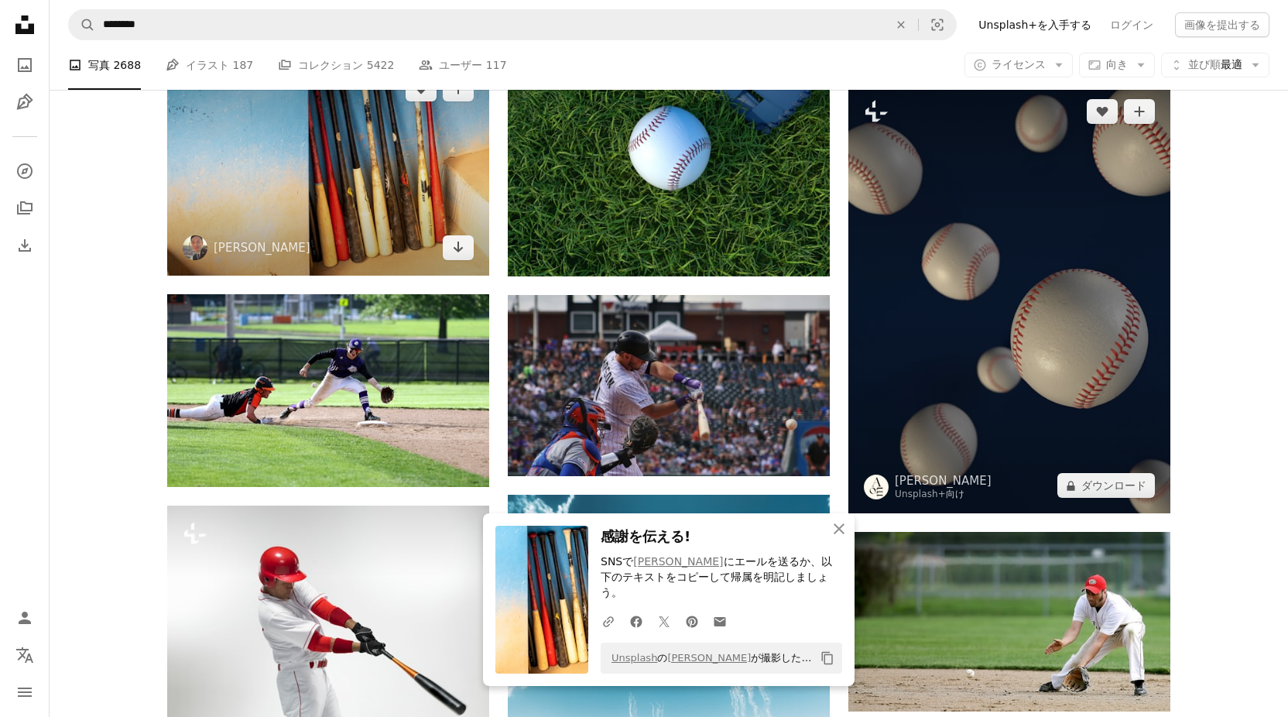
scroll to position [9917, 0]
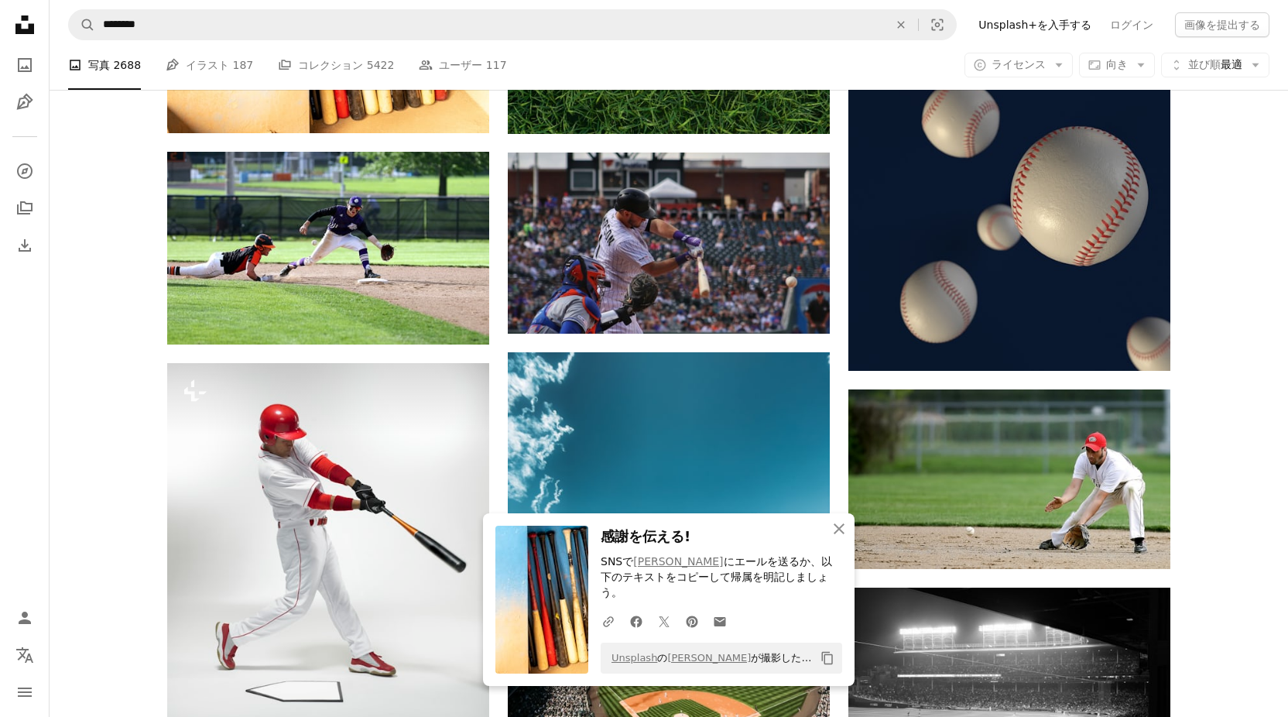
scroll to position [9994, 0]
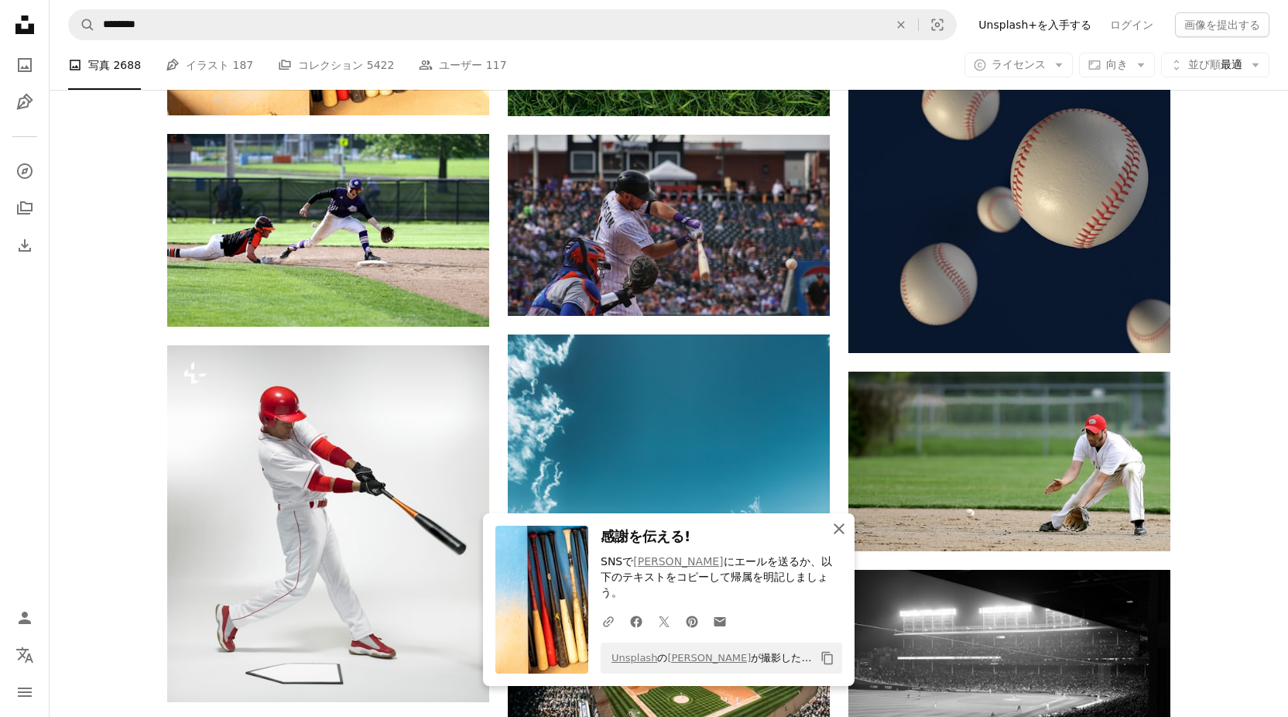
click at [843, 535] on icon "An X shape" at bounding box center [839, 528] width 19 height 19
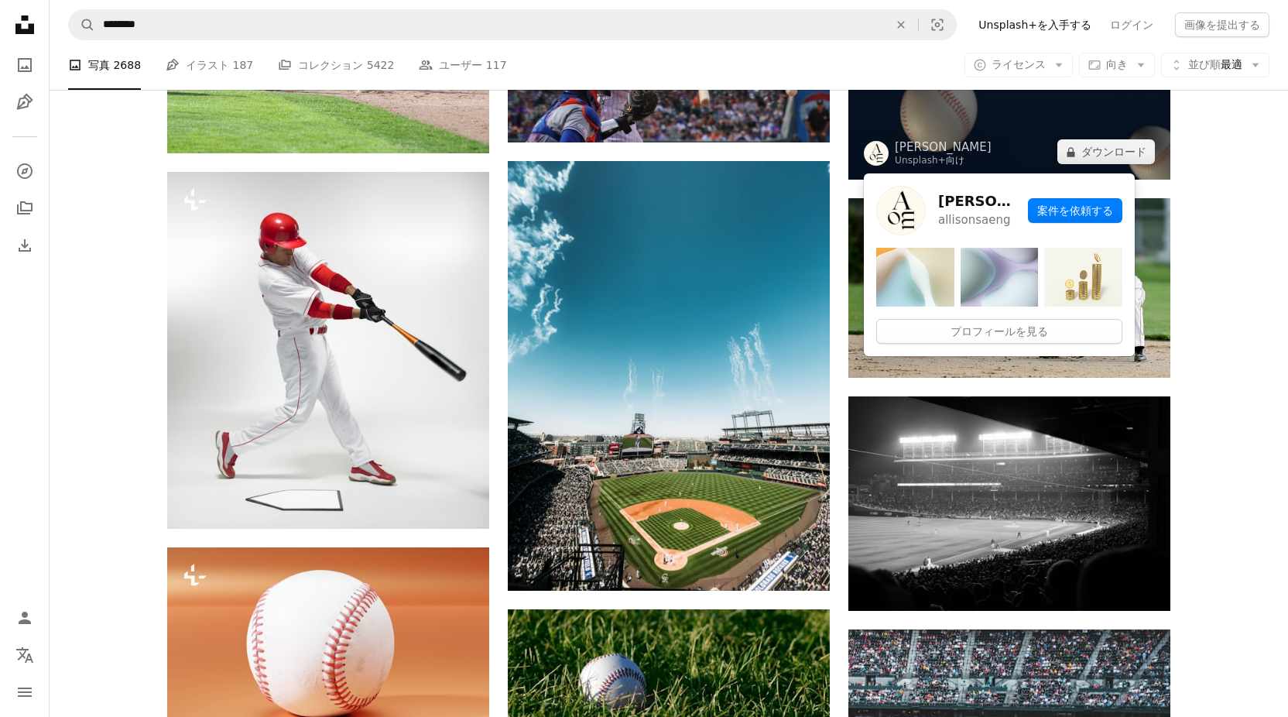
scroll to position [10227, 0]
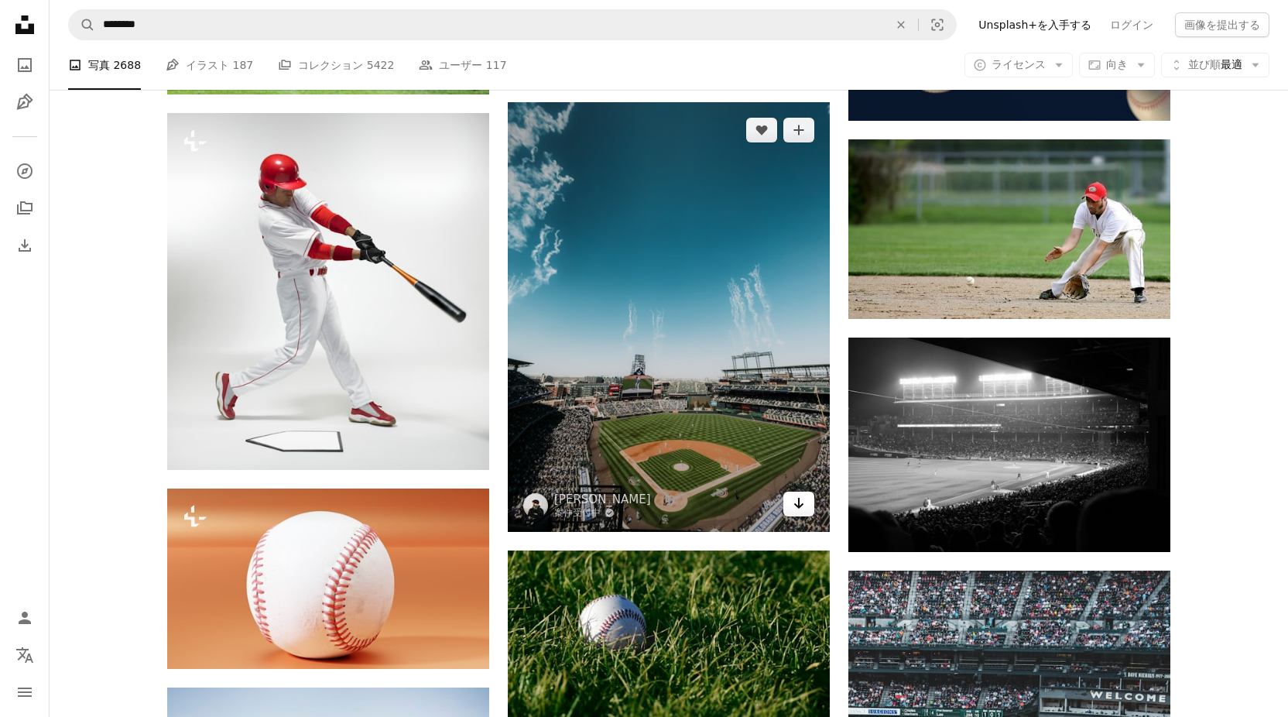
click at [805, 505] on link "Arrow pointing down" at bounding box center [798, 503] width 31 height 25
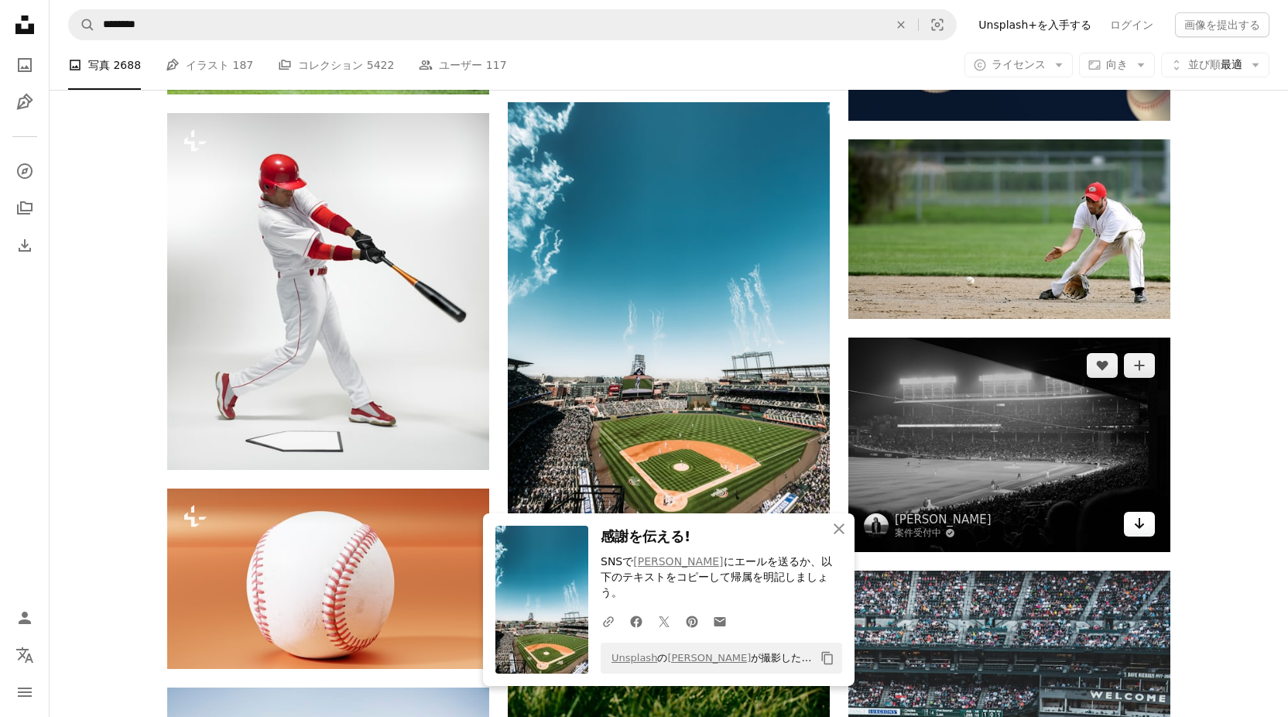
click at [1143, 522] on icon "Arrow pointing down" at bounding box center [1139, 523] width 12 height 19
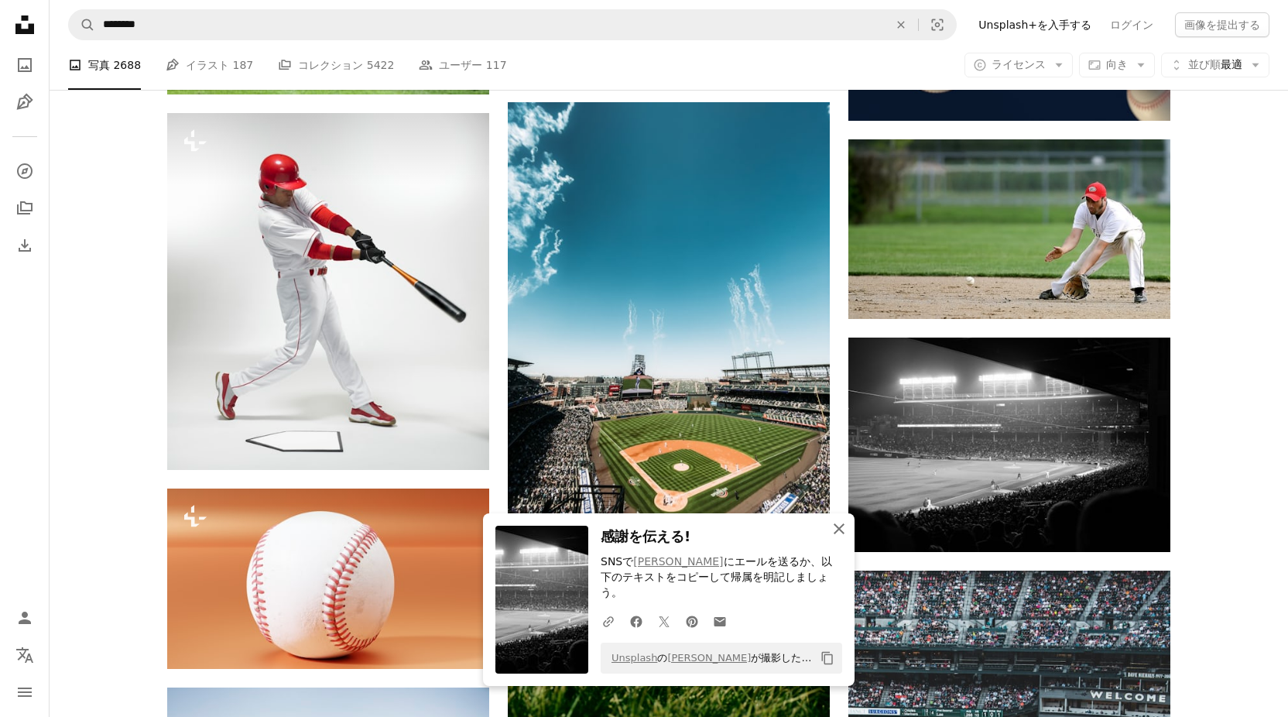
click at [843, 538] on icon "An X shape" at bounding box center [839, 528] width 19 height 19
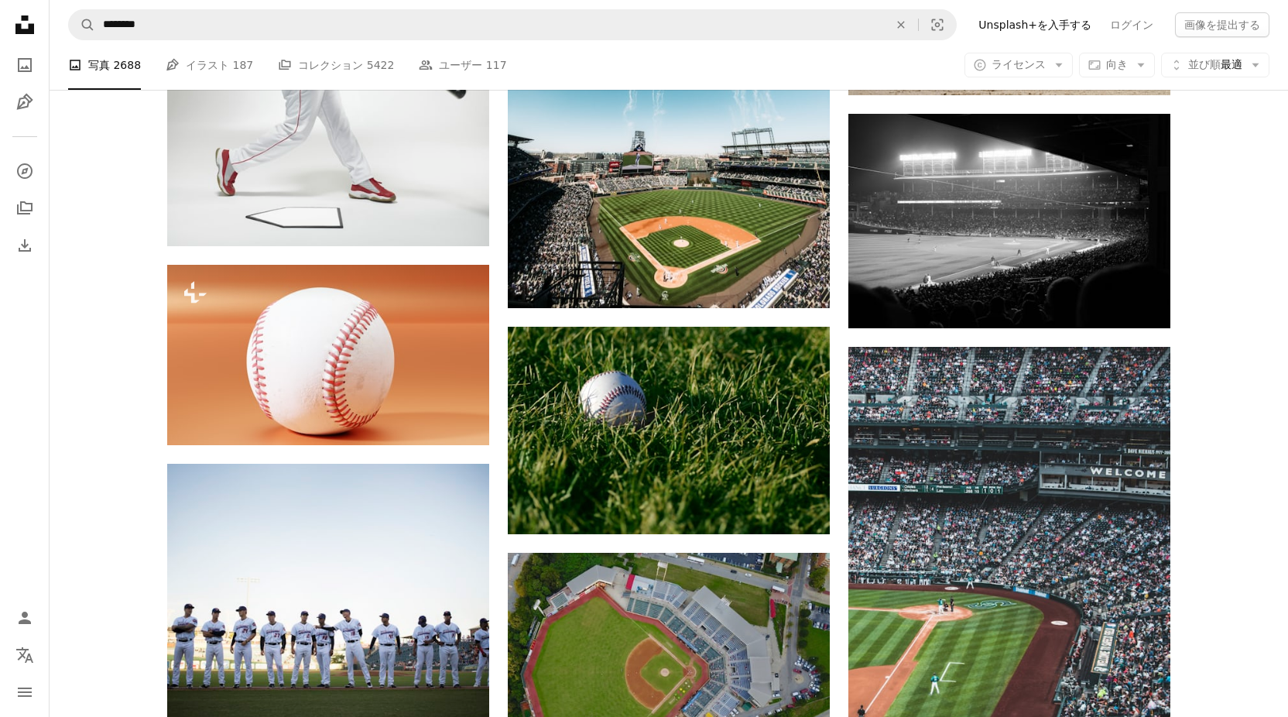
scroll to position [10459, 0]
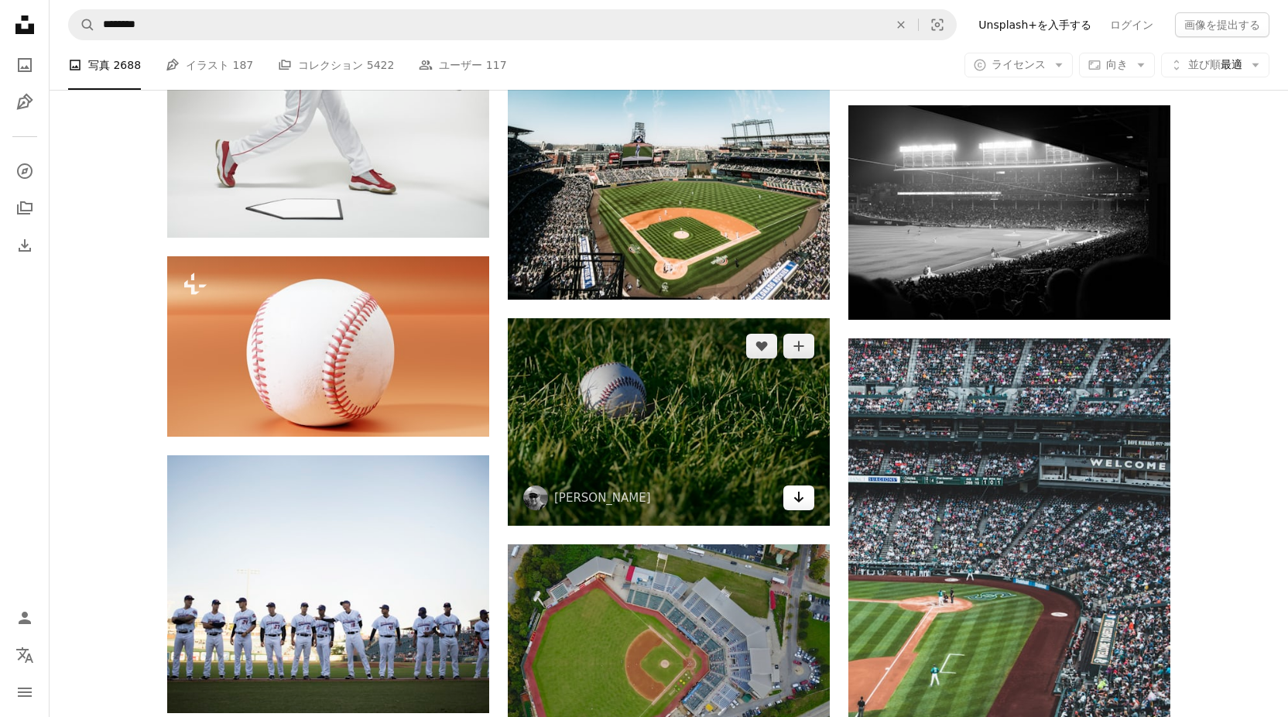
click at [792, 495] on icon "Arrow pointing down" at bounding box center [798, 496] width 12 height 19
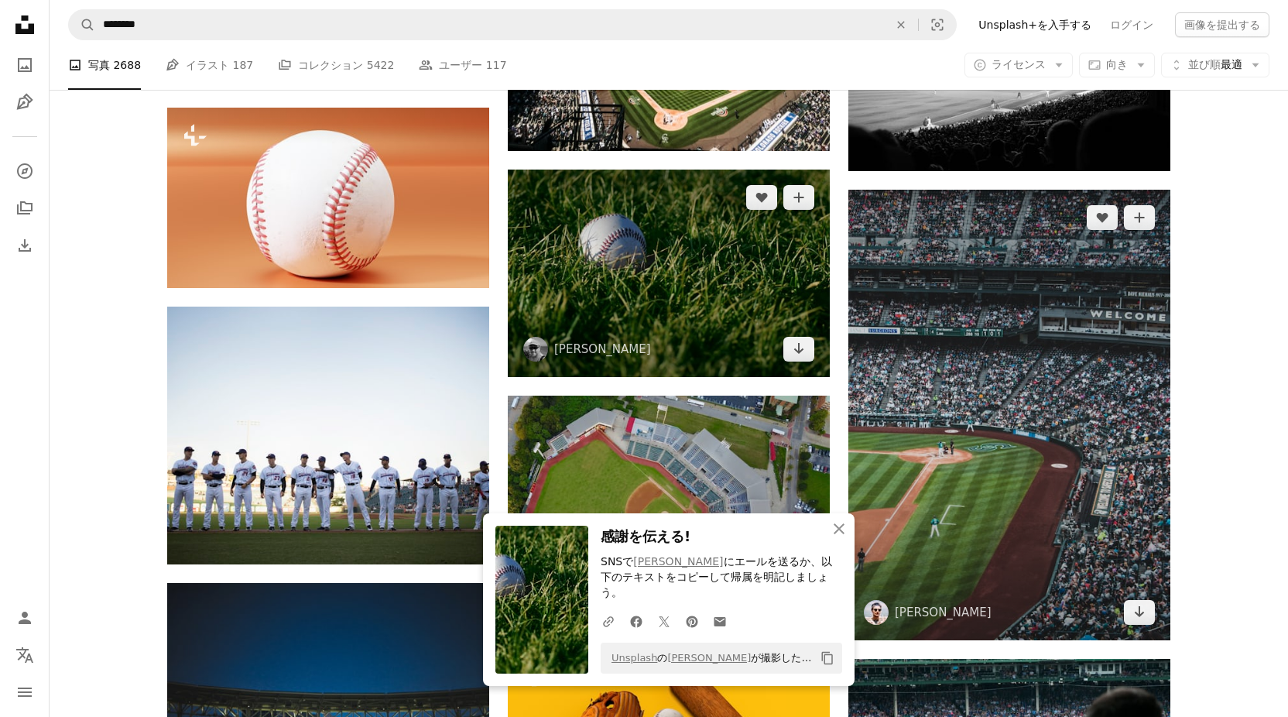
scroll to position [10614, 0]
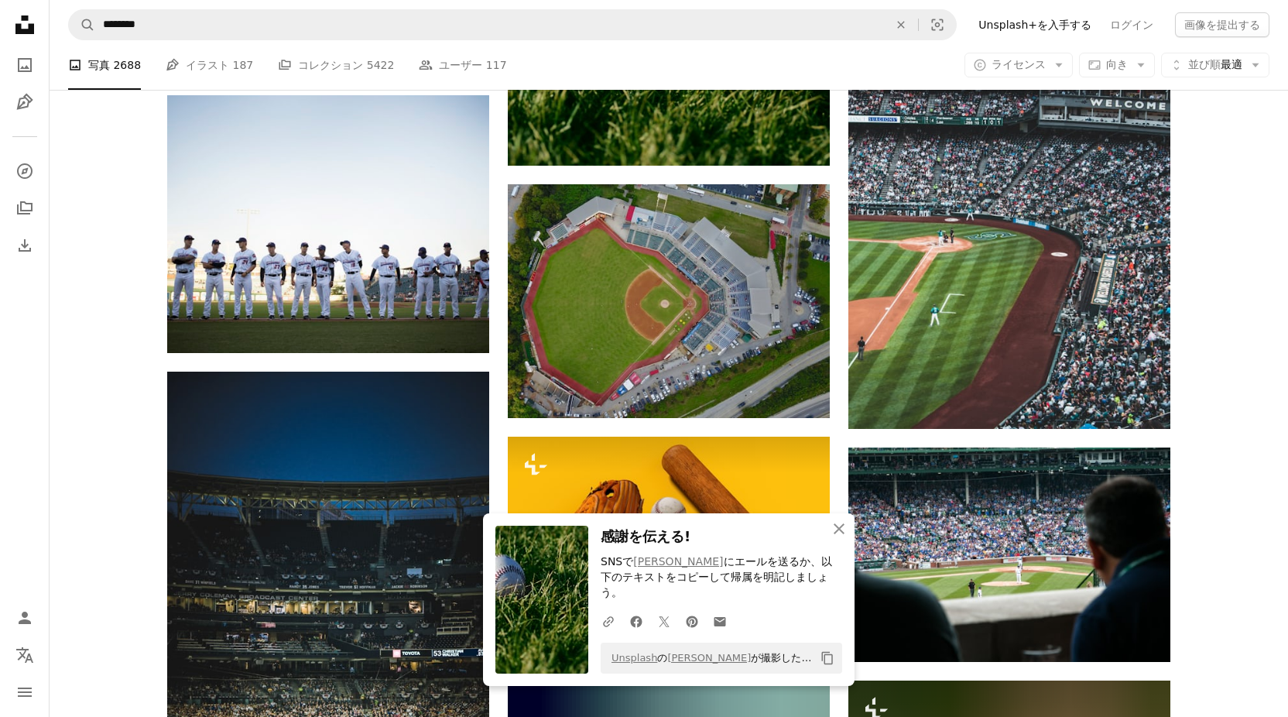
scroll to position [10846, 0]
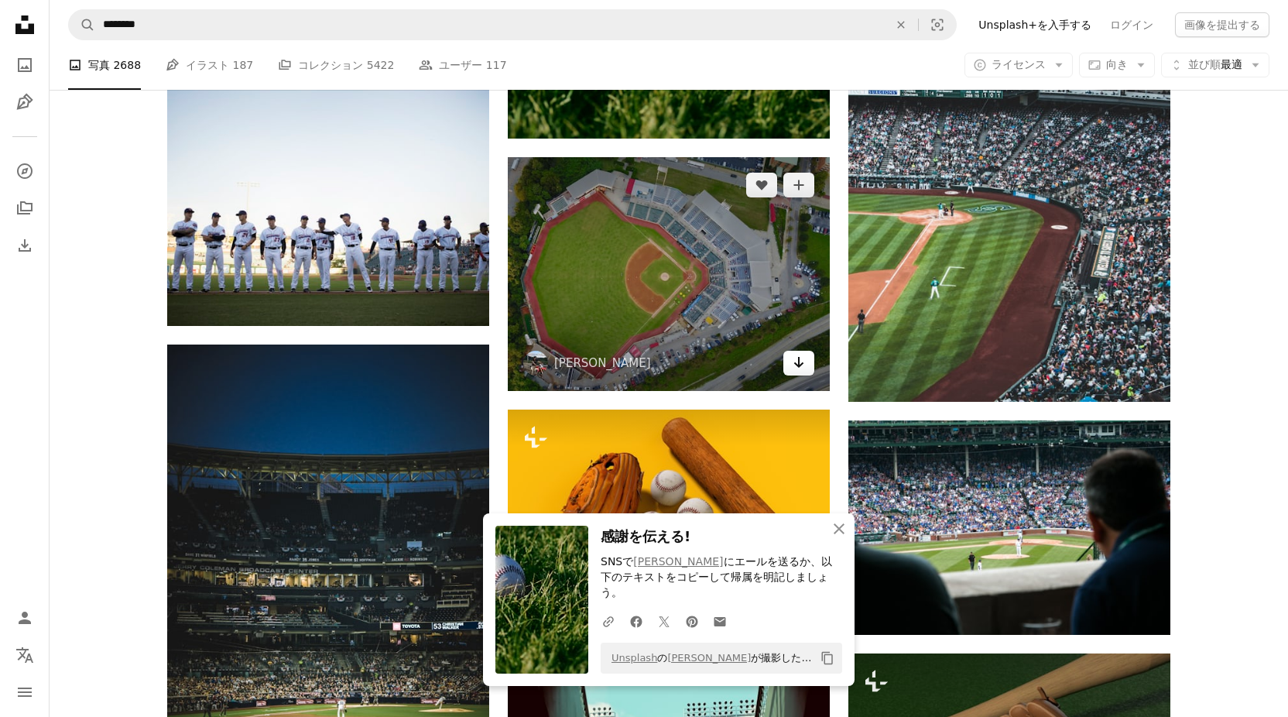
click at [795, 358] on icon "Arrow pointing down" at bounding box center [798, 362] width 12 height 19
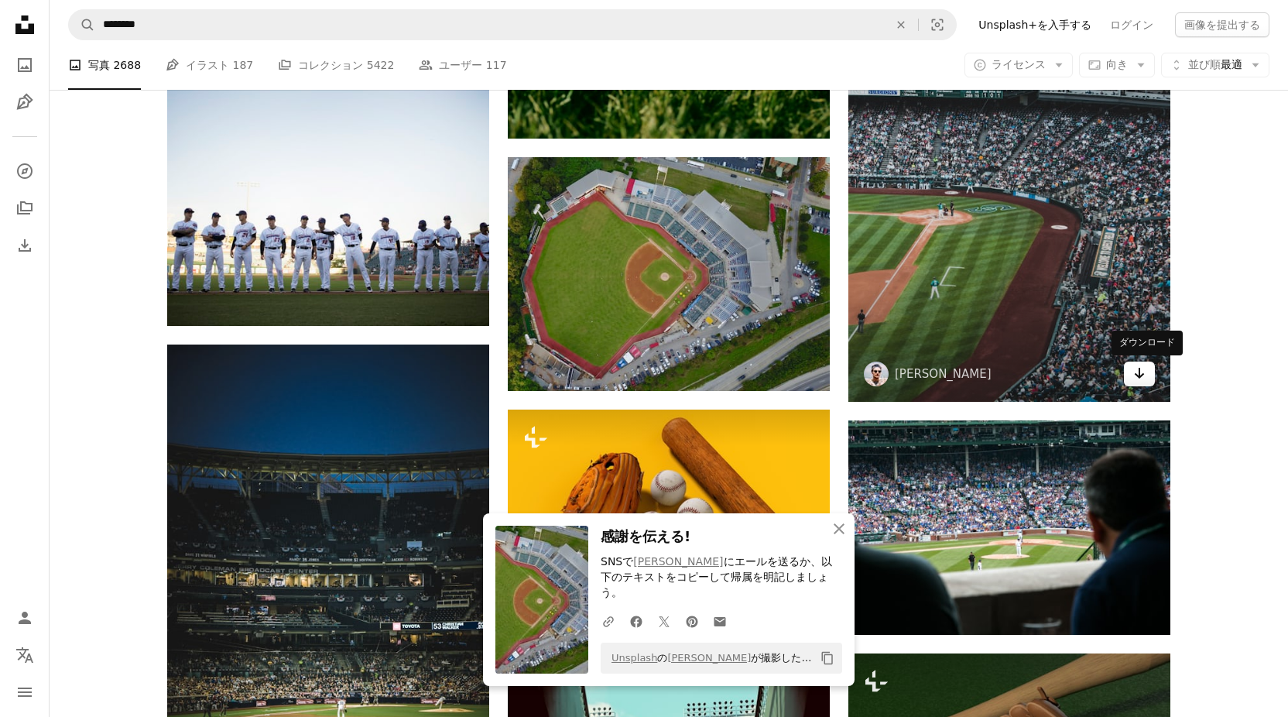
click at [1137, 378] on icon "Arrow pointing down" at bounding box center [1139, 373] width 12 height 19
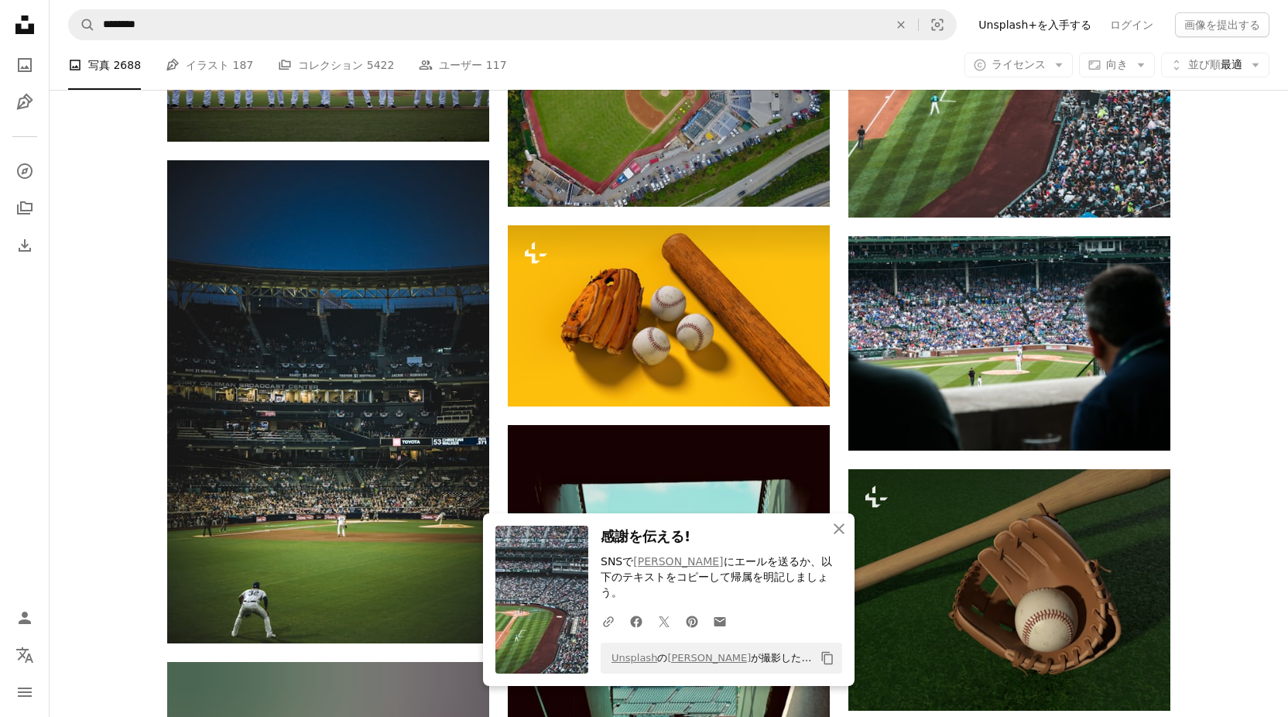
scroll to position [11078, 0]
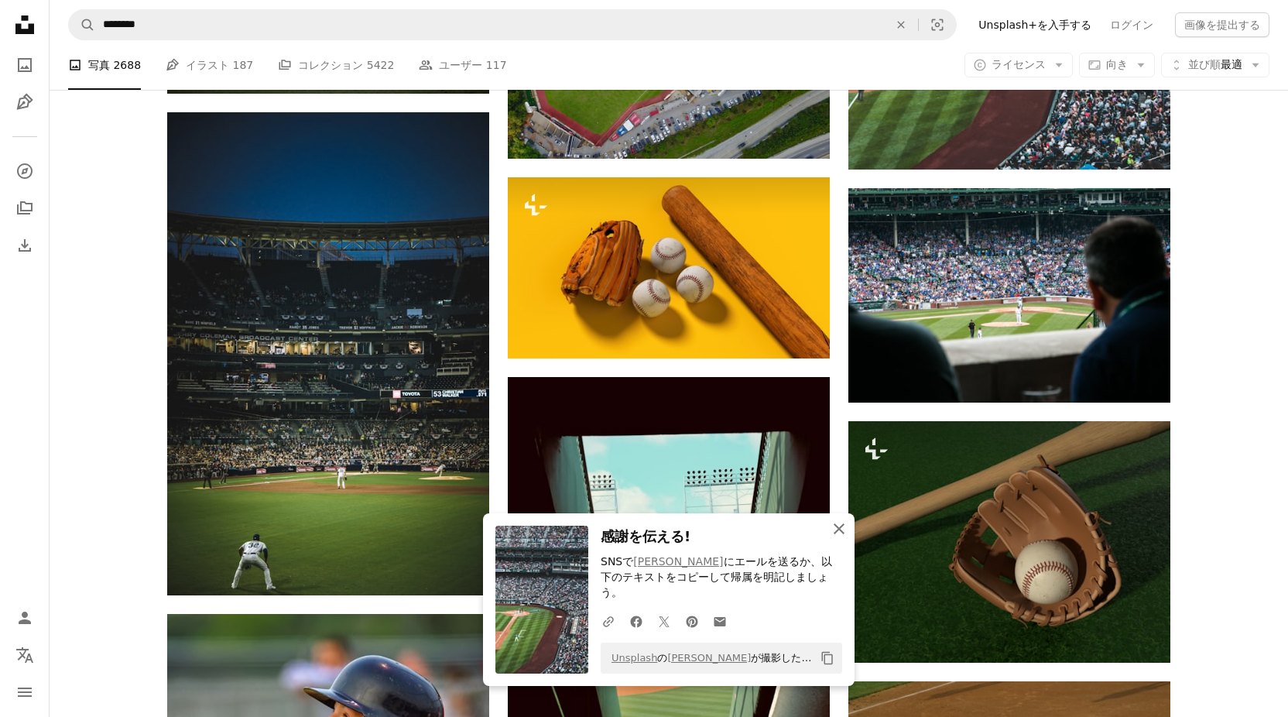
click at [836, 534] on icon "button" at bounding box center [838, 528] width 11 height 11
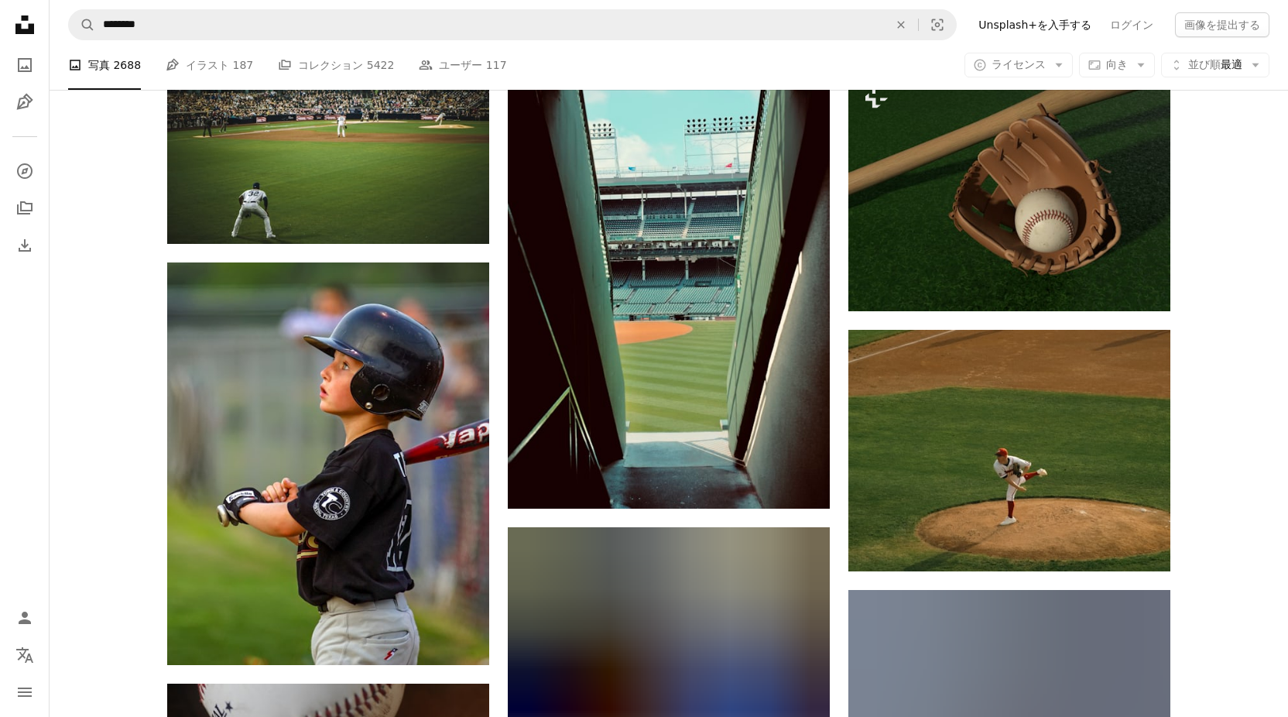
scroll to position [11465, 0]
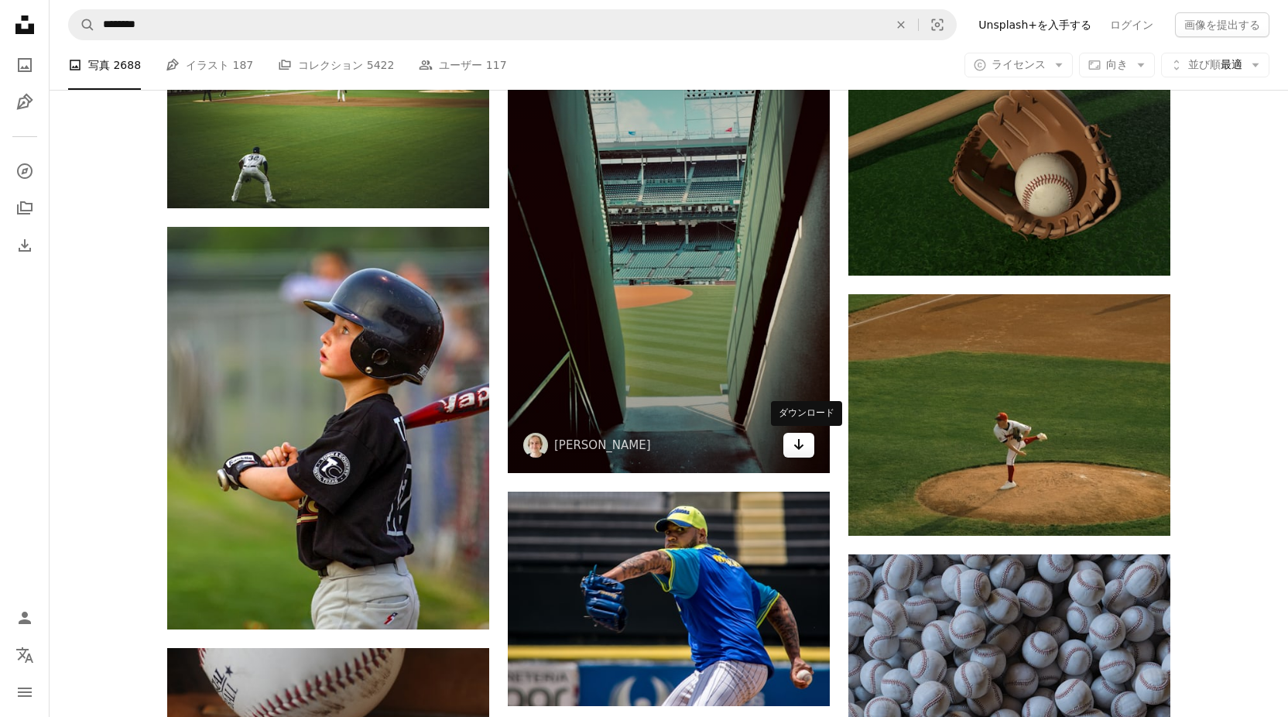
click at [790, 442] on link "Arrow pointing down" at bounding box center [798, 445] width 31 height 25
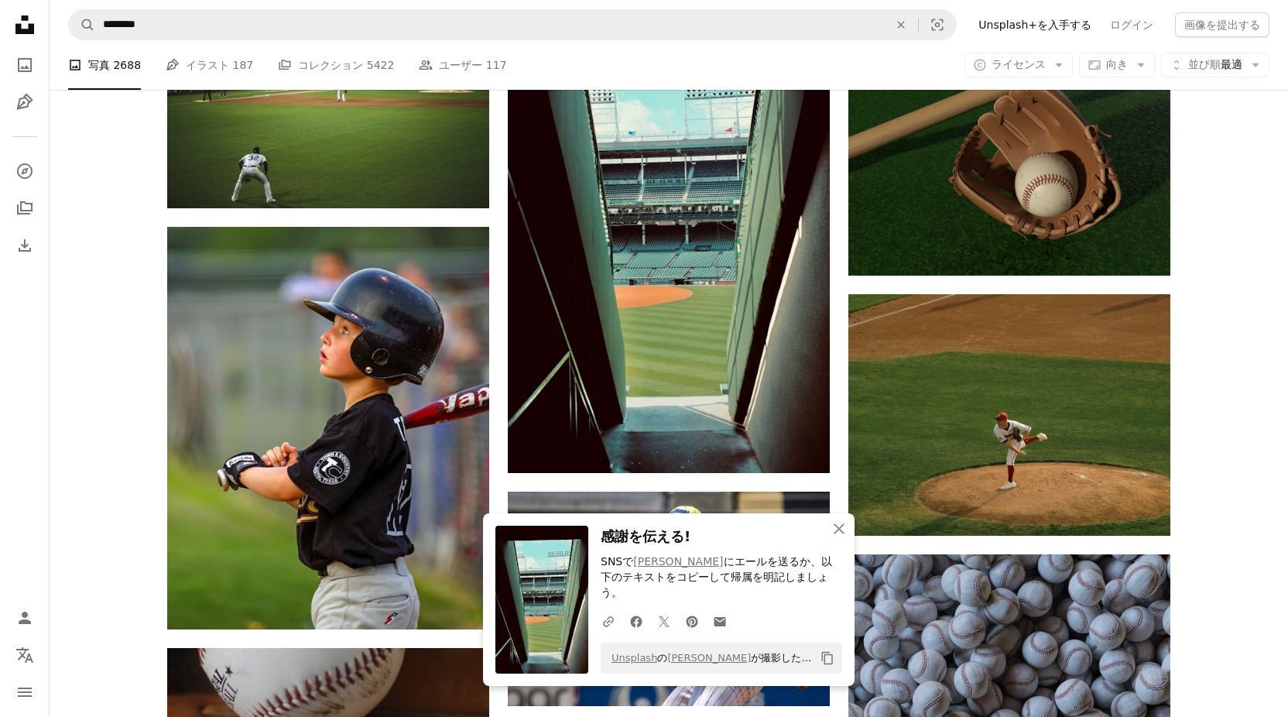
click at [833, 538] on icon "An X shape" at bounding box center [839, 528] width 19 height 19
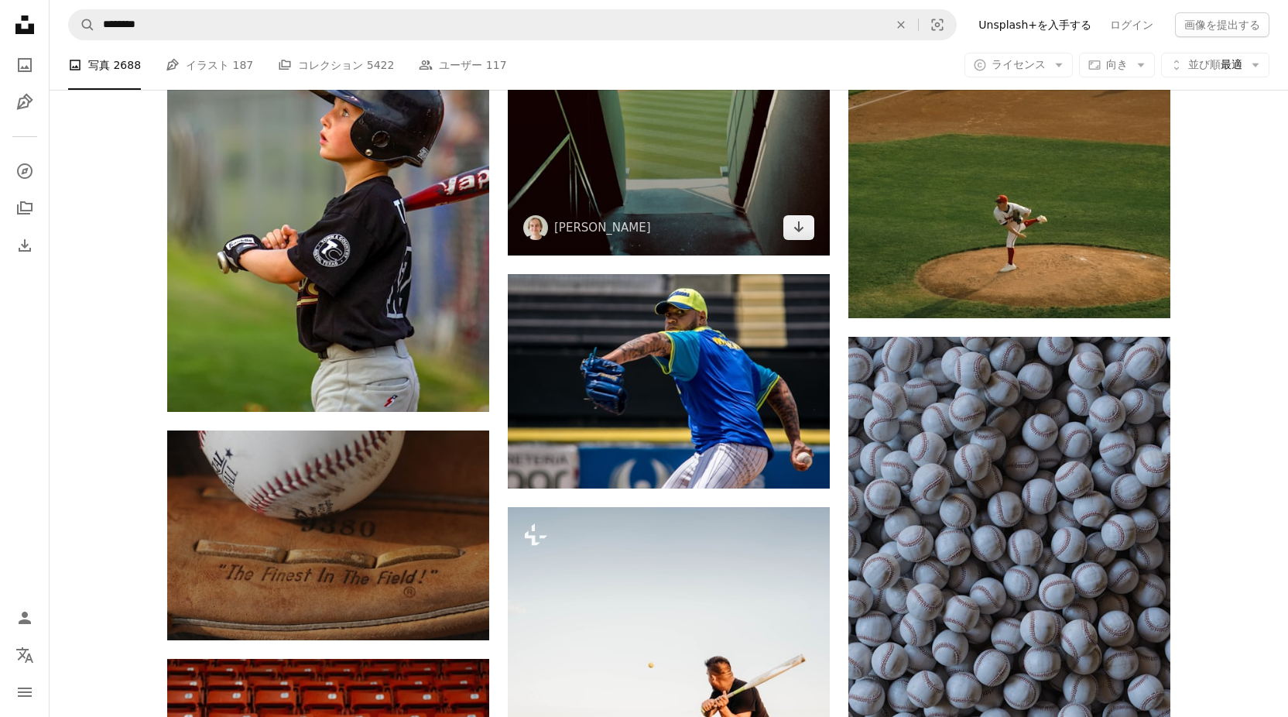
scroll to position [11852, 0]
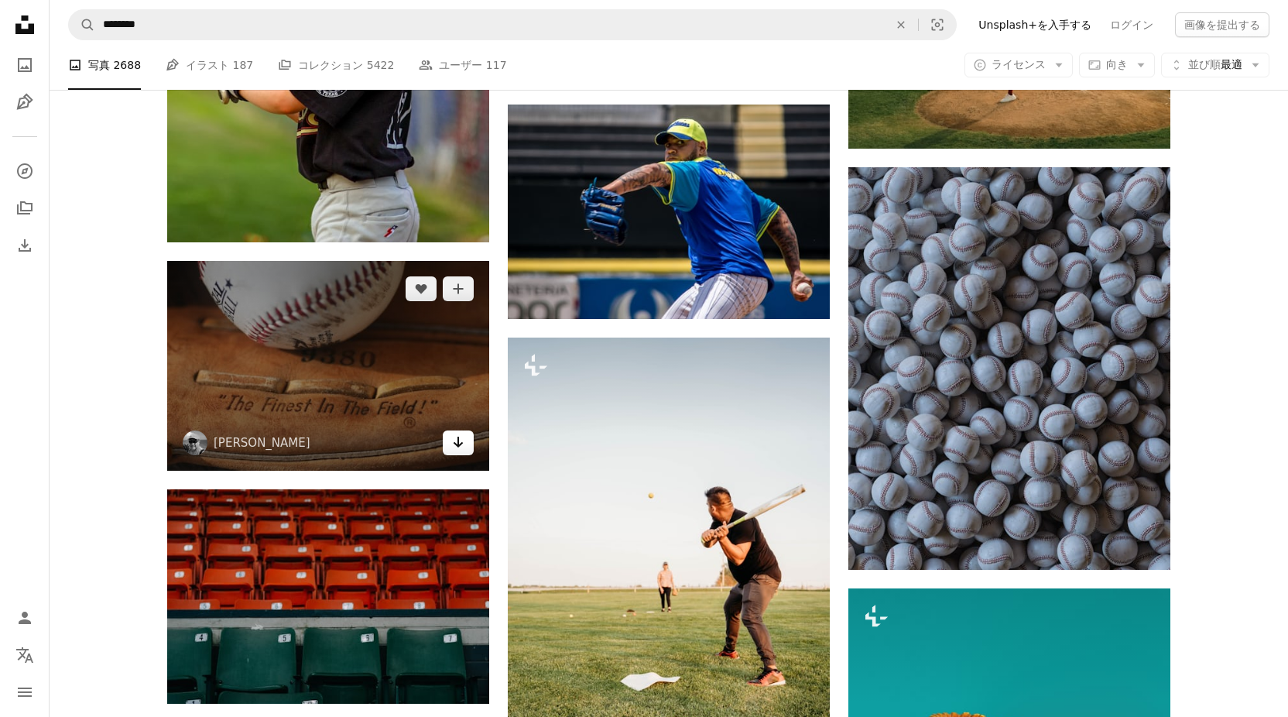
click at [454, 436] on icon "Arrow pointing down" at bounding box center [458, 442] width 12 height 19
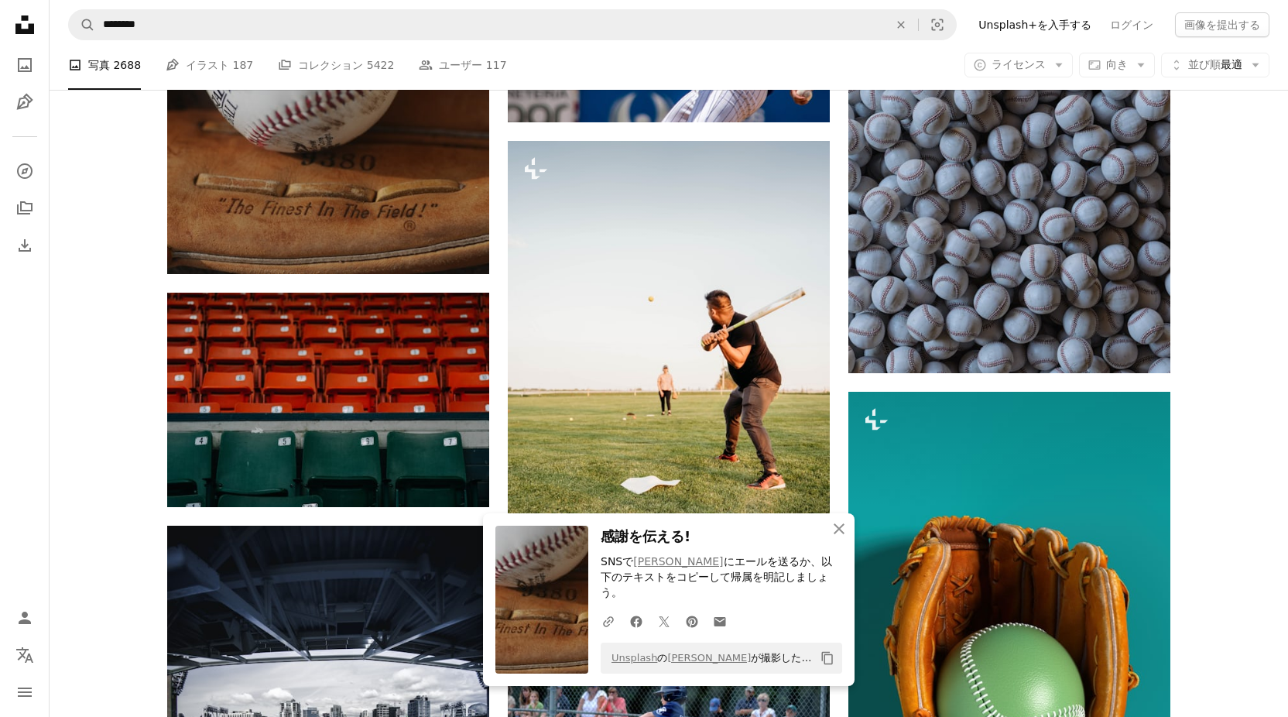
scroll to position [12084, 0]
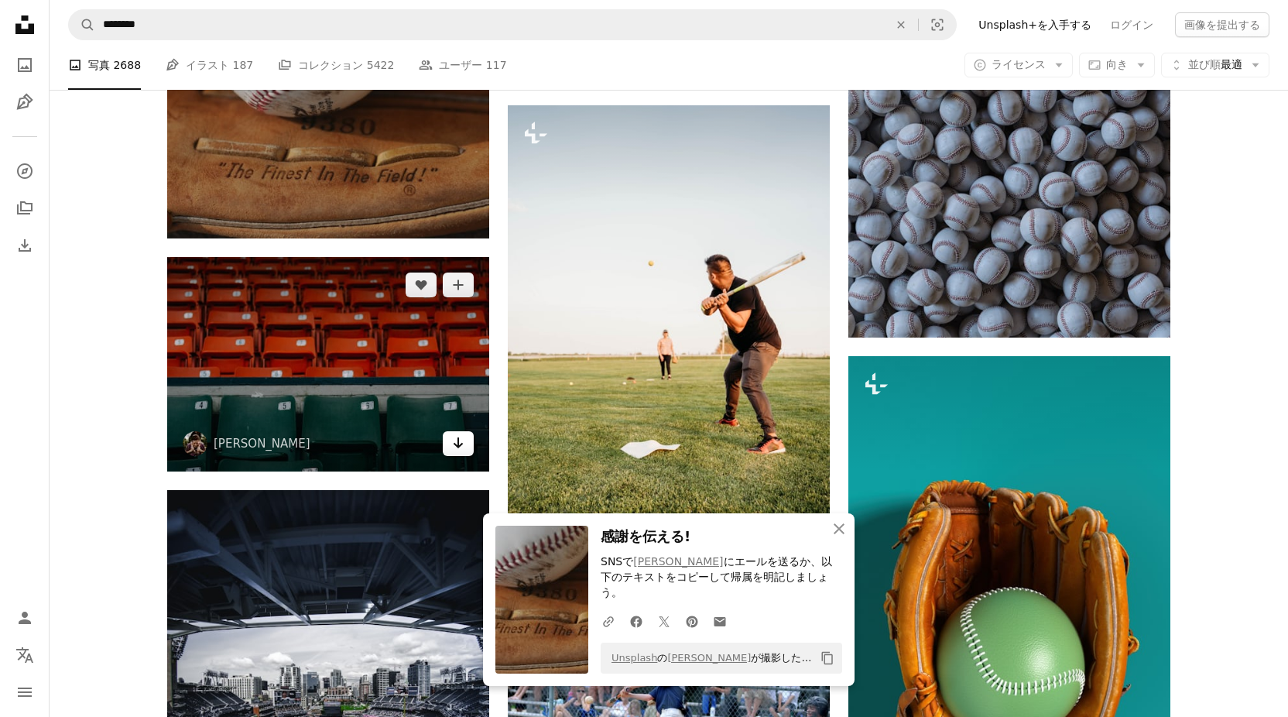
click at [450, 443] on link "Arrow pointing down" at bounding box center [458, 443] width 31 height 25
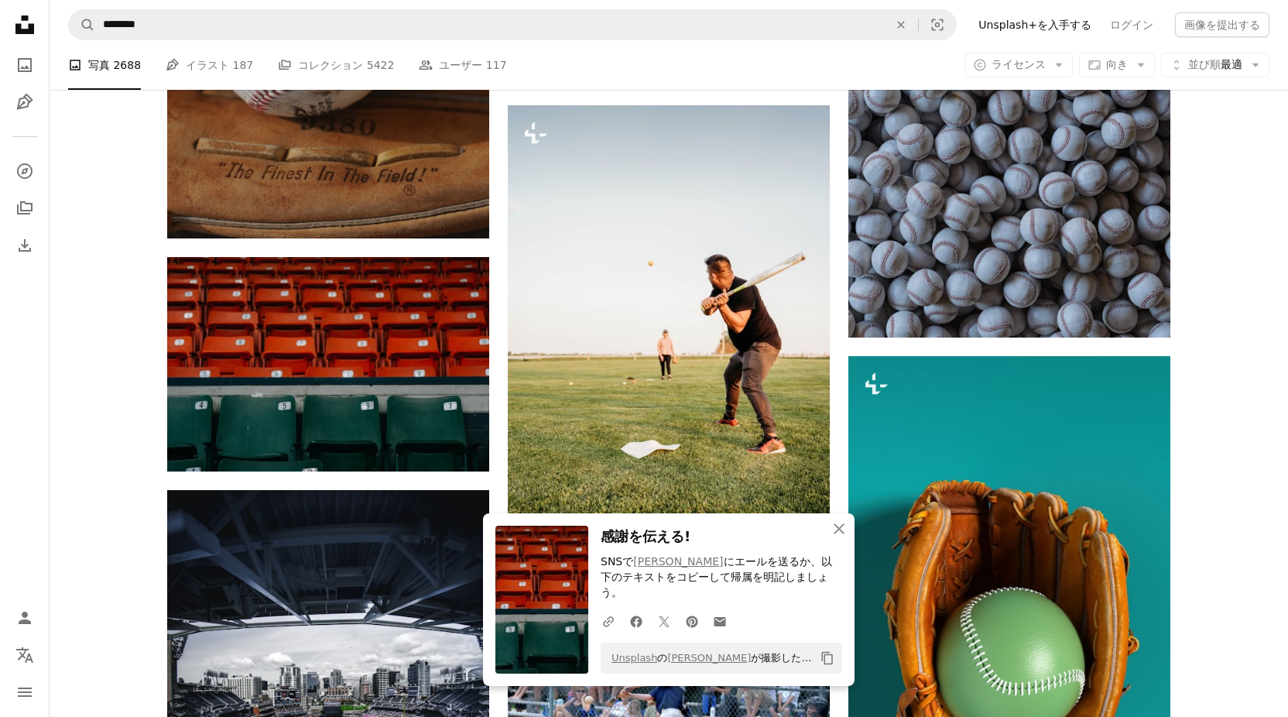
click at [833, 538] on icon "An X shape" at bounding box center [839, 528] width 19 height 19
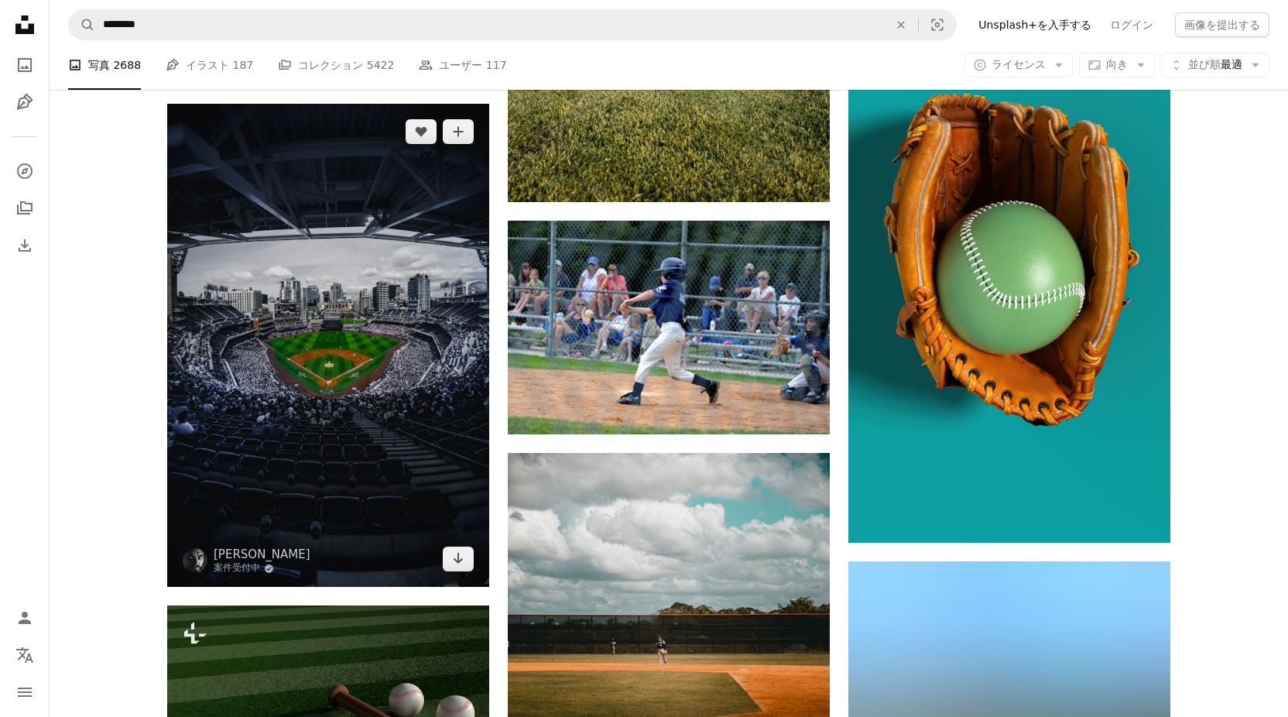
scroll to position [12471, 0]
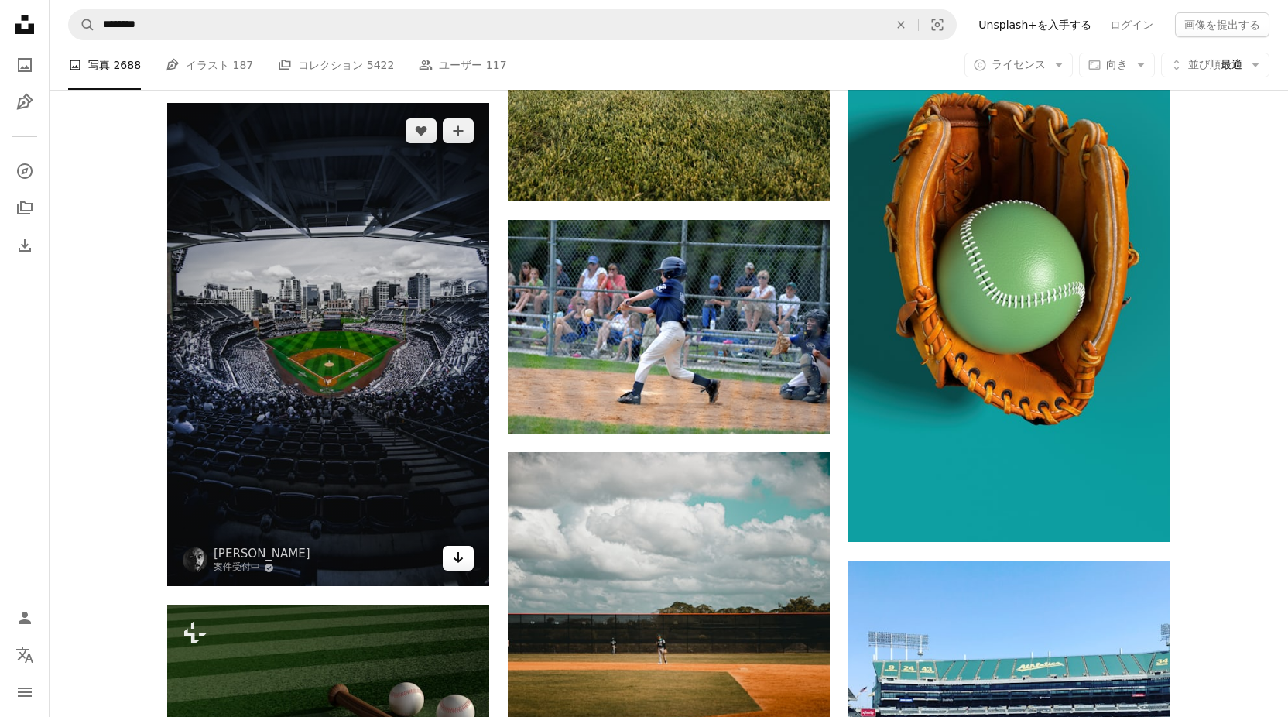
click at [447, 553] on link "Arrow pointing down" at bounding box center [458, 558] width 31 height 25
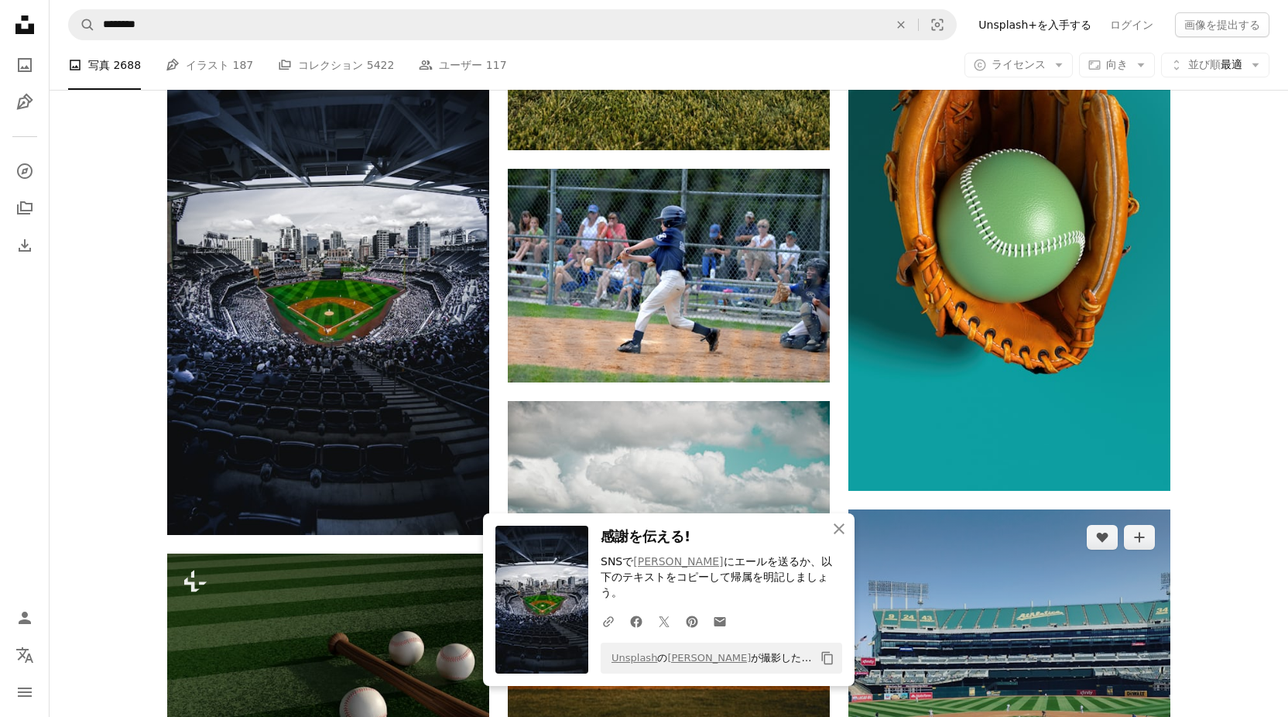
scroll to position [12548, 0]
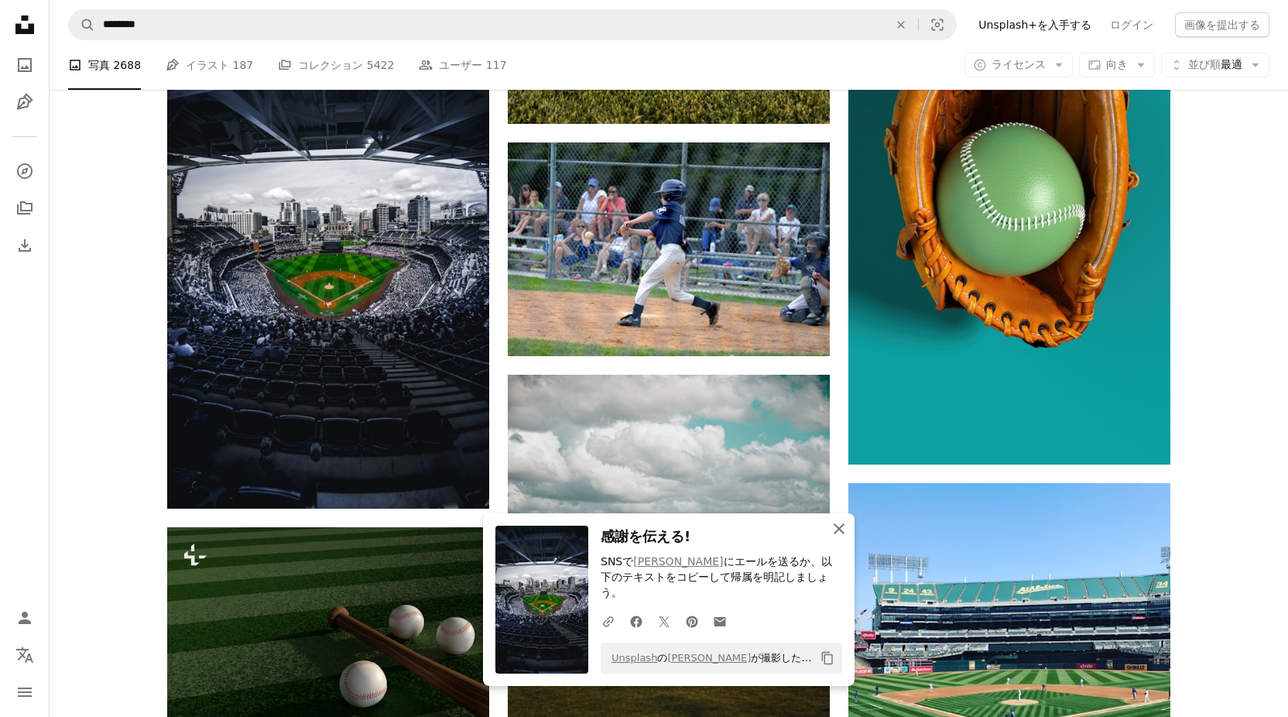
click at [836, 538] on icon "An X shape" at bounding box center [839, 528] width 19 height 19
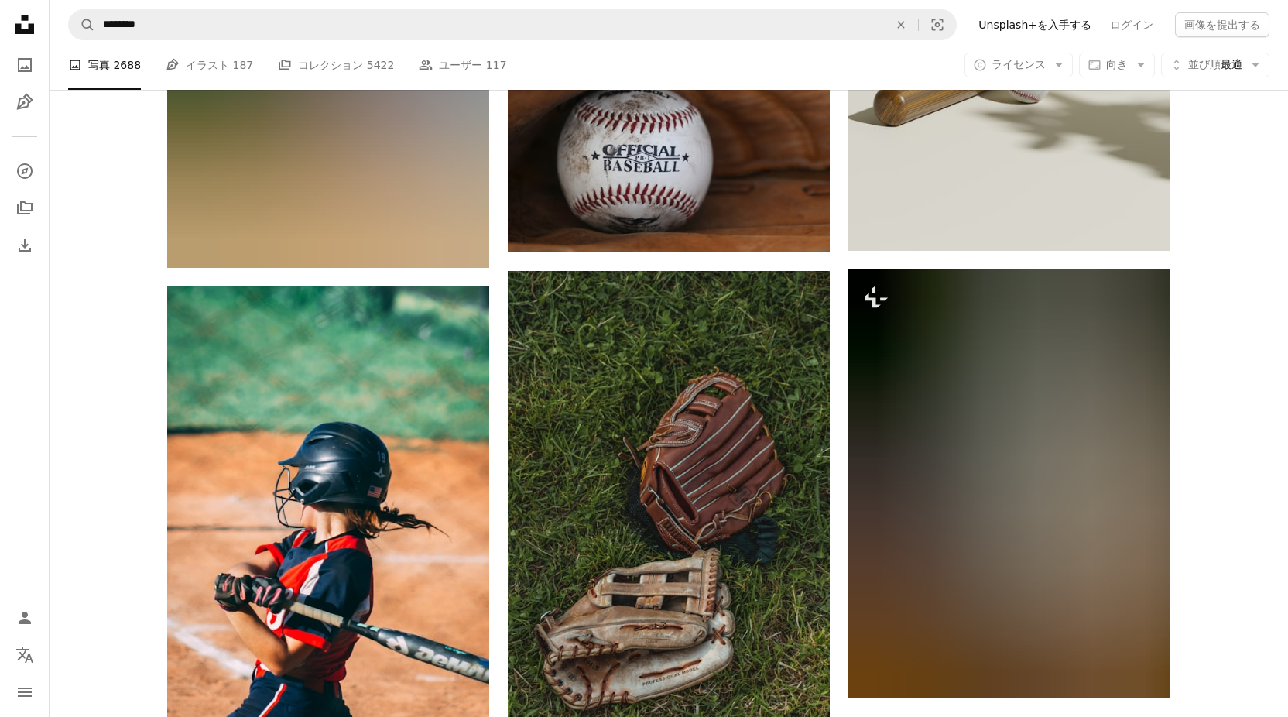
scroll to position [13709, 0]
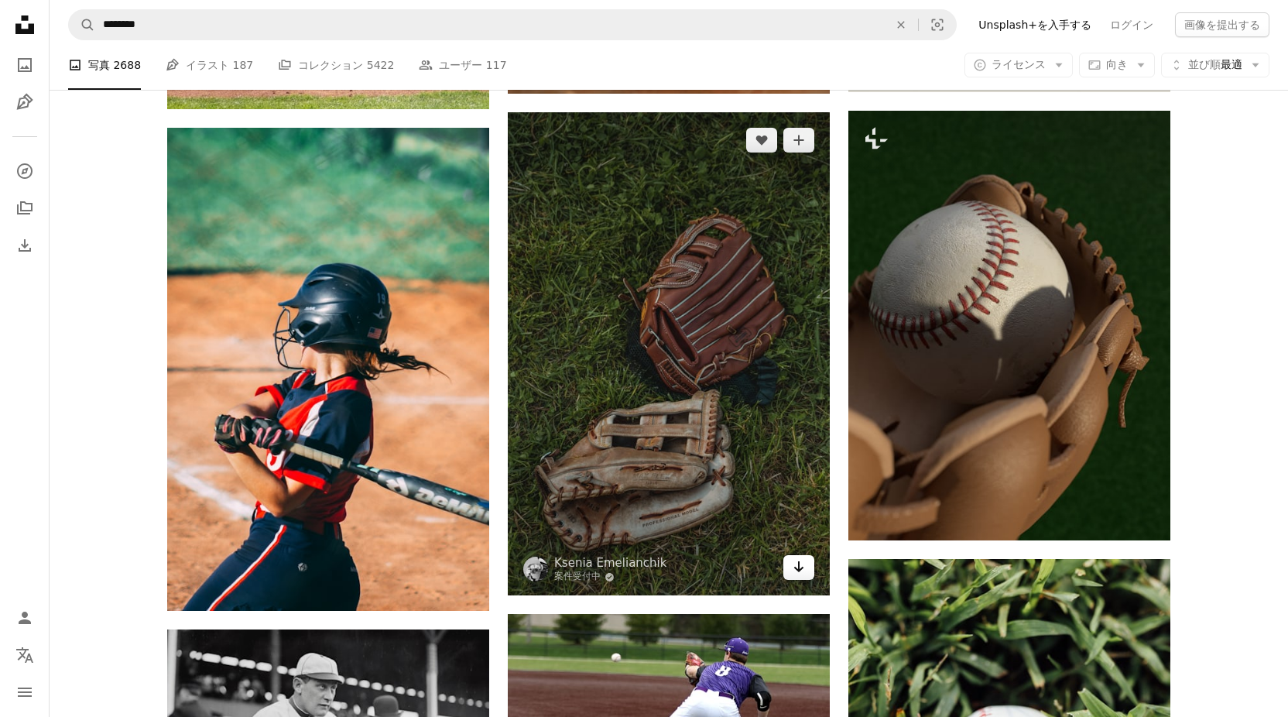
click at [800, 572] on icon "Arrow pointing down" at bounding box center [798, 566] width 12 height 19
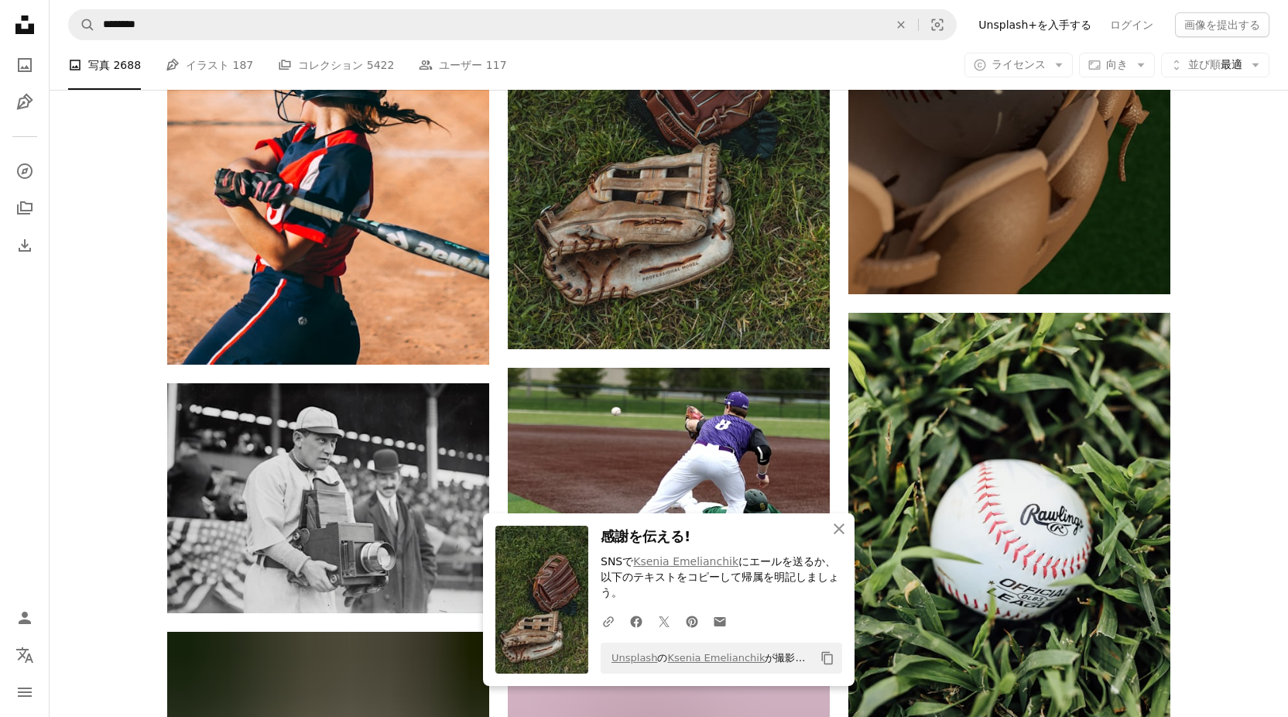
scroll to position [14018, 0]
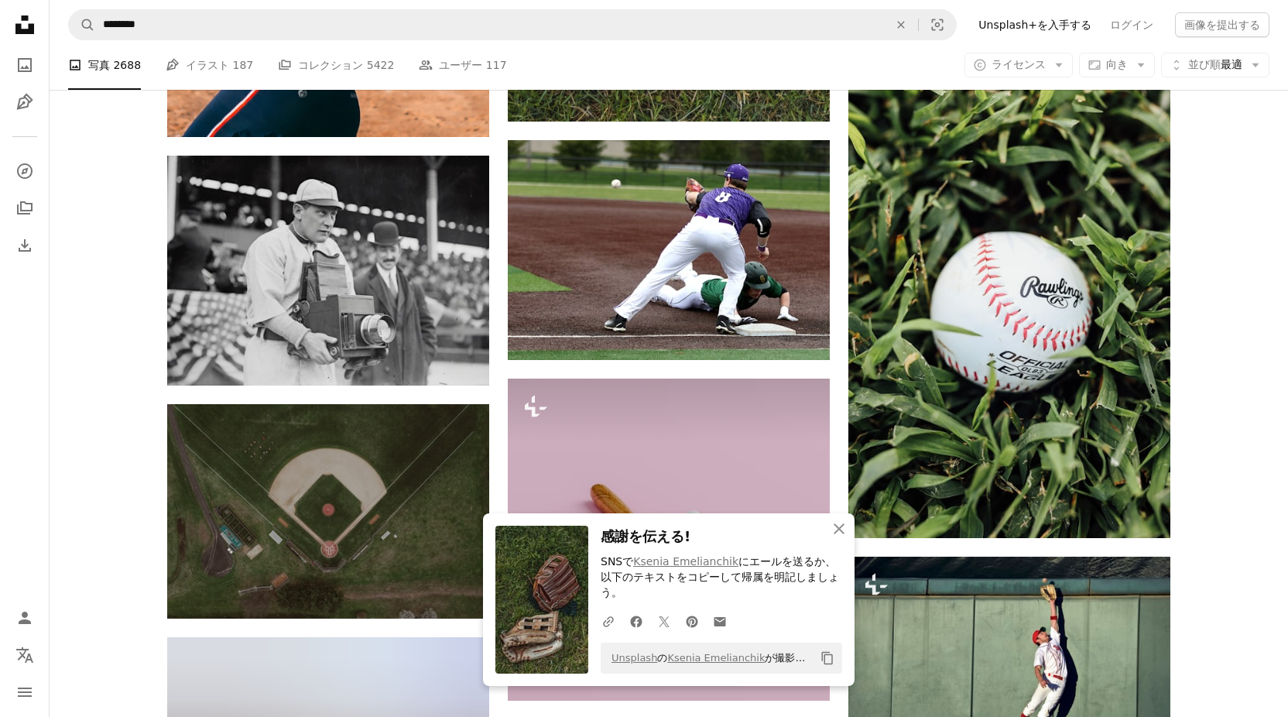
scroll to position [14250, 0]
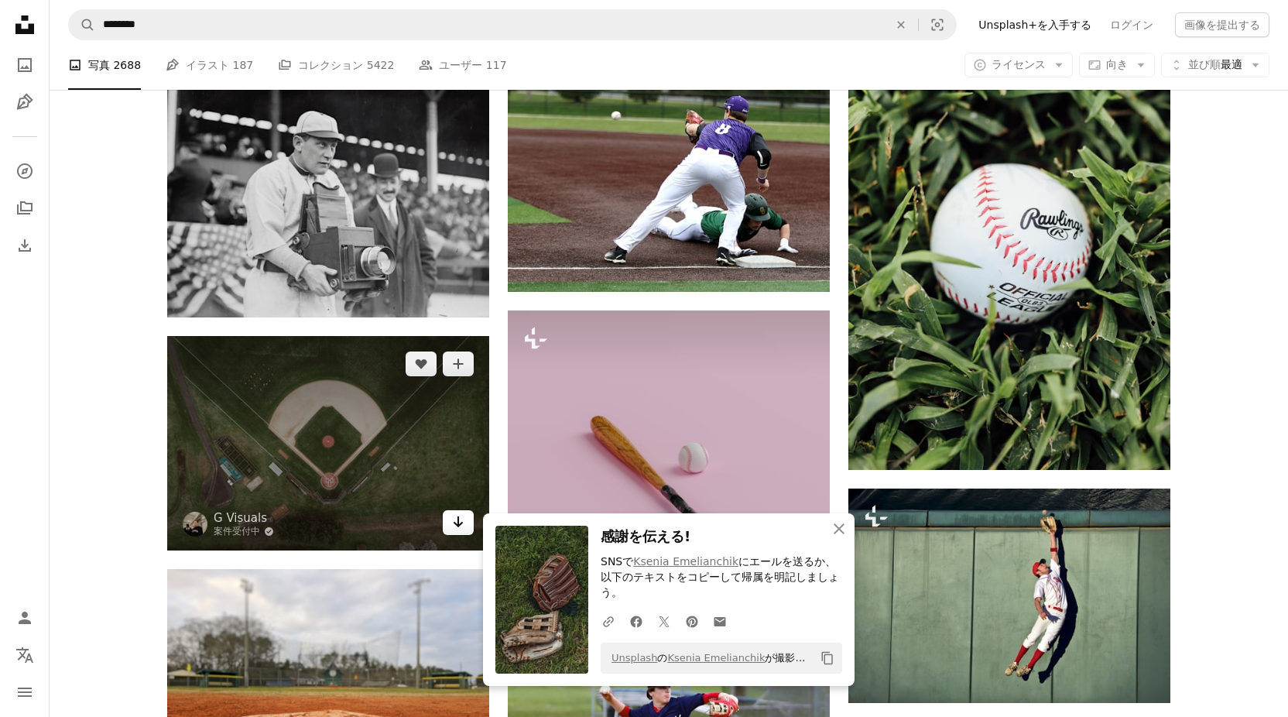
click at [449, 515] on link "Arrow pointing down" at bounding box center [458, 522] width 31 height 25
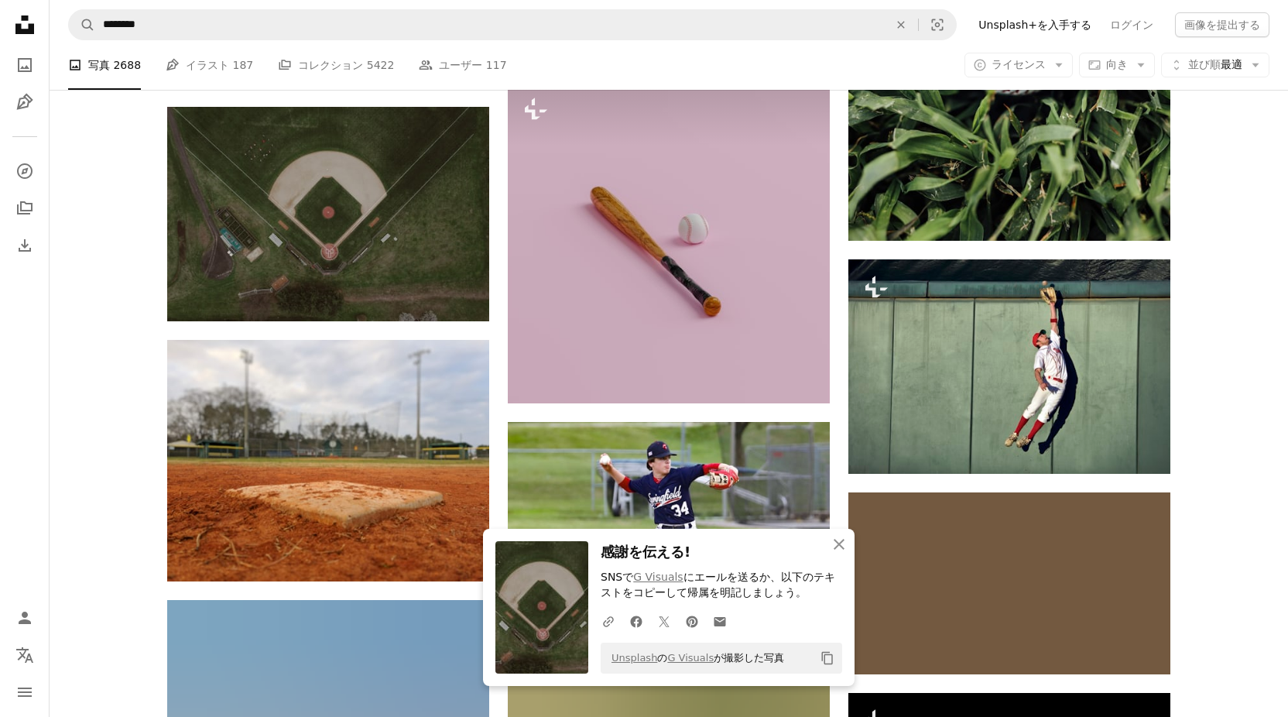
scroll to position [14560, 0]
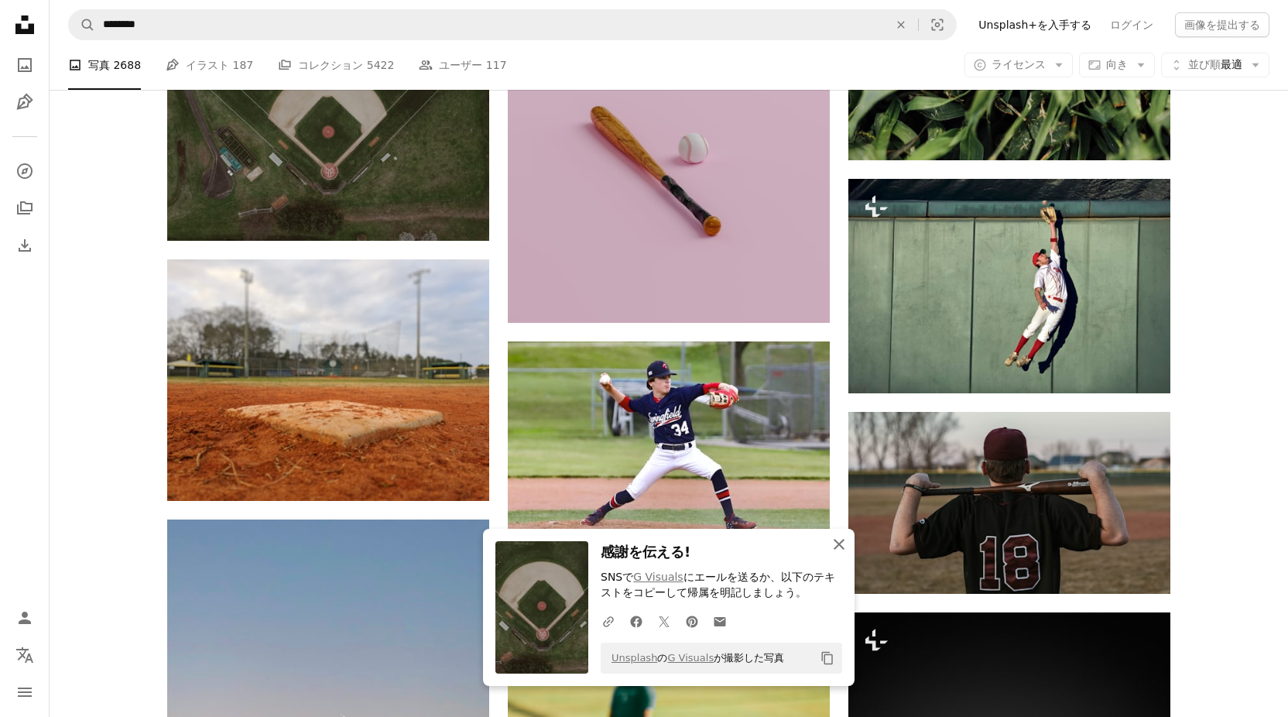
click at [840, 545] on icon "button" at bounding box center [838, 544] width 11 height 11
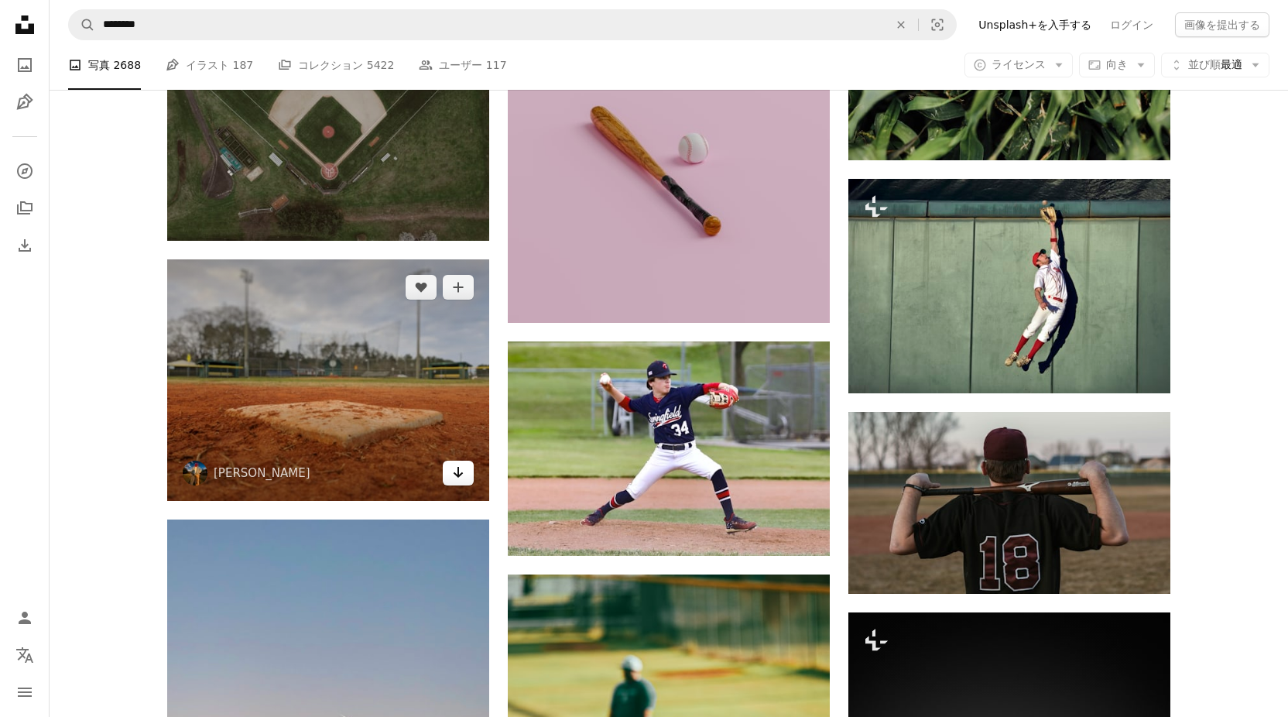
click at [450, 470] on link "Arrow pointing down" at bounding box center [458, 472] width 31 height 25
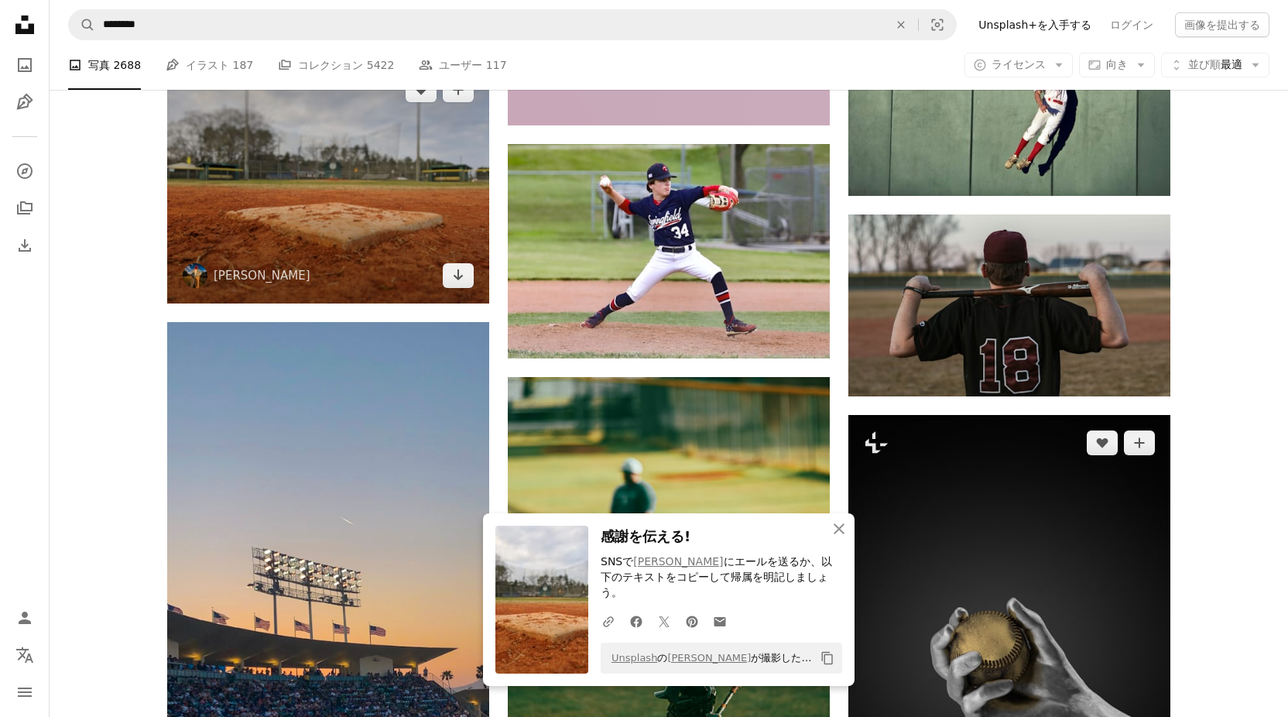
scroll to position [14792, 0]
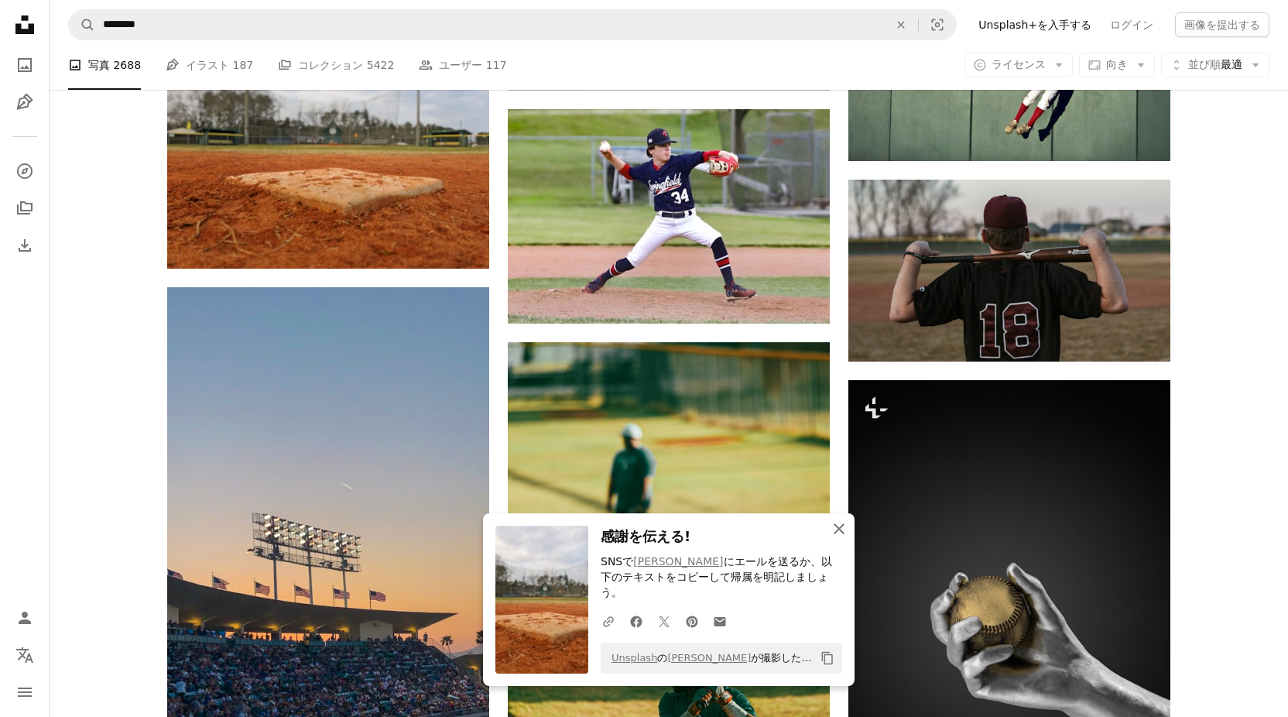
click at [836, 536] on icon "An X shape" at bounding box center [839, 528] width 19 height 19
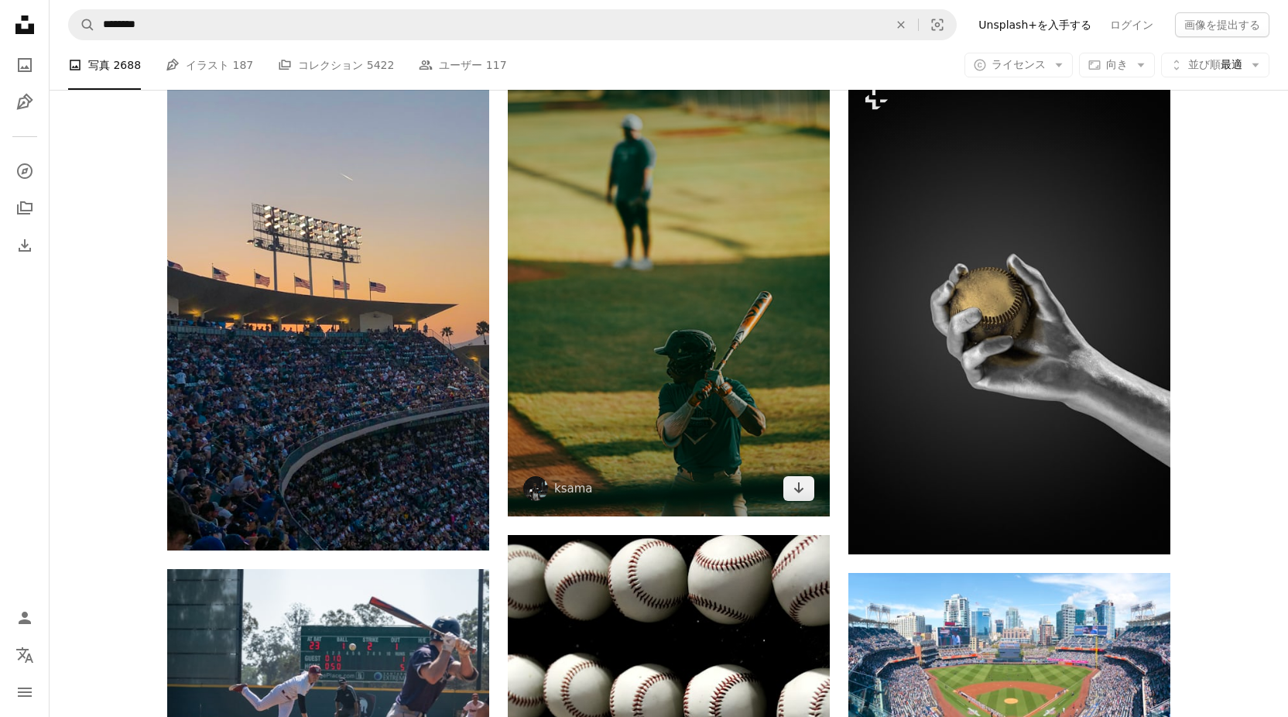
scroll to position [15179, 0]
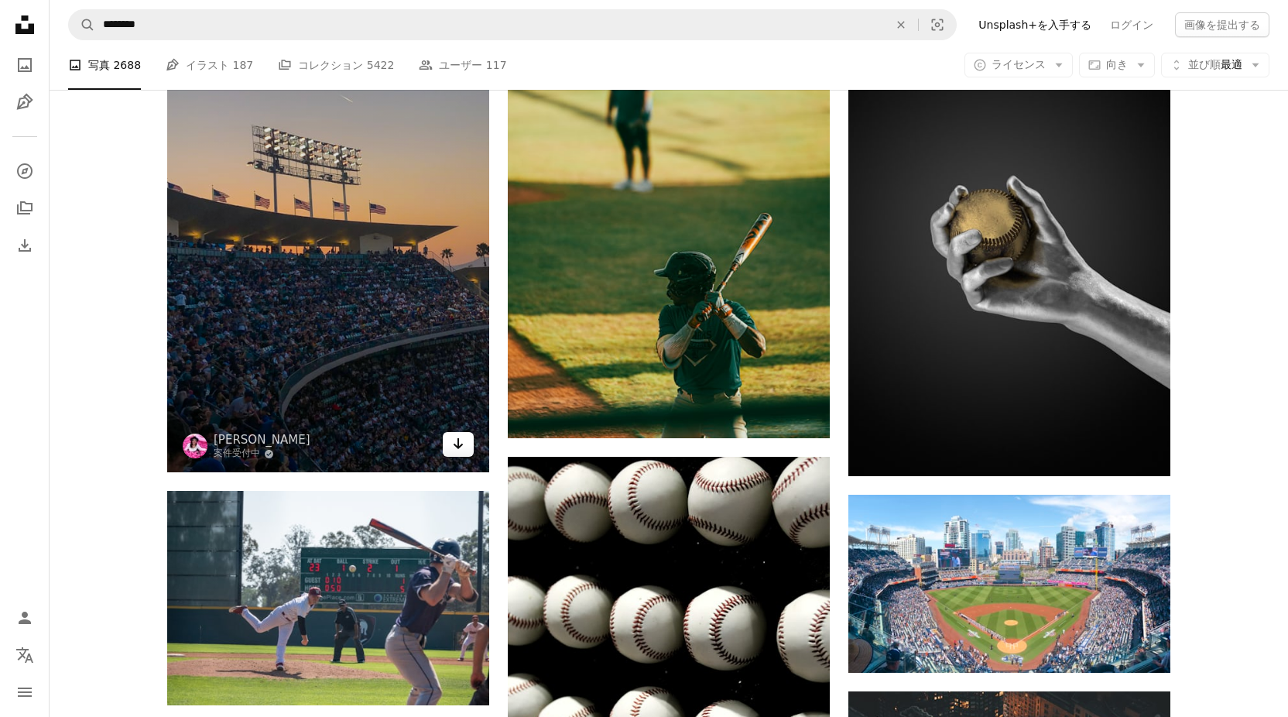
click at [450, 440] on link "Arrow pointing down" at bounding box center [458, 444] width 31 height 25
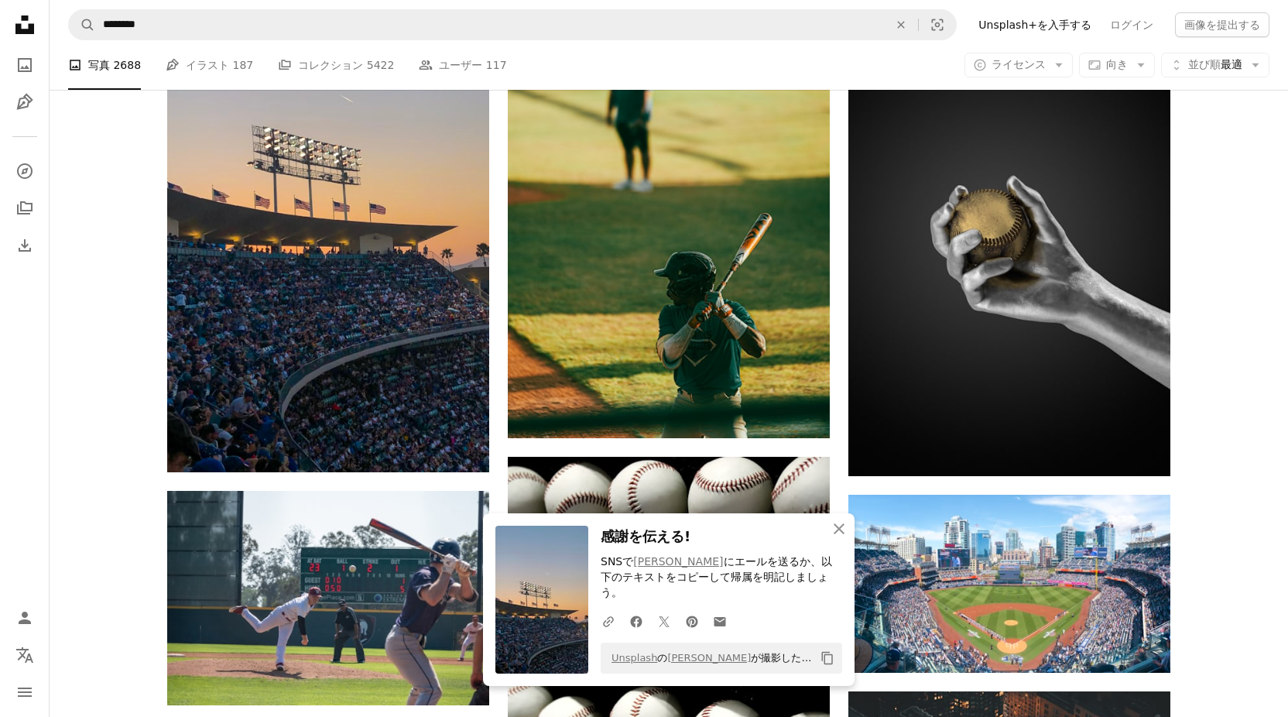
click at [835, 534] on icon "button" at bounding box center [838, 528] width 11 height 11
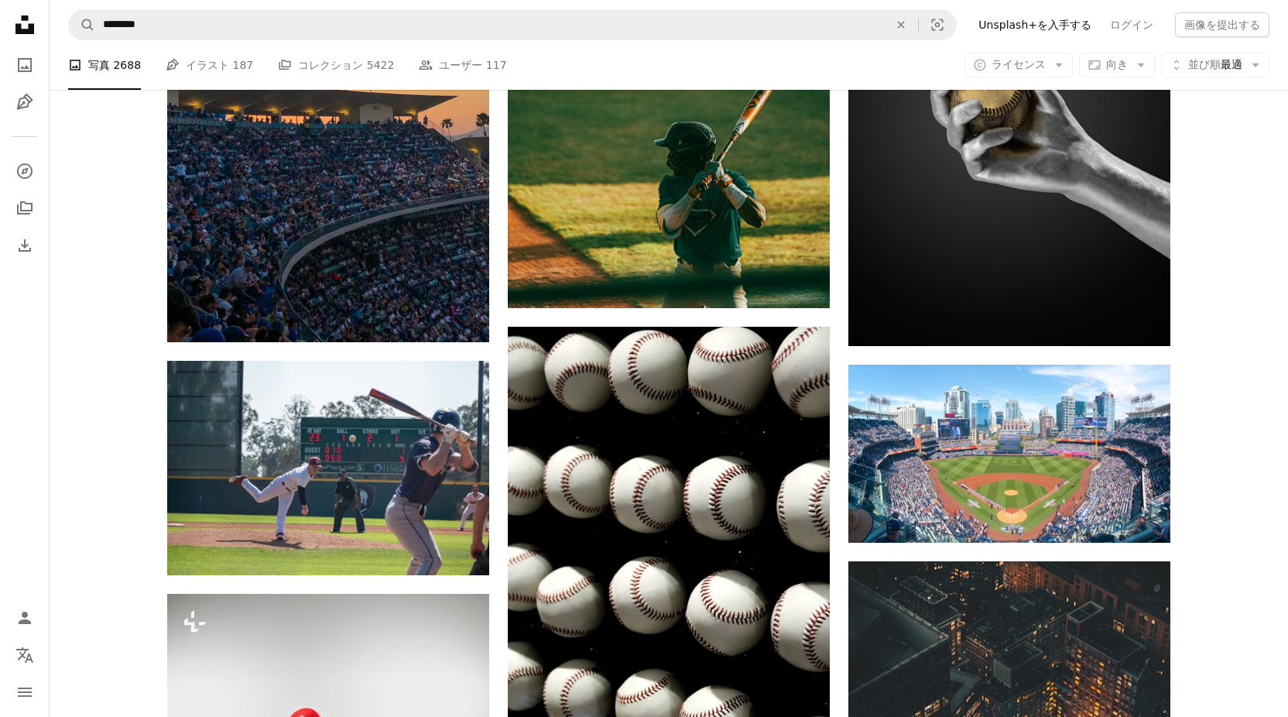
scroll to position [15334, 0]
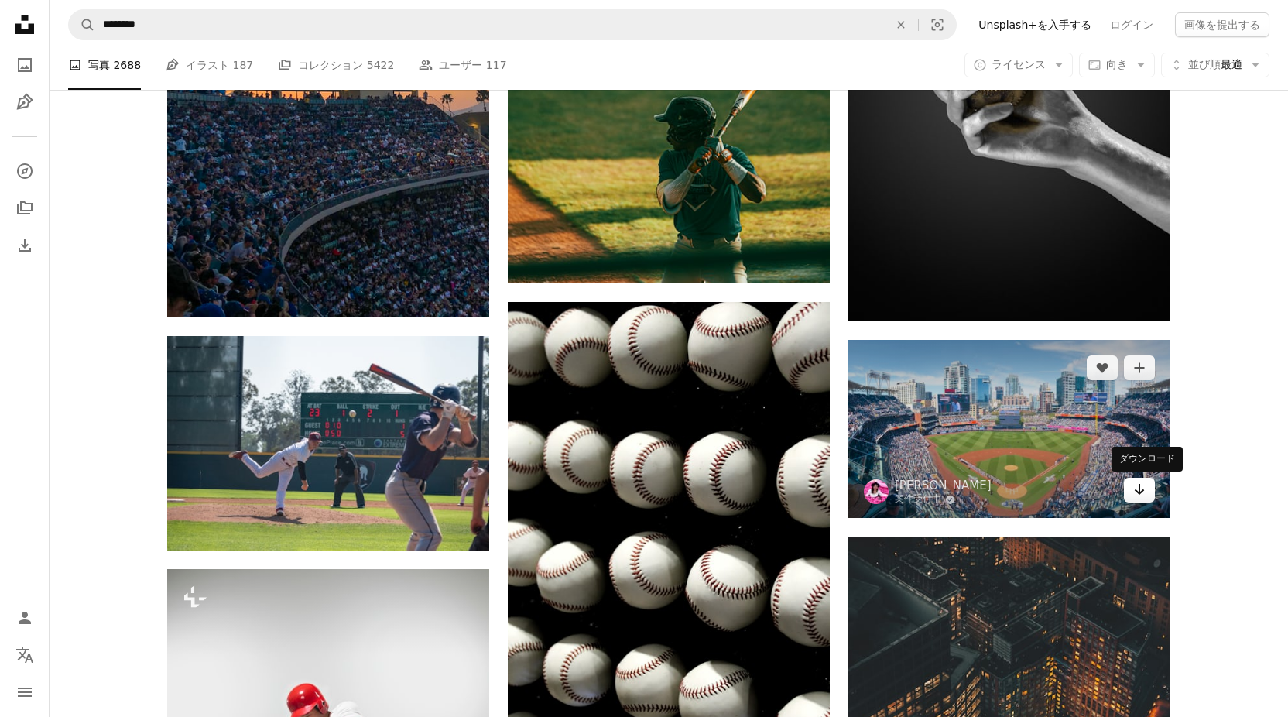
click at [1127, 487] on link "Arrow pointing down" at bounding box center [1139, 489] width 31 height 25
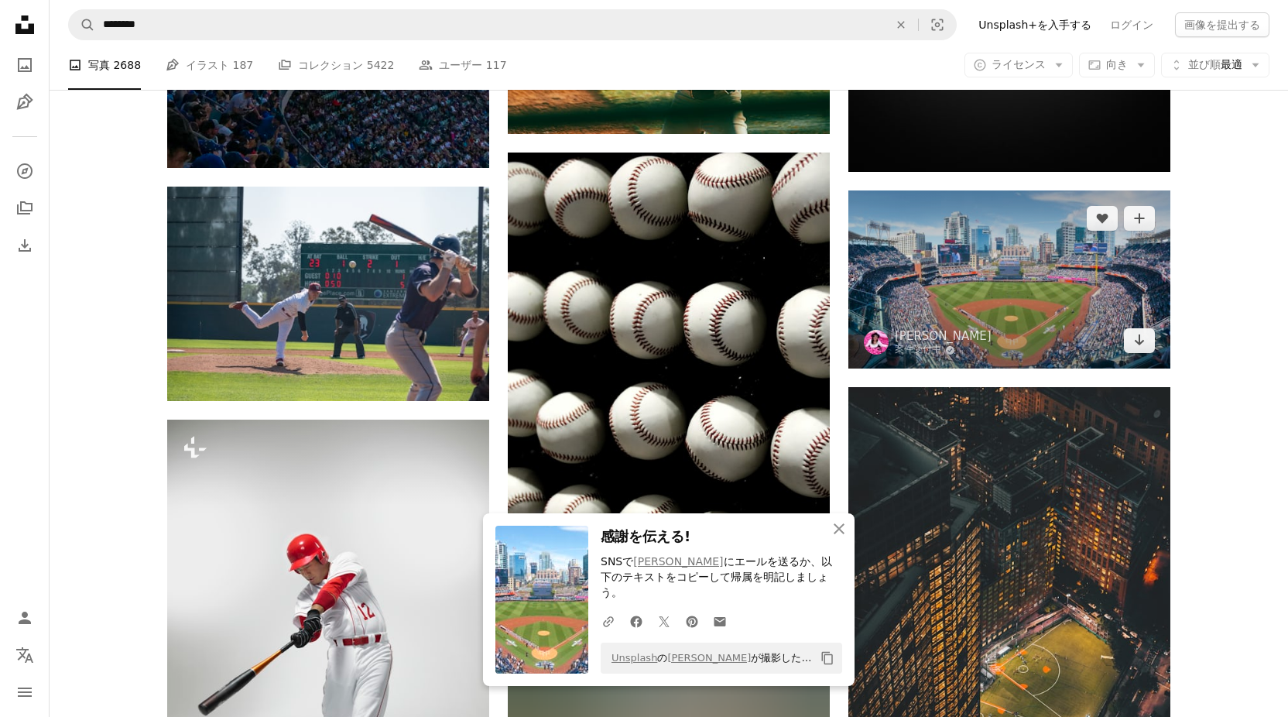
scroll to position [15566, 0]
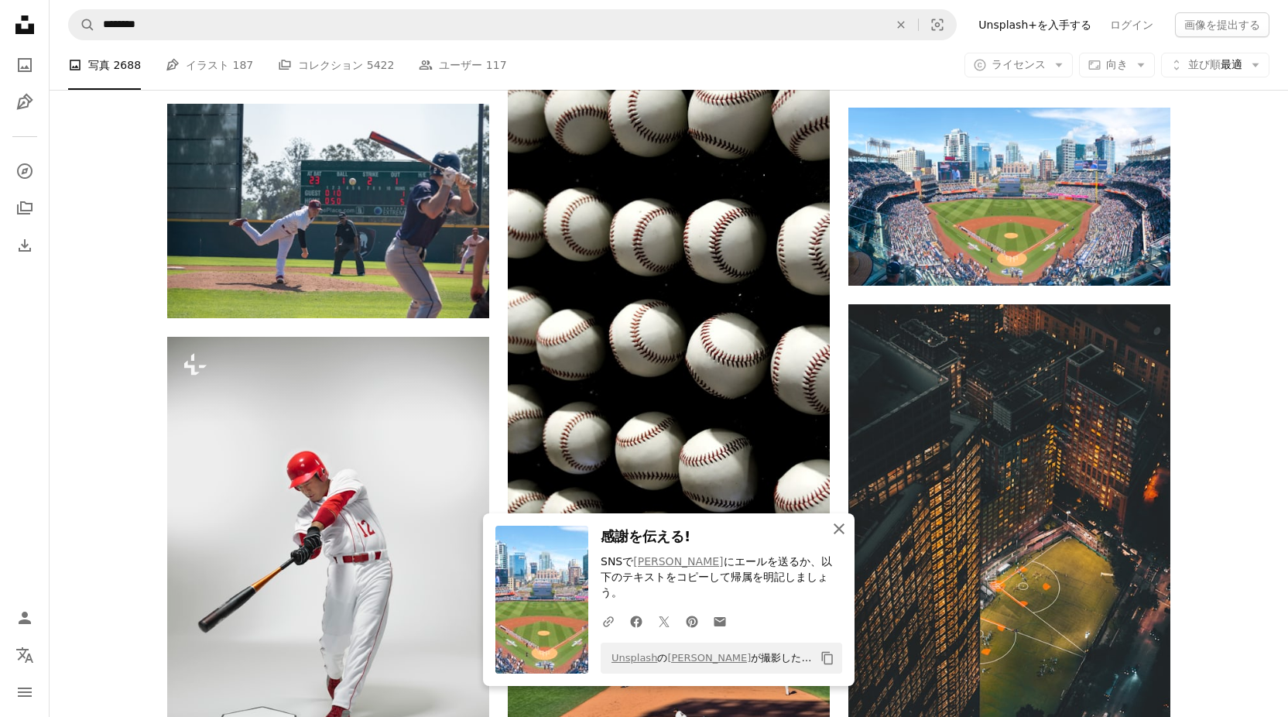
click at [833, 538] on icon "An X shape" at bounding box center [839, 528] width 19 height 19
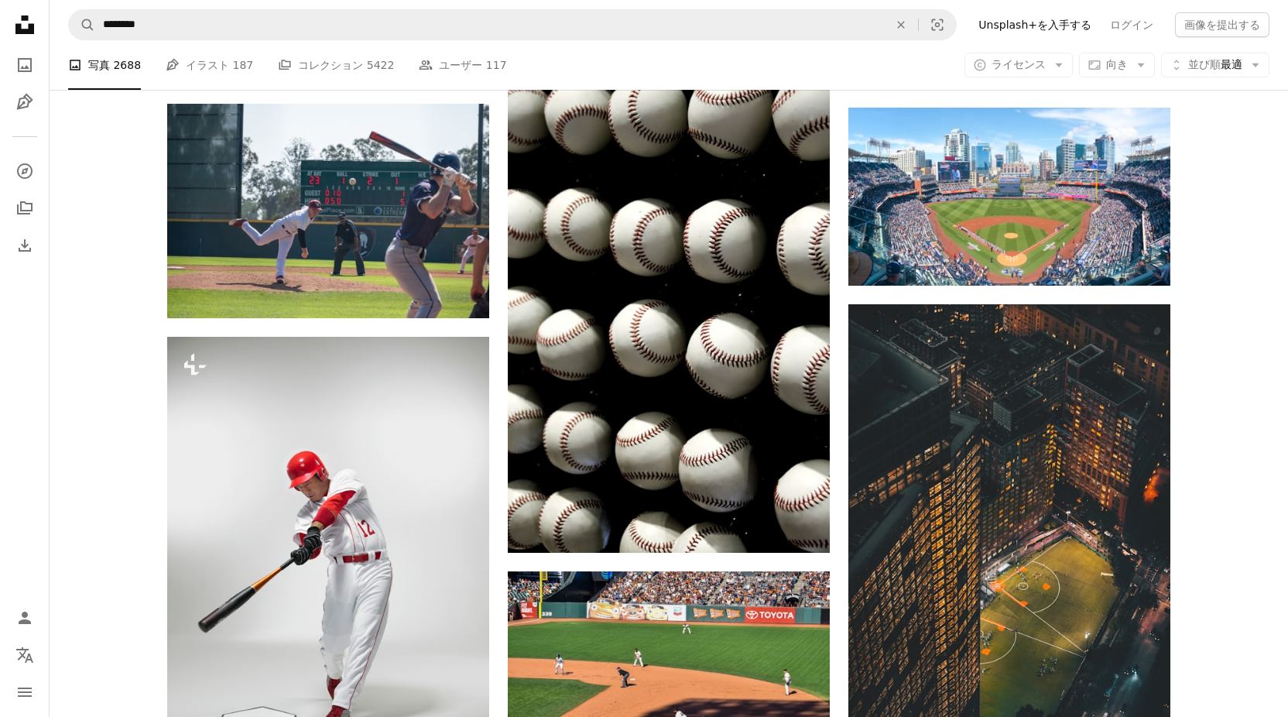
scroll to position [15643, 0]
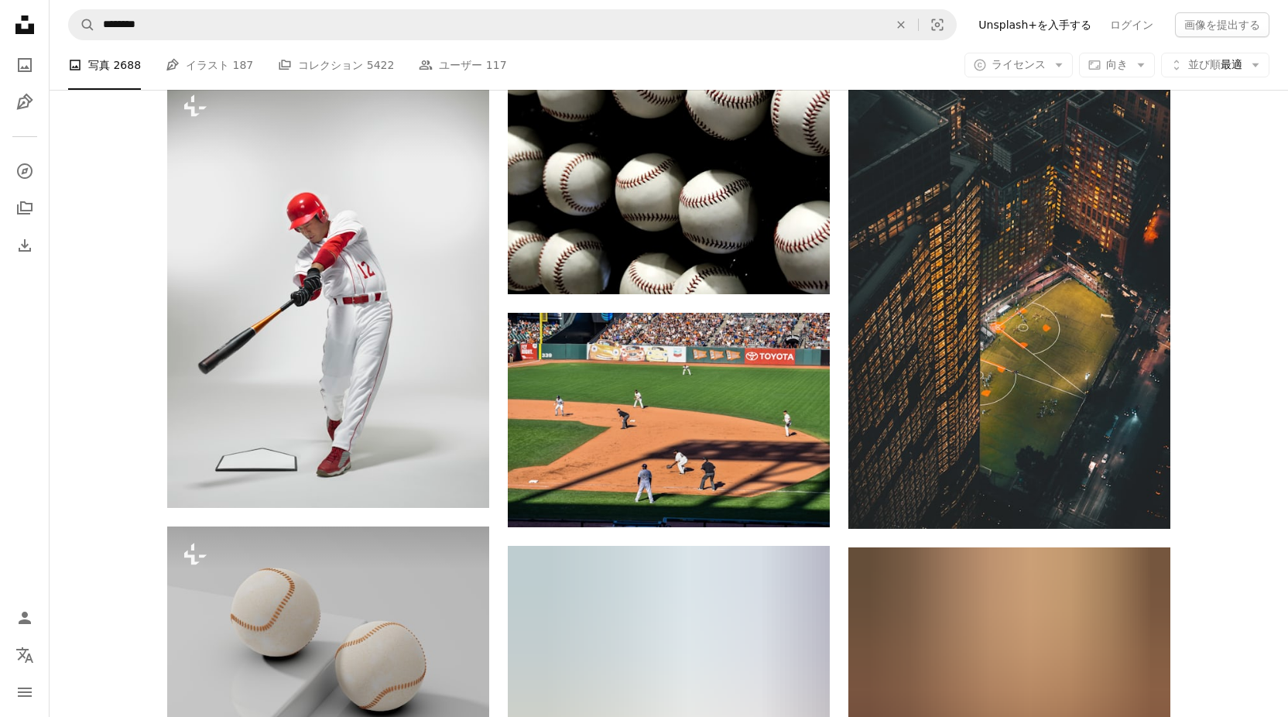
scroll to position [15875, 0]
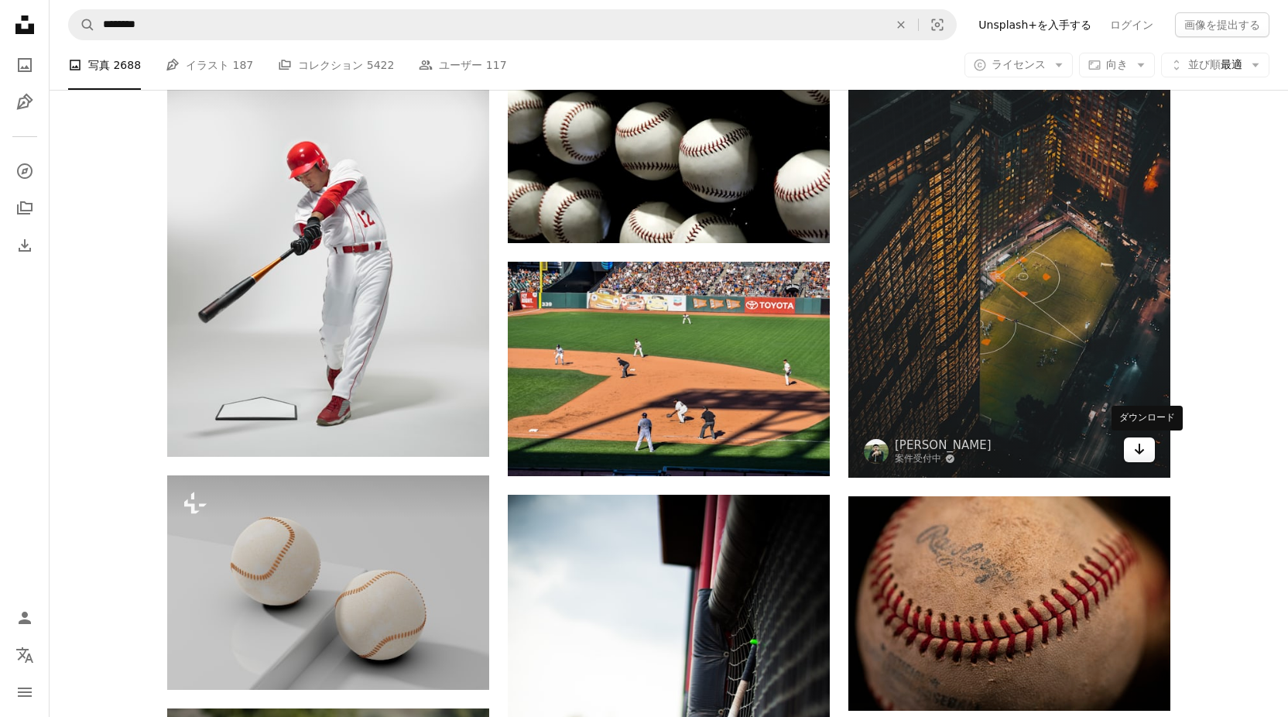
click at [1148, 441] on link "Arrow pointing down" at bounding box center [1139, 449] width 31 height 25
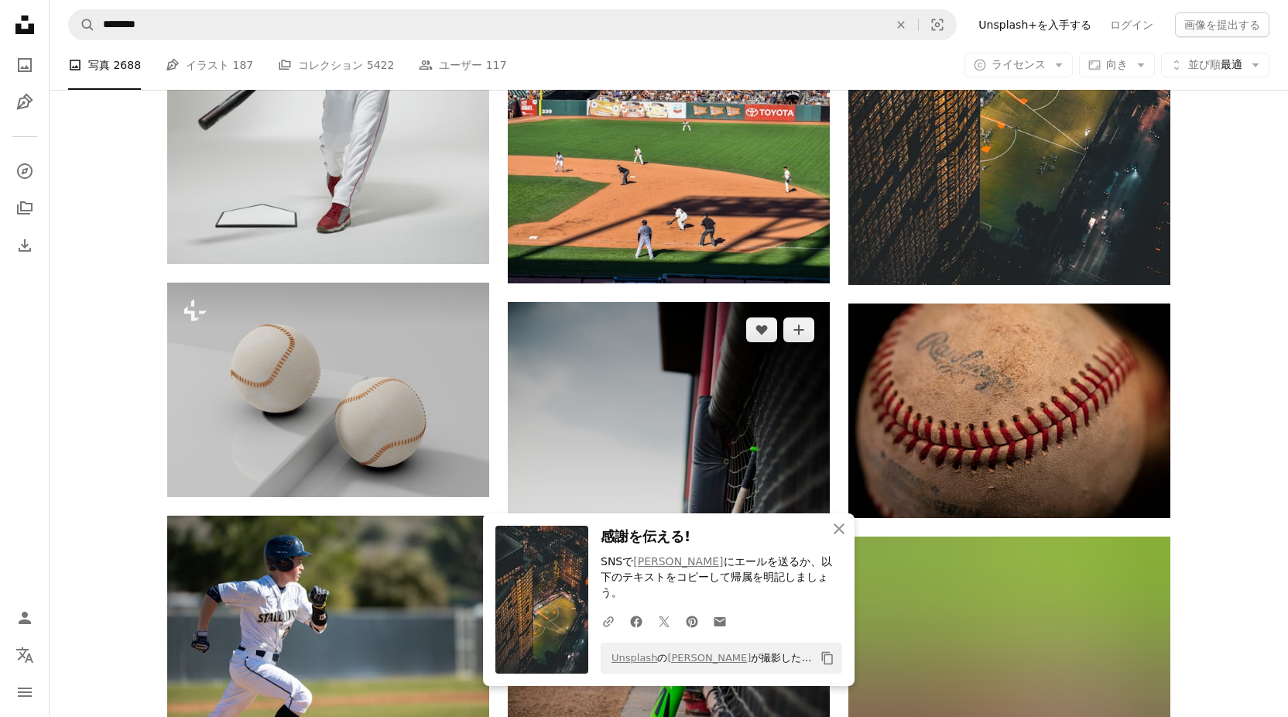
scroll to position [16108, 0]
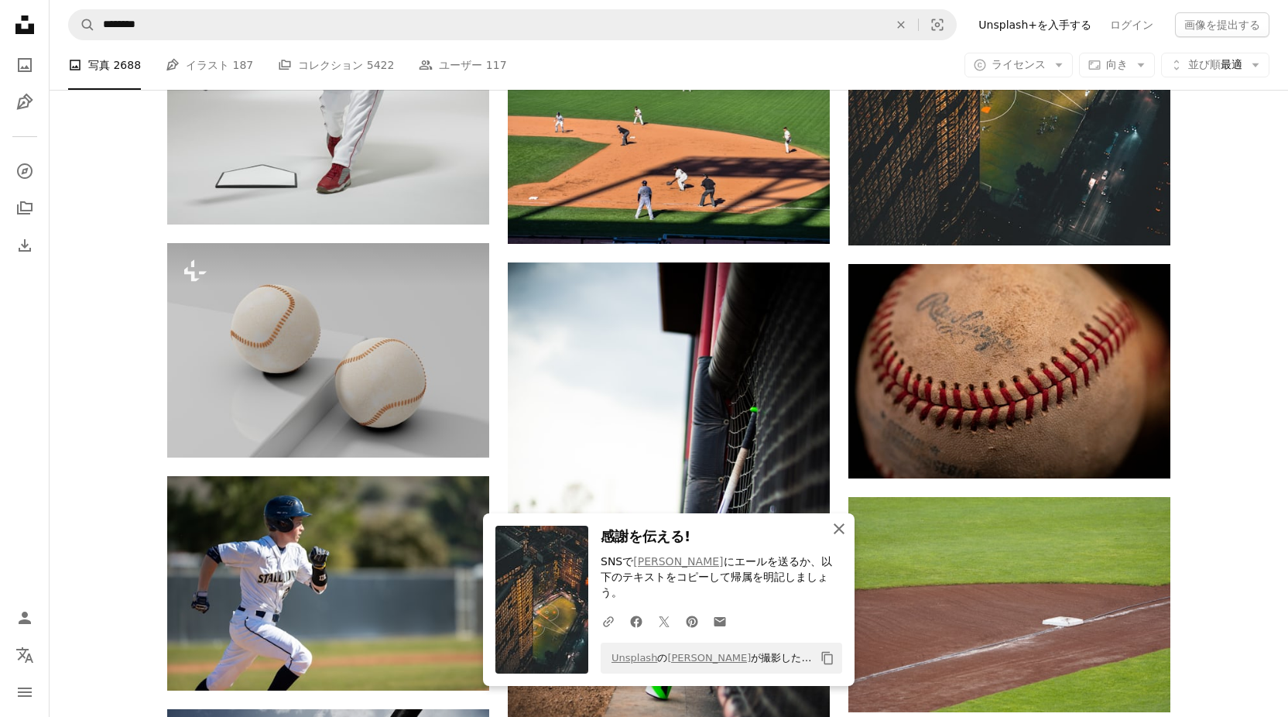
click at [833, 534] on icon "An X shape" at bounding box center [839, 528] width 19 height 19
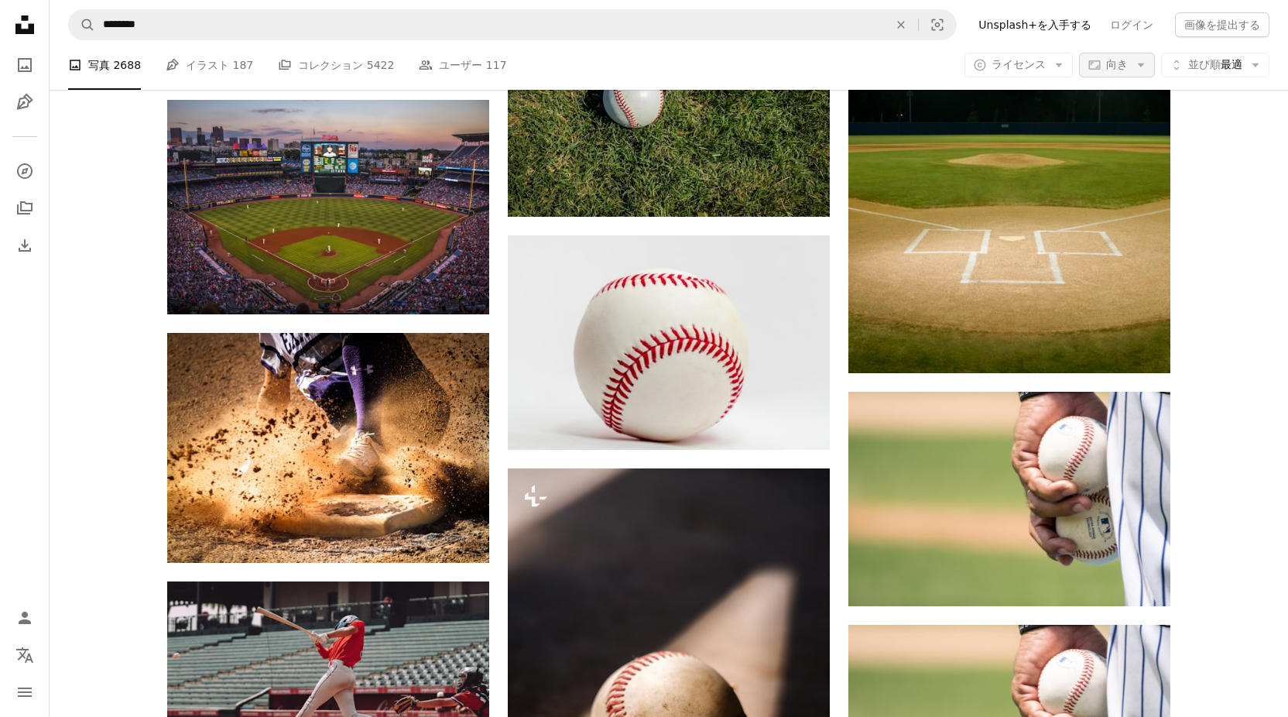
scroll to position [850, 0]
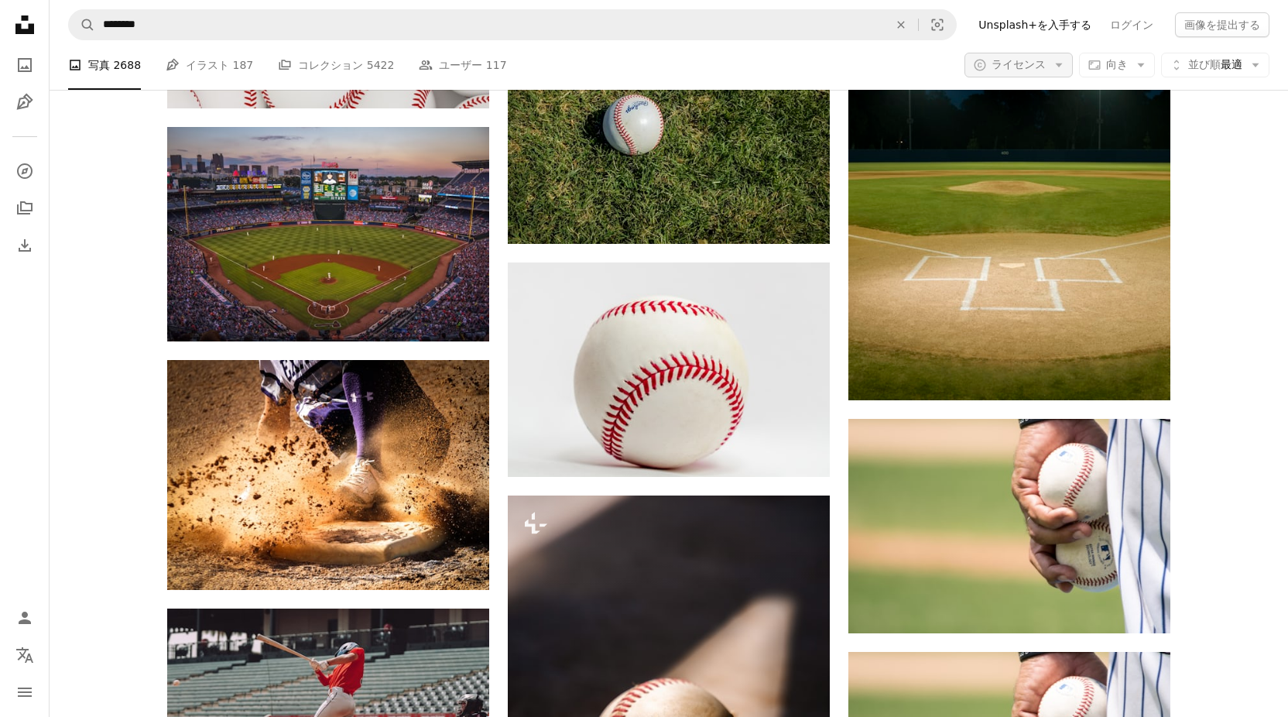
click at [1049, 56] on button "A copyright icon © ライセンス Arrow down" at bounding box center [1018, 65] width 108 height 25
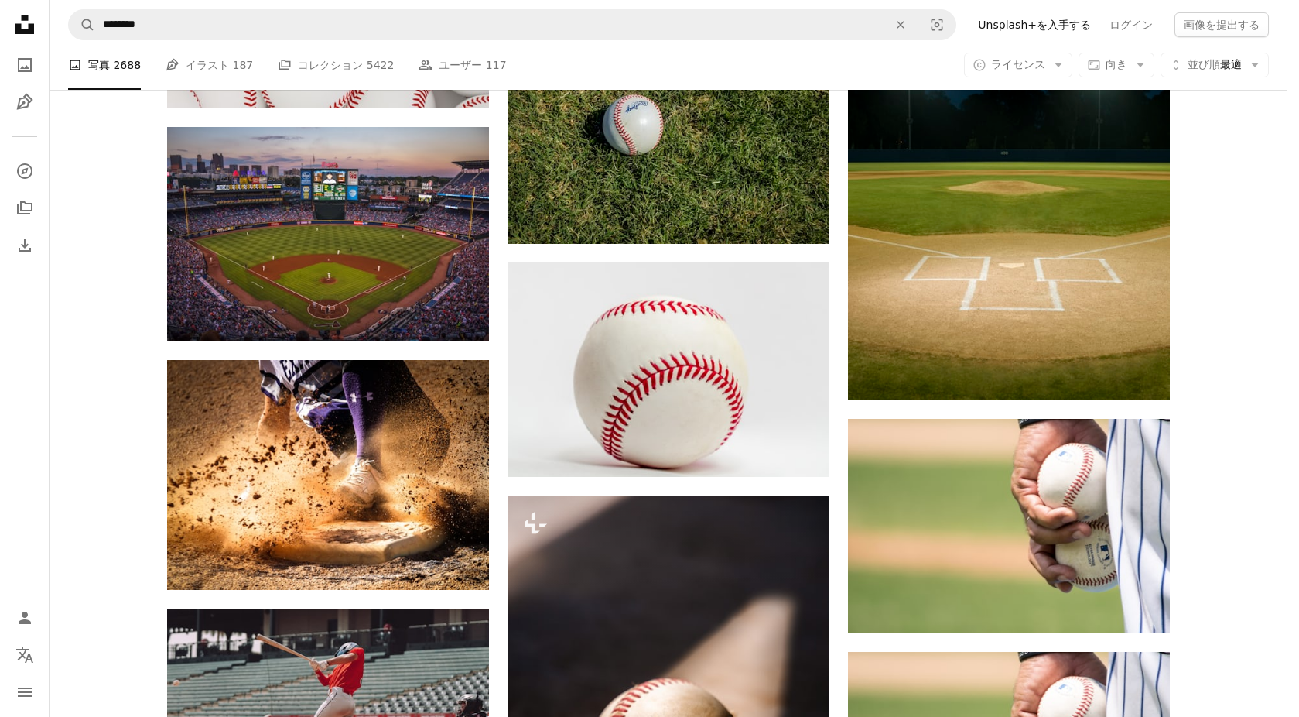
click at [1221, 216] on body "Unsplash logo Unsplash ホーム A photo Pen Tool A compass A stack of folders Downlo…" at bounding box center [644, 358] width 1288 height 717
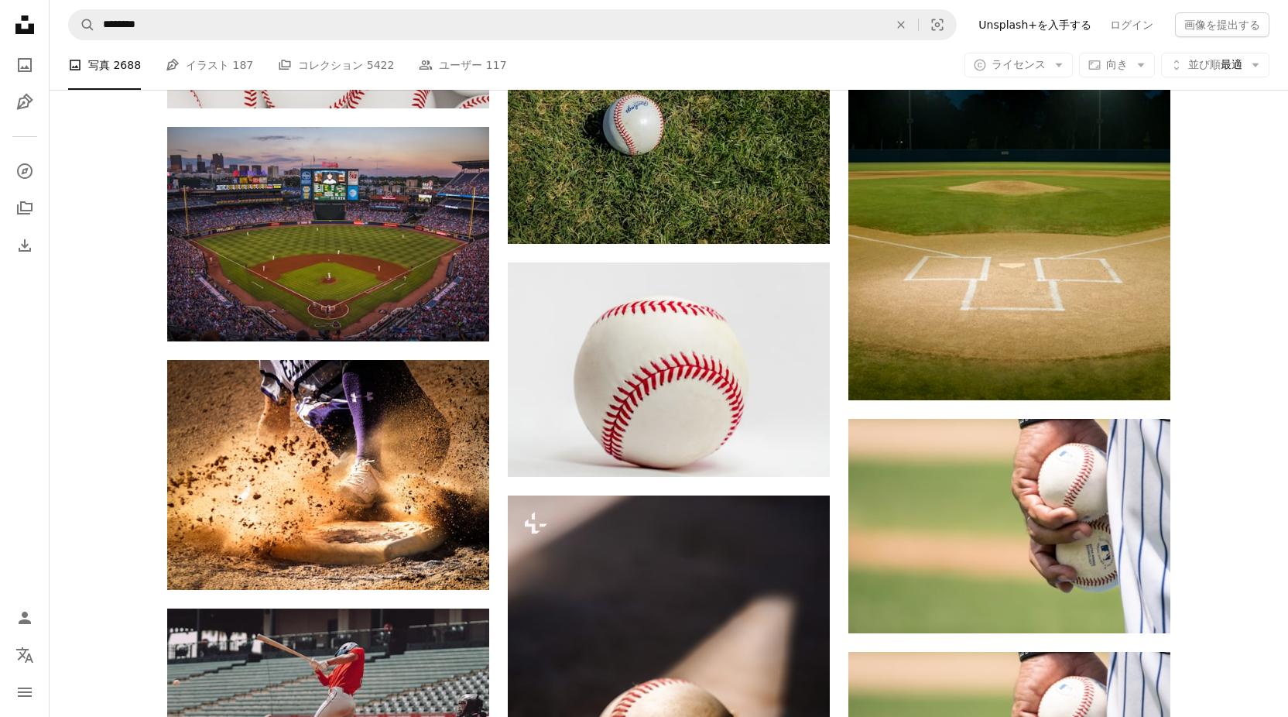
scroll to position [25275, 0]
